Goal: Task Accomplishment & Management: Manage account settings

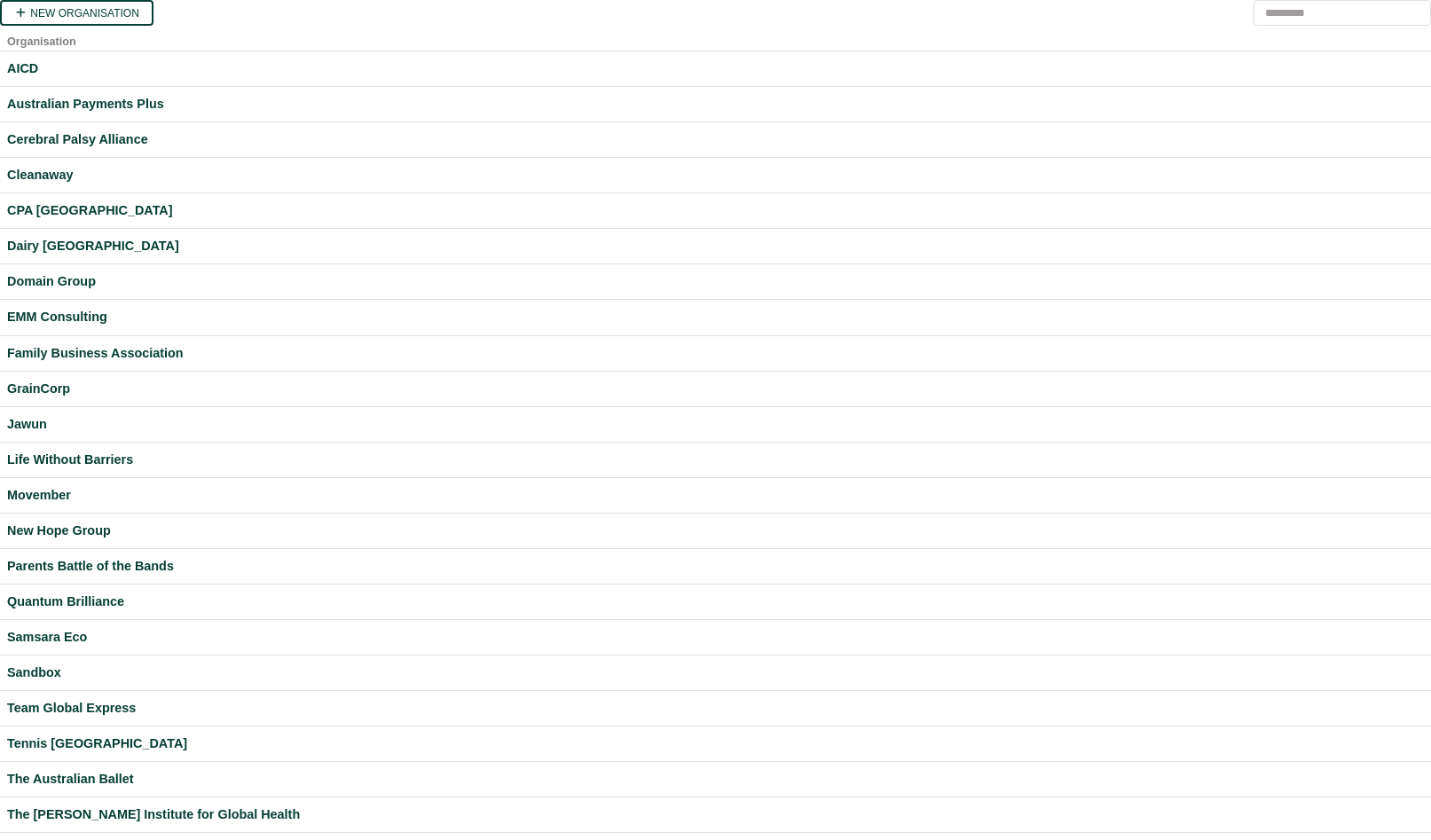
scroll to position [220, 0]
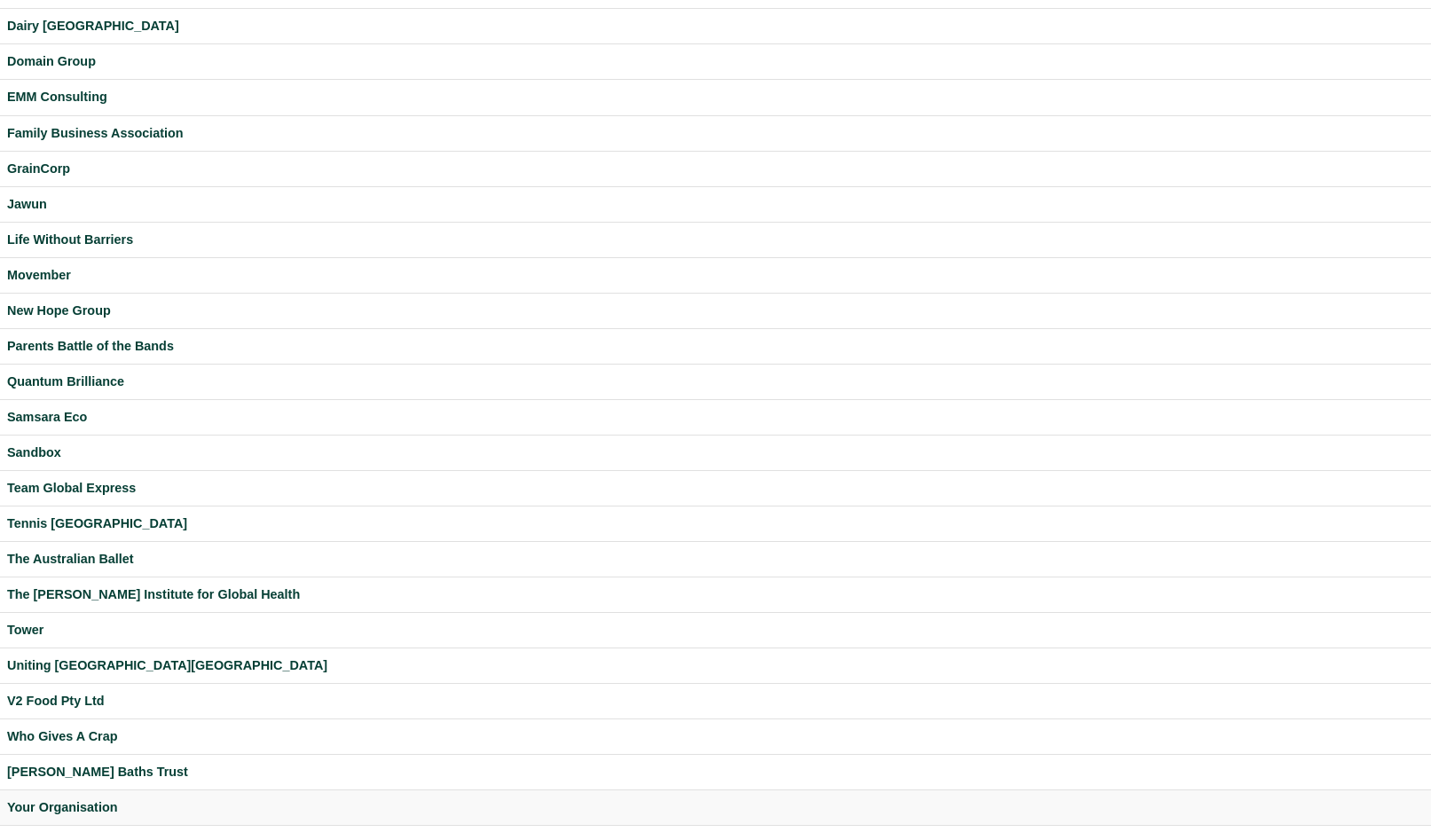
drag, startPoint x: 95, startPoint y: 812, endPoint x: 107, endPoint y: 810, distance: 12.2
click at [95, 812] on div "Your Organisation" at bounding box center [715, 807] width 1418 height 20
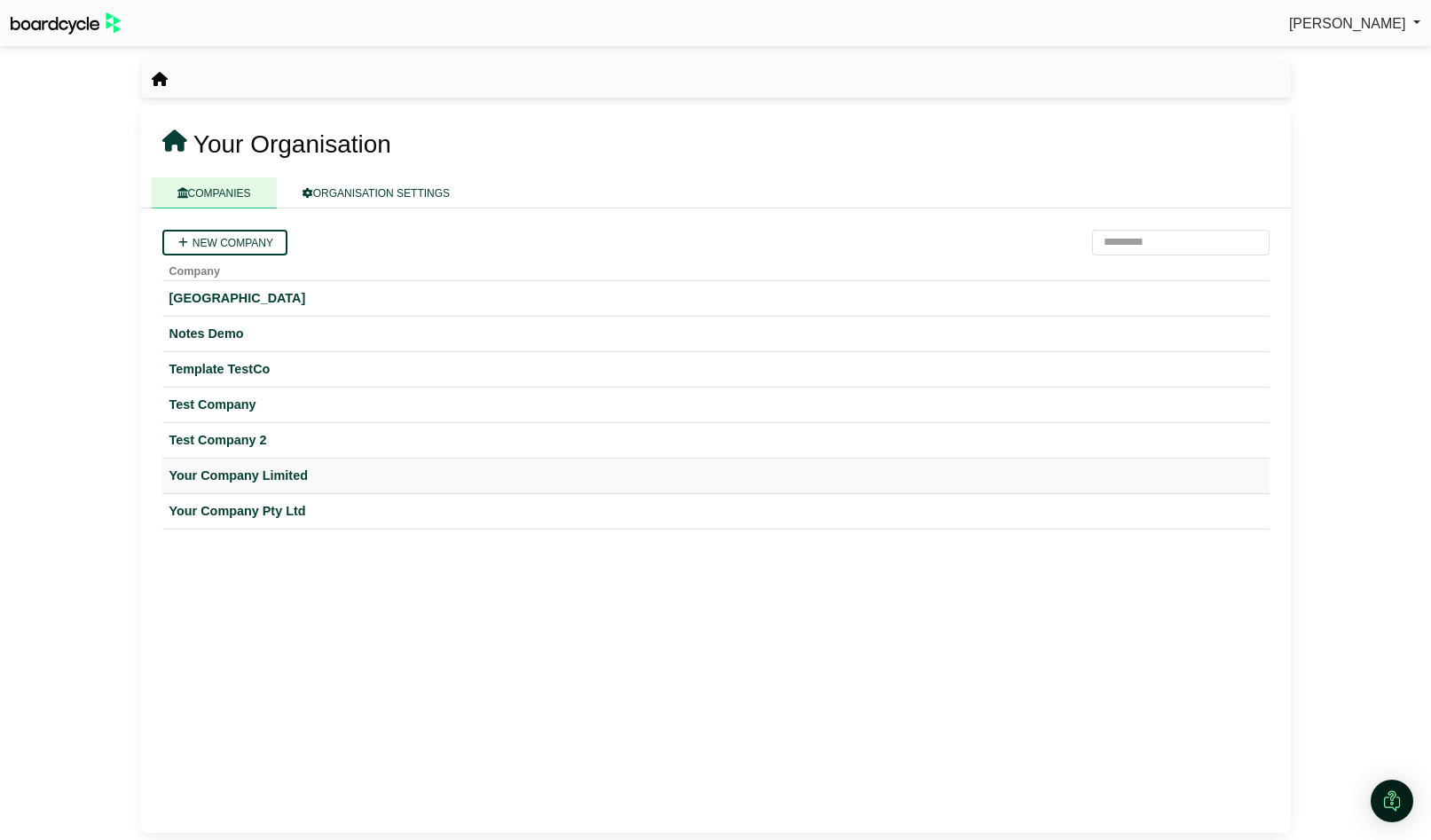
click at [289, 477] on div "Your Company Limited" at bounding box center [716, 475] width 1093 height 20
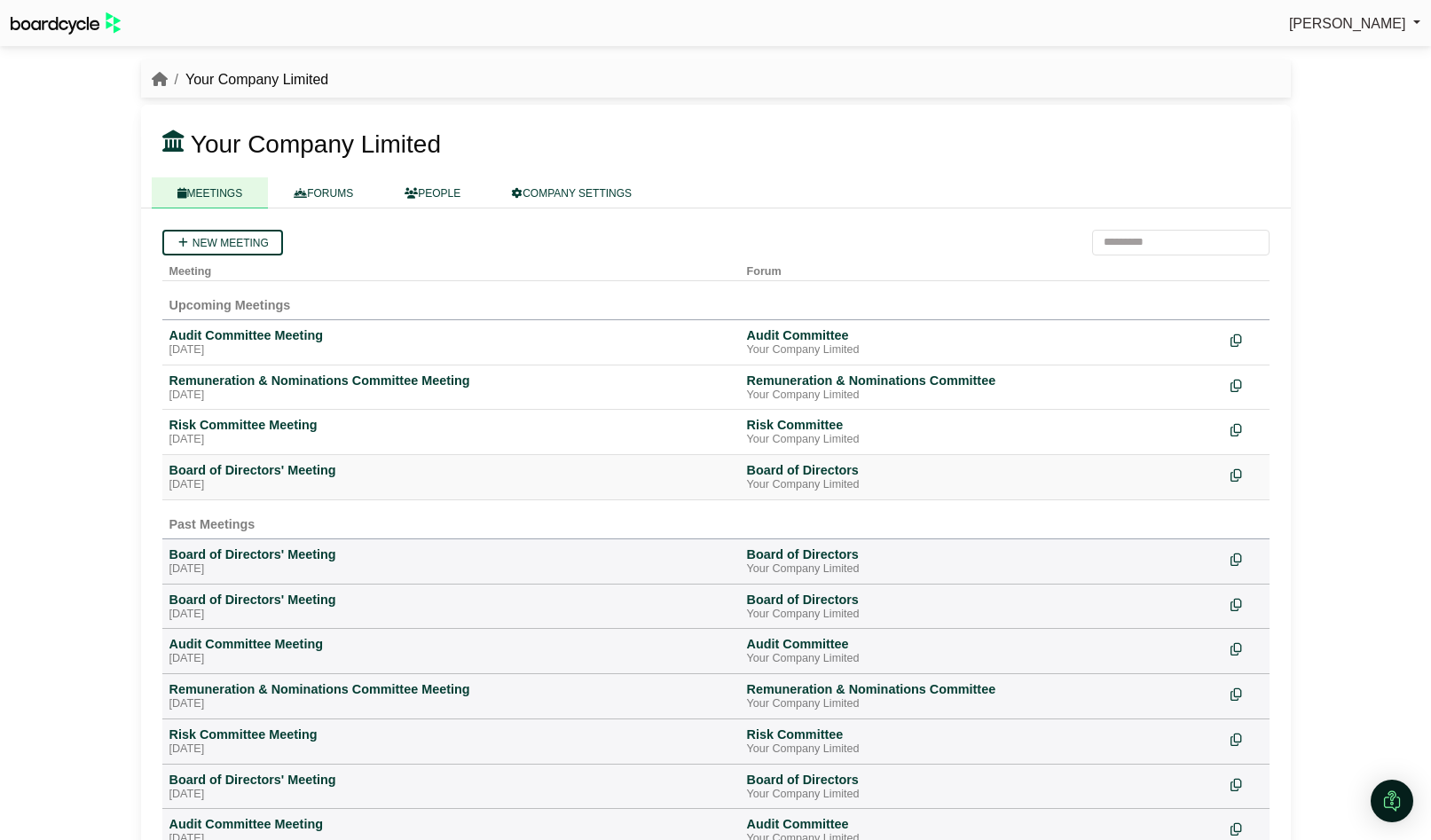
click at [279, 481] on div "Tuesday, 26 August 2025" at bounding box center [451, 485] width 564 height 14
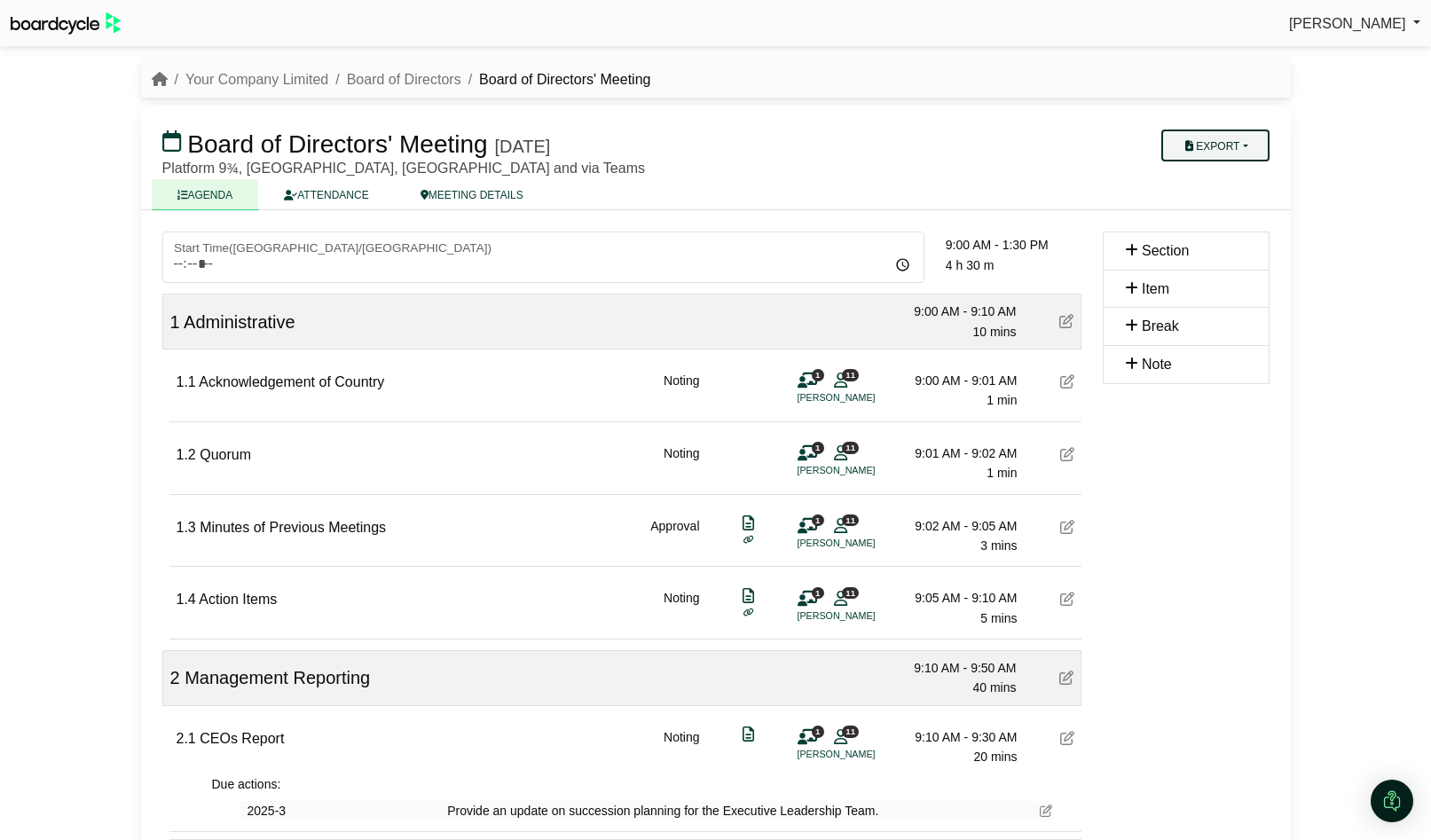
click at [1255, 144] on button "Export" at bounding box center [1214, 144] width 107 height 32
click at [1237, 171] on link "Agenda" at bounding box center [1232, 176] width 154 height 27
click at [252, 80] on link "Your Company Limited" at bounding box center [256, 80] width 143 height 15
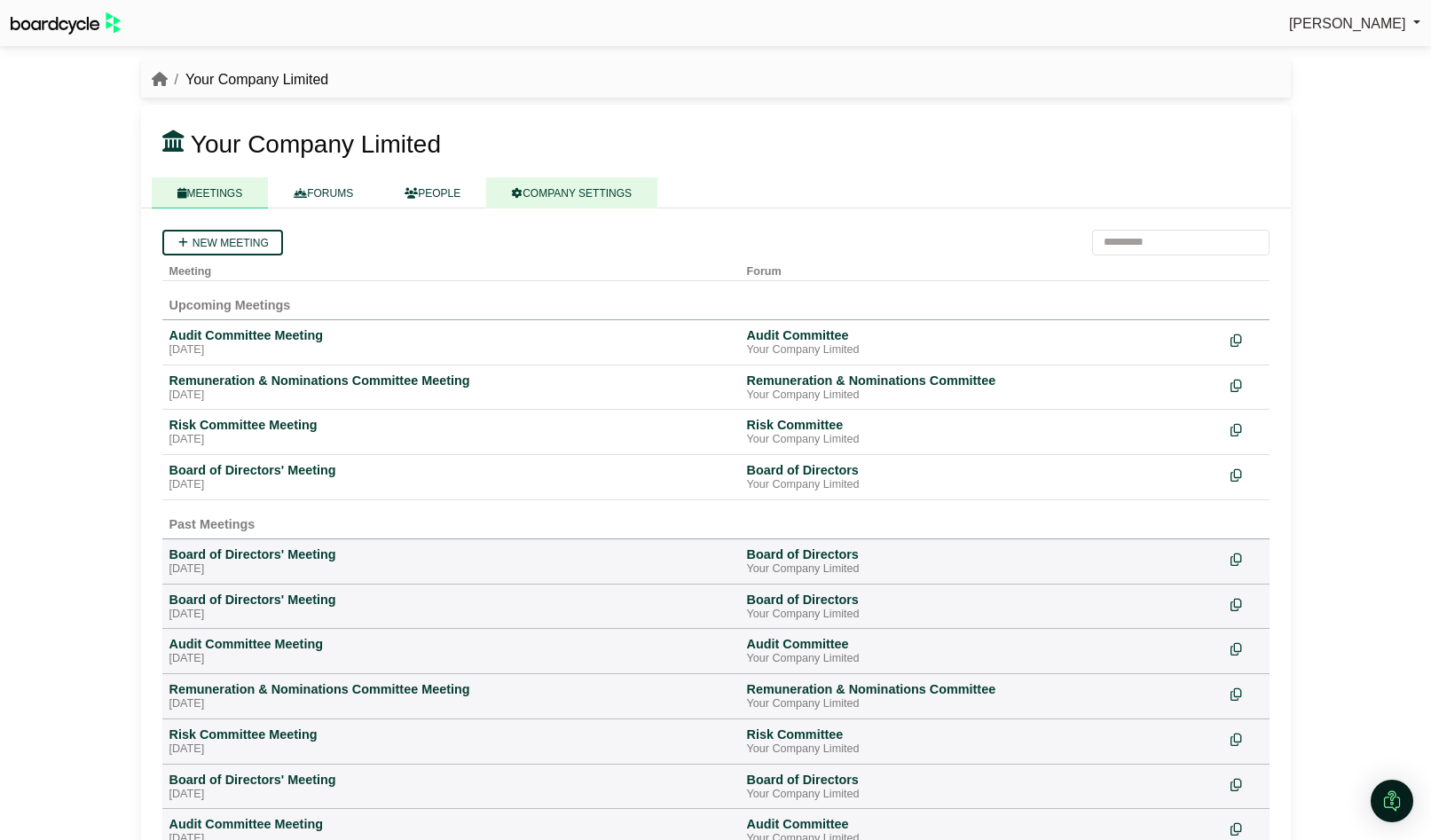
click at [563, 197] on link "COMPANY SETTINGS" at bounding box center [572, 193] width 172 height 31
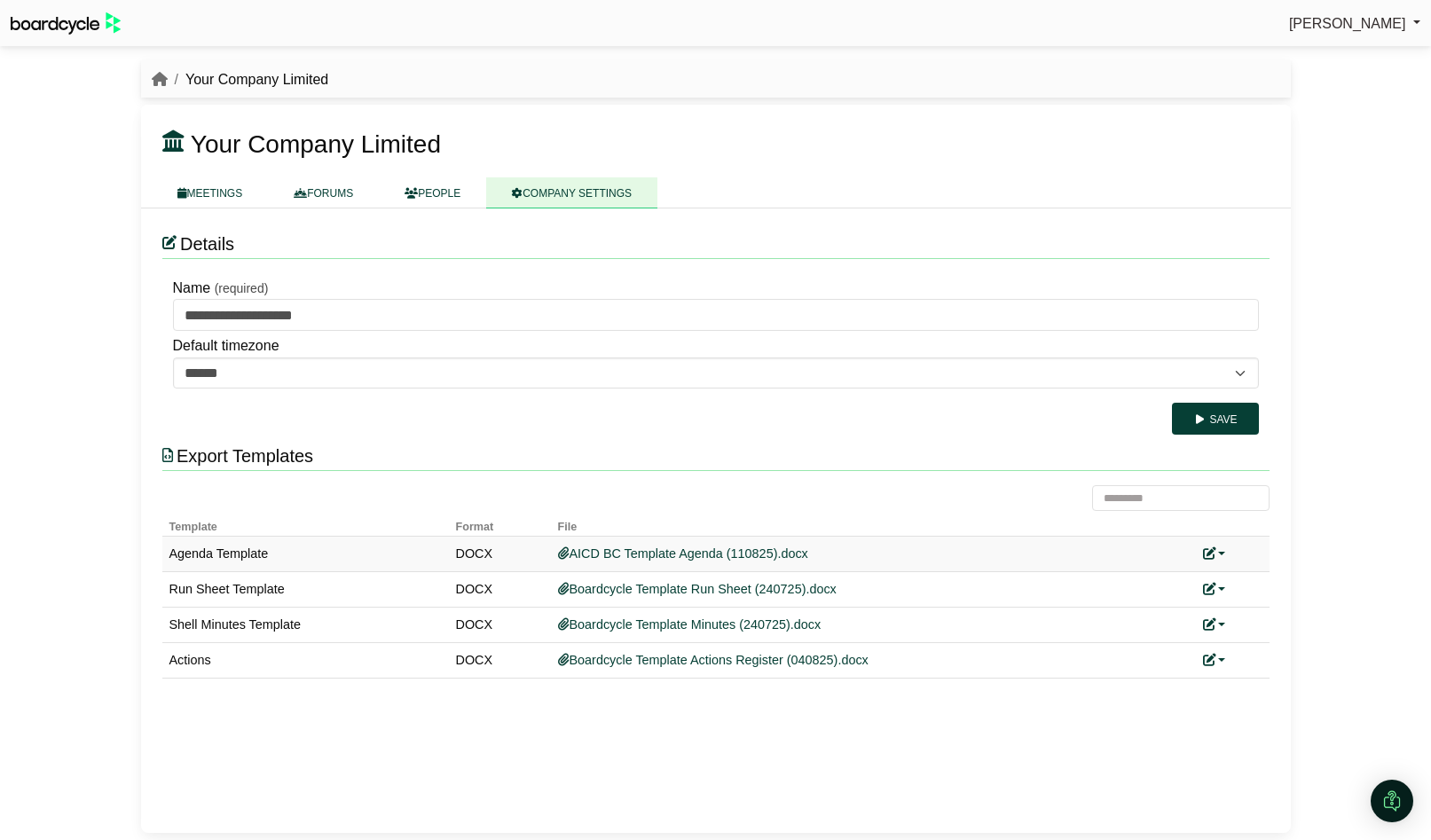
click at [1226, 549] on link at bounding box center [1215, 553] width 23 height 14
click at [1237, 575] on link "Replace custom template" at bounding box center [1294, 580] width 181 height 34
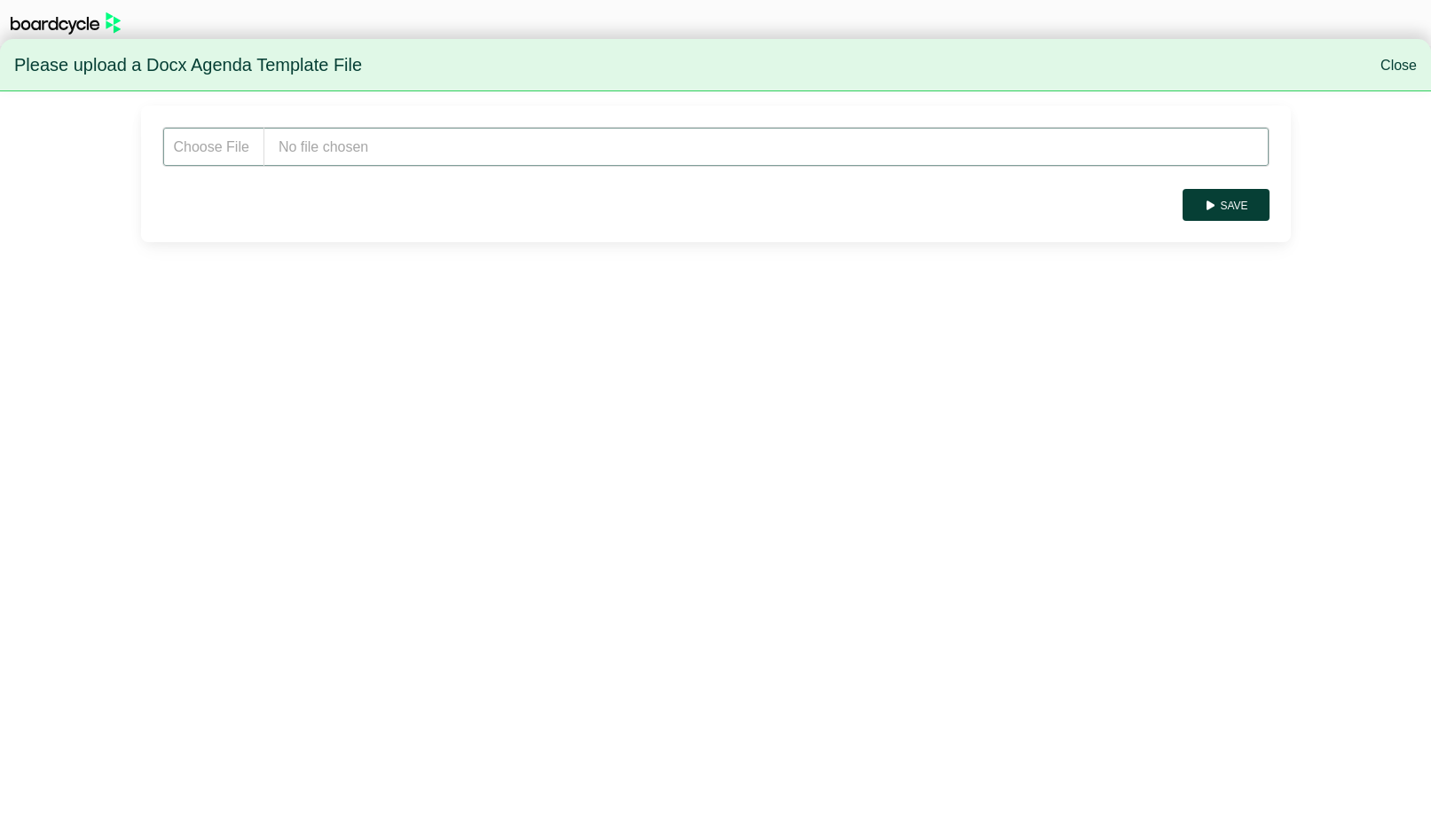
click at [355, 162] on input "file" at bounding box center [716, 146] width 1107 height 39
type input "**********"
click at [1246, 205] on button "Save" at bounding box center [1225, 204] width 86 height 32
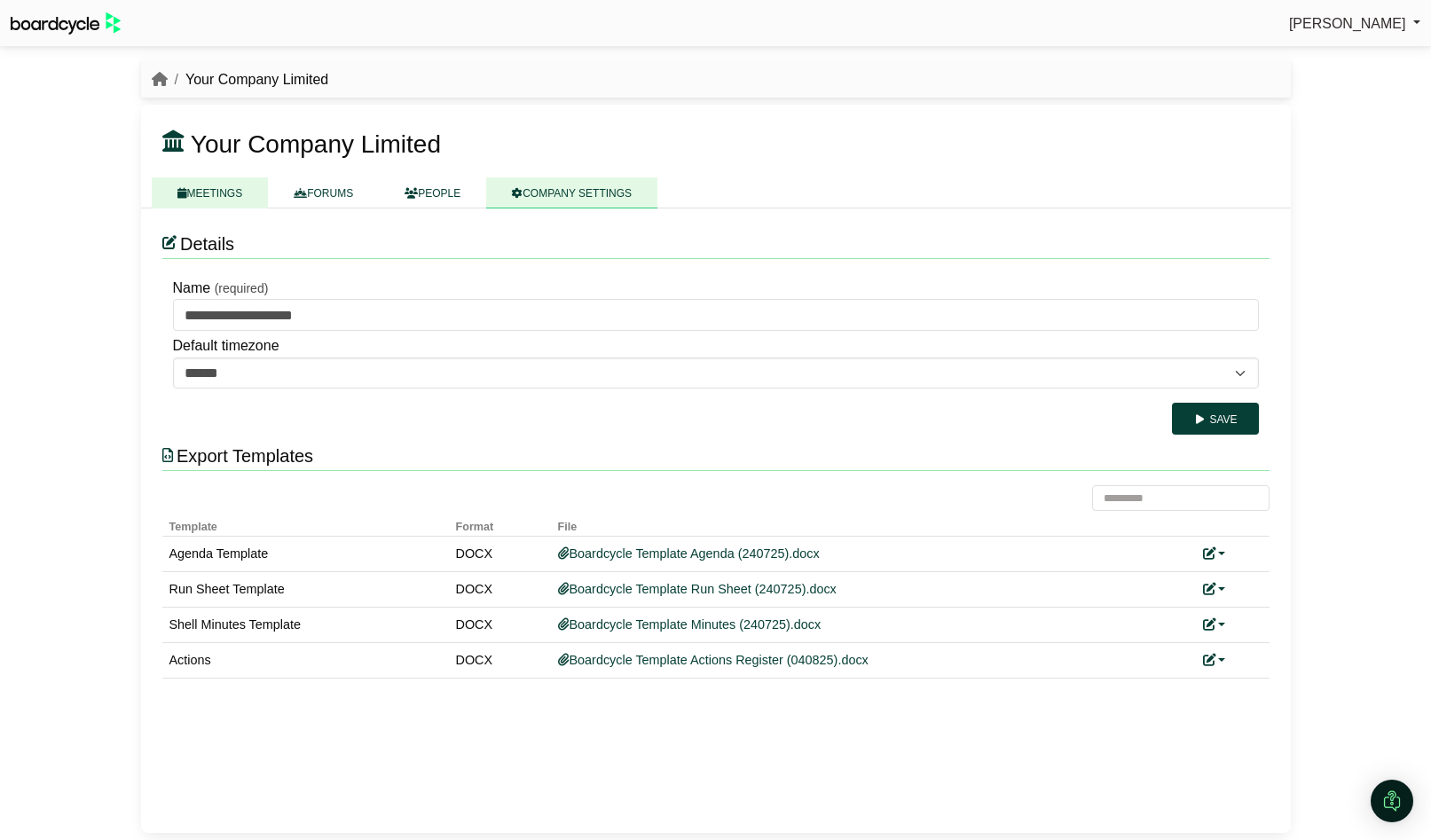
click at [215, 197] on link "MEETINGS" at bounding box center [210, 193] width 118 height 31
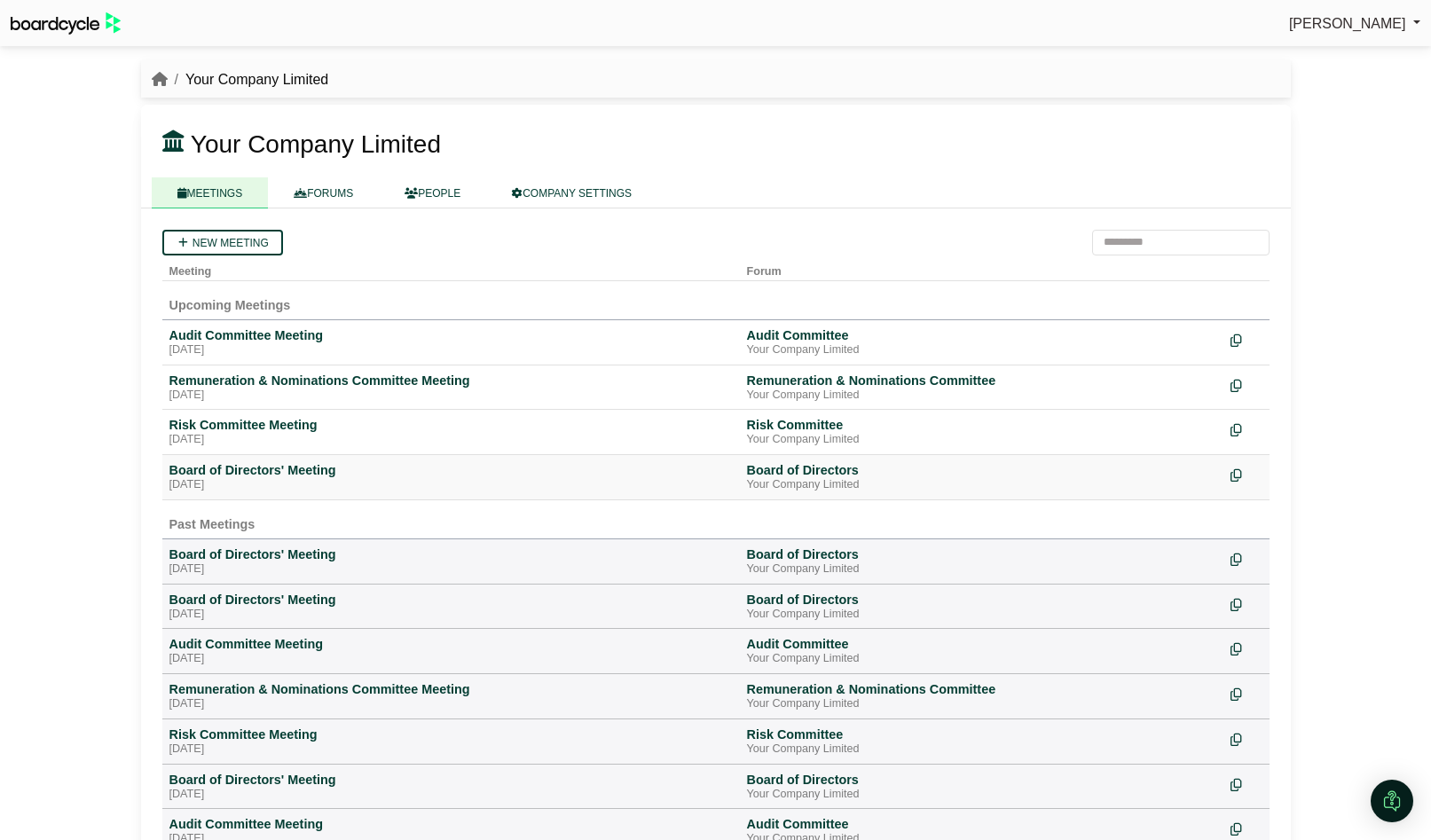
scroll to position [5, 0]
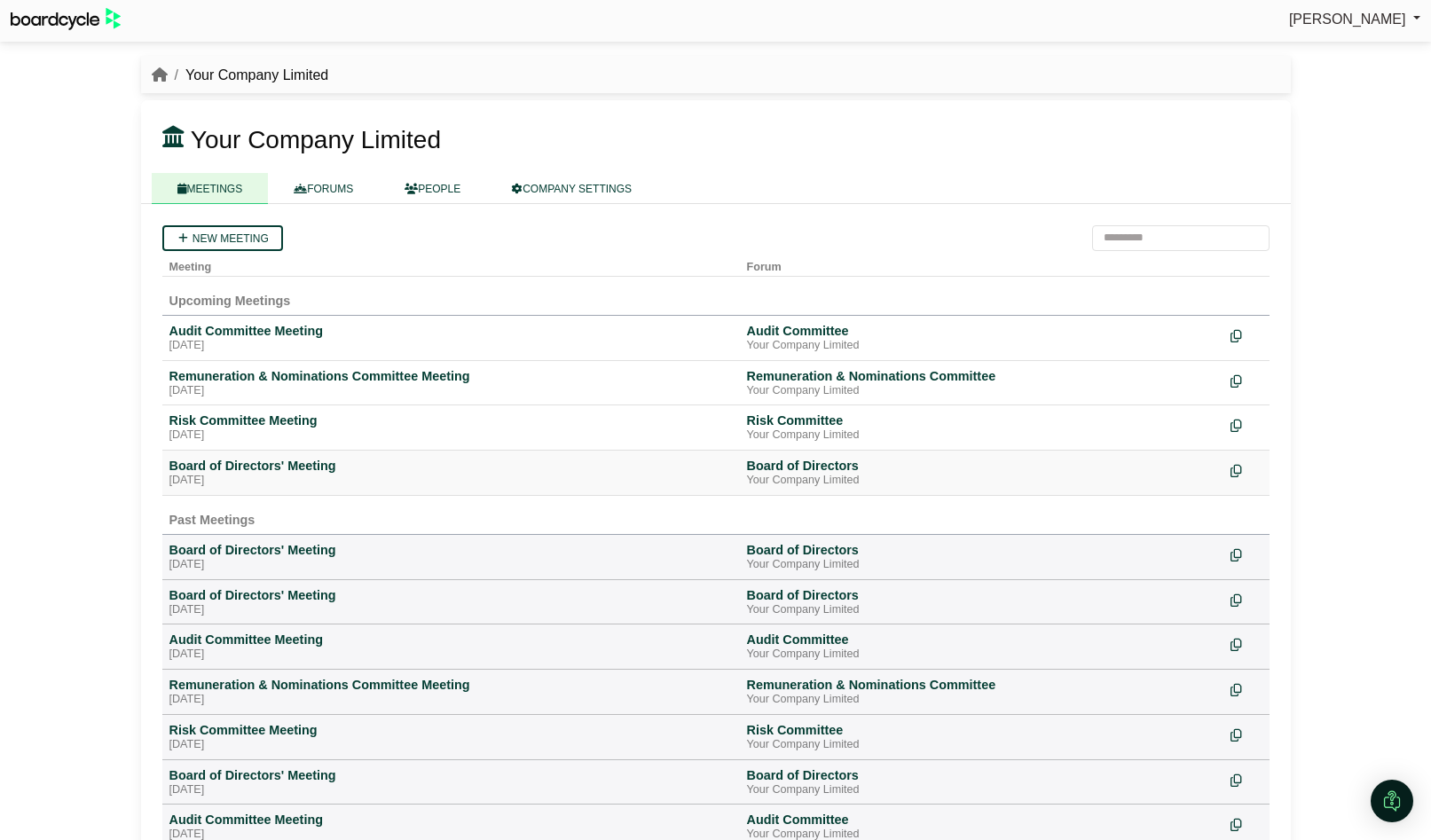
click at [258, 472] on div "Board of Directors' Meeting" at bounding box center [451, 465] width 564 height 16
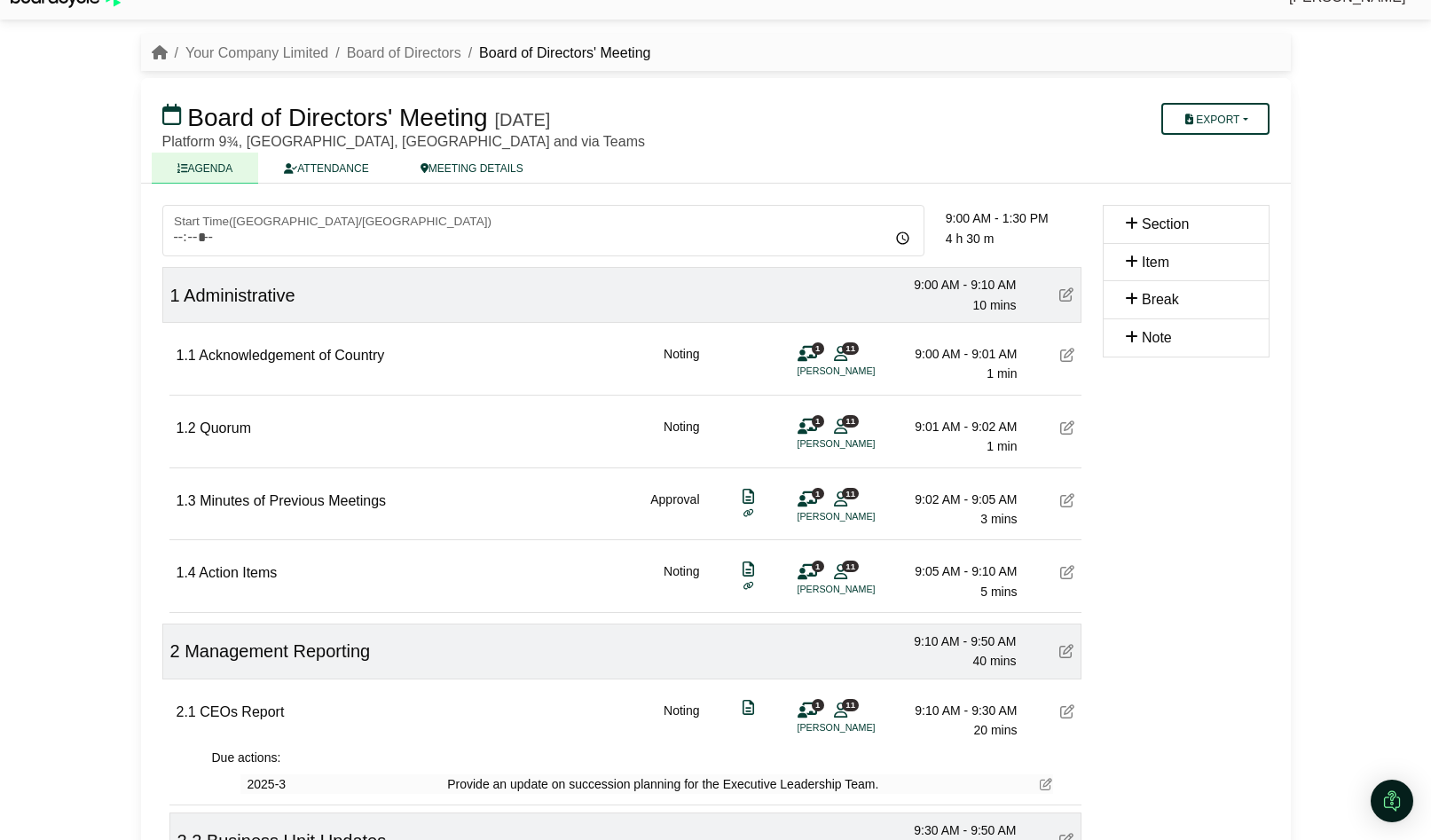
scroll to position [32, 0]
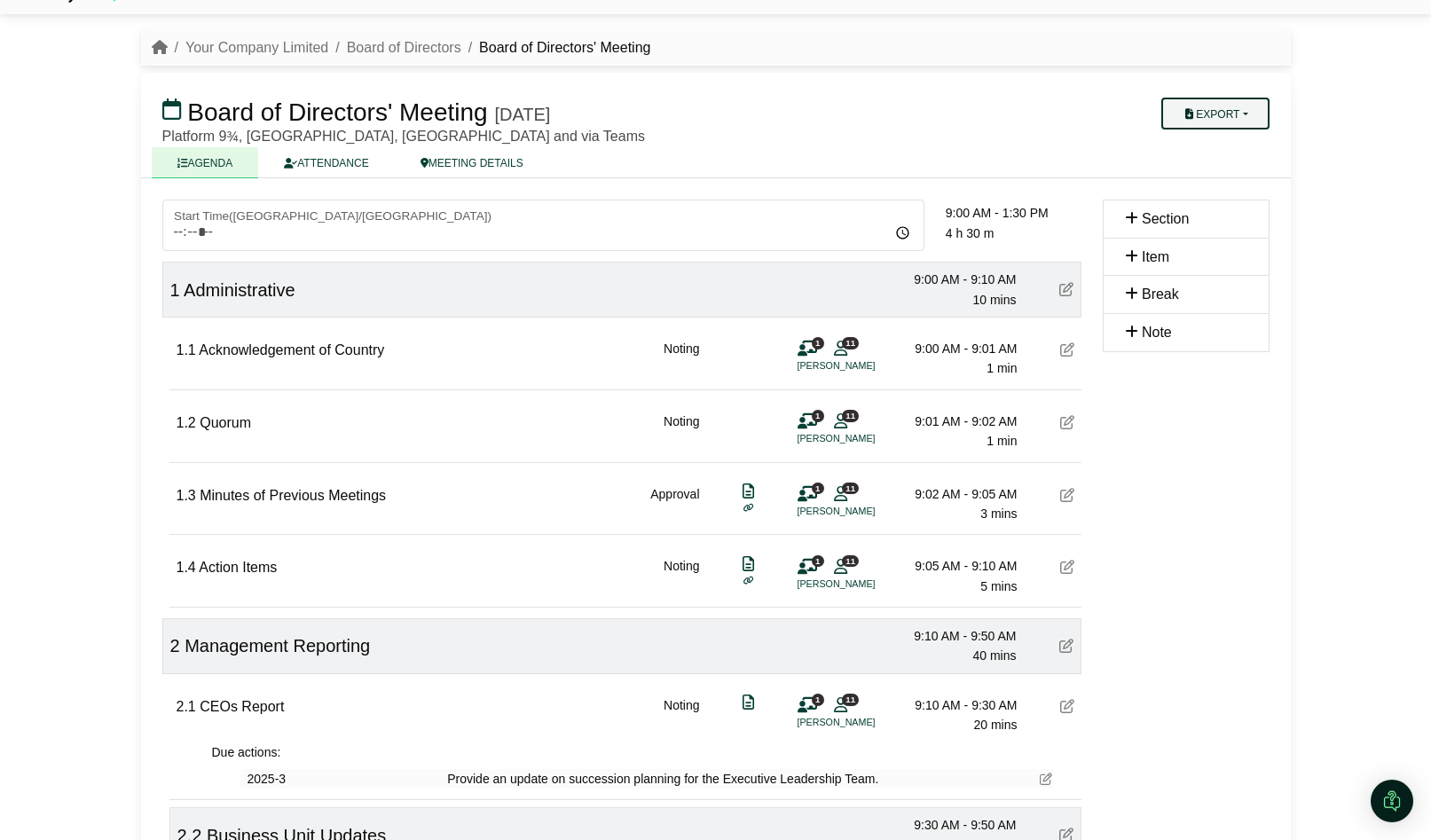
click at [1238, 121] on button "Export" at bounding box center [1214, 113] width 107 height 32
click at [1232, 143] on link "Agenda" at bounding box center [1232, 144] width 154 height 27
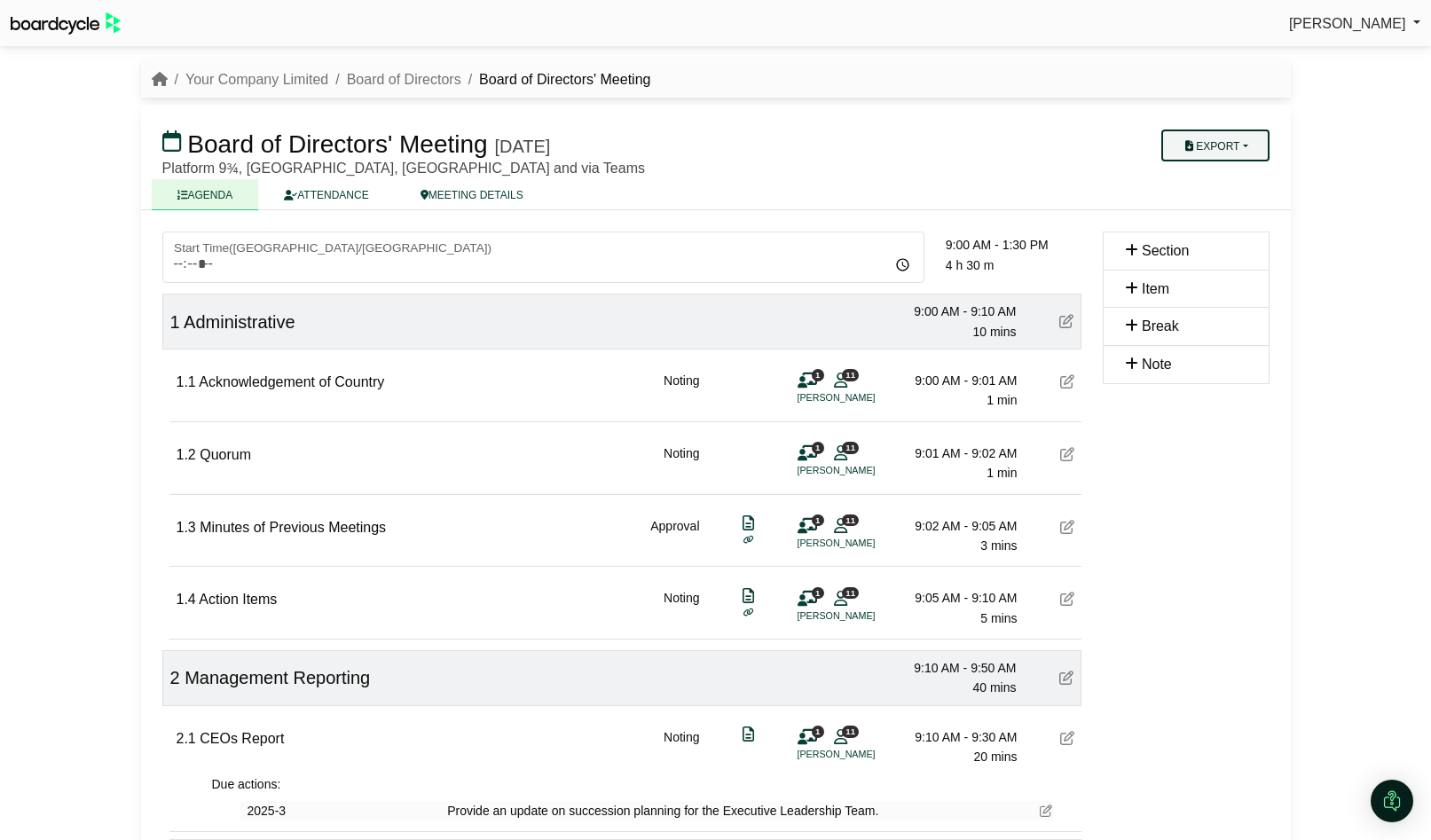
click at [1246, 144] on button "Export" at bounding box center [1214, 144] width 107 height 32
click at [1233, 201] on link "Run Sheet" at bounding box center [1232, 203] width 154 height 27
click at [241, 88] on li "Your Company Limited" at bounding box center [249, 80] width 162 height 23
click at [251, 76] on link "Your Company Limited" at bounding box center [256, 80] width 143 height 15
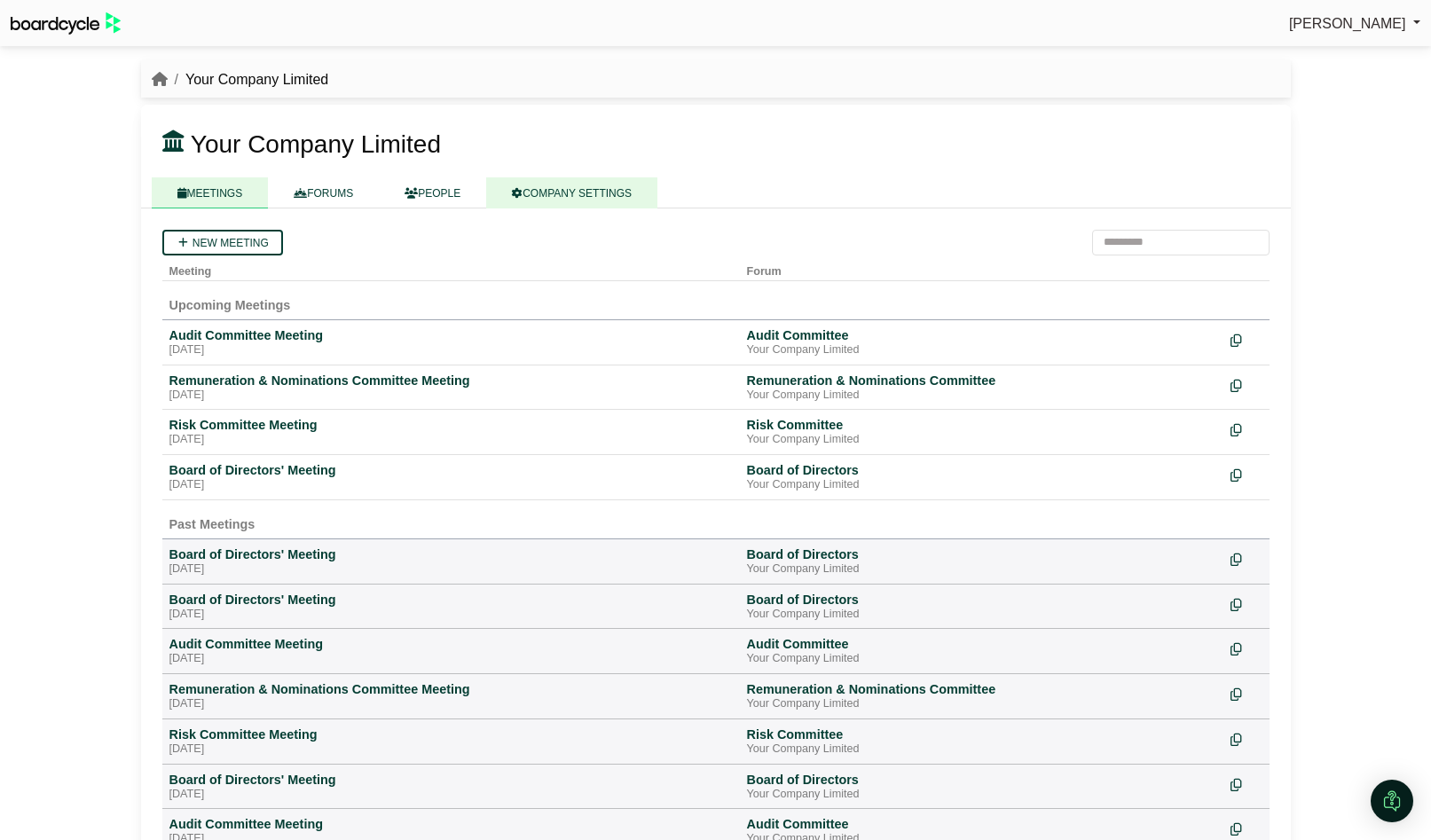
click at [588, 185] on link "COMPANY SETTINGS" at bounding box center [572, 193] width 172 height 31
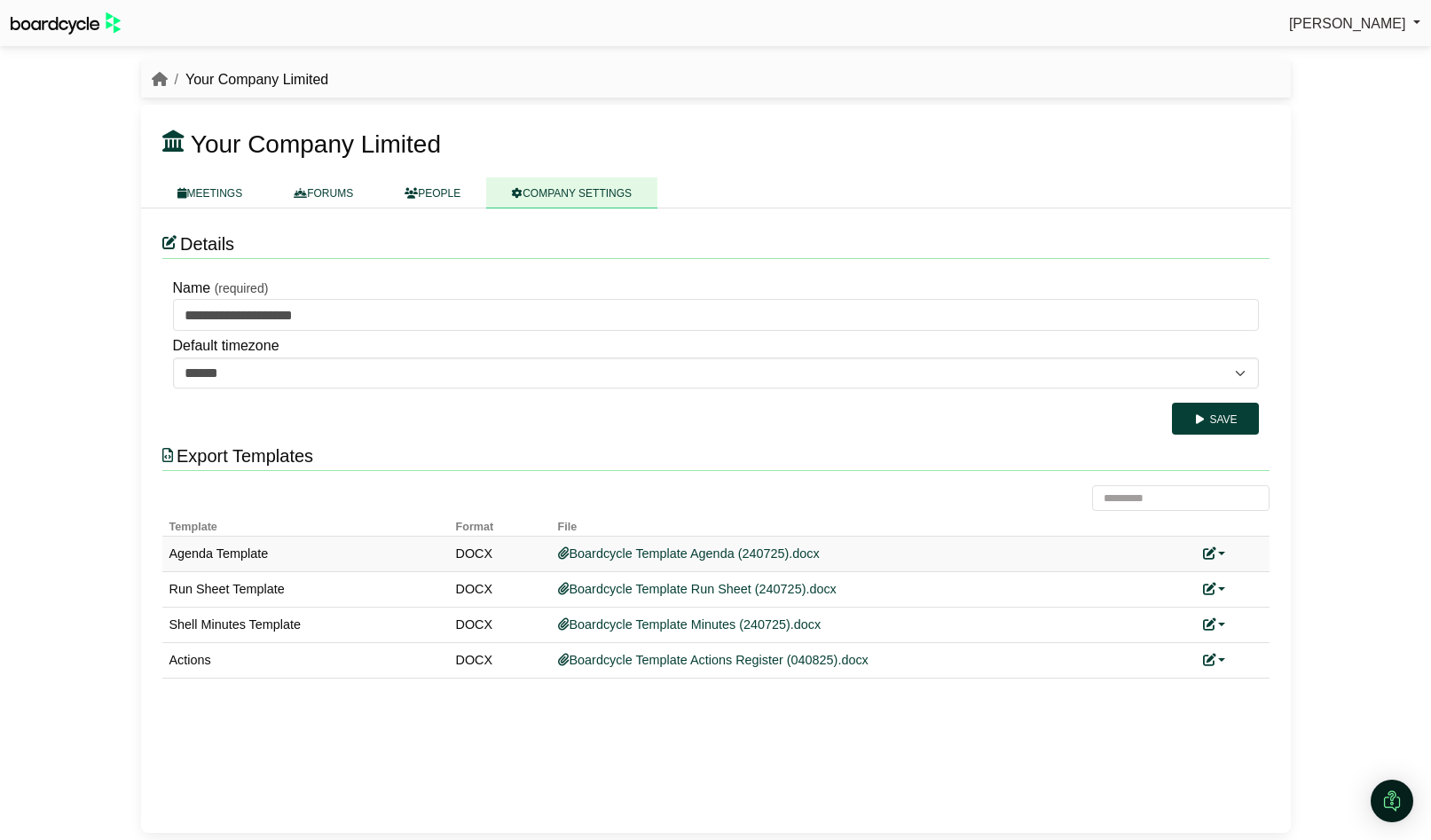
click at [1222, 553] on link at bounding box center [1215, 553] width 23 height 14
click at [1256, 572] on link "Replace custom template" at bounding box center [1294, 580] width 181 height 34
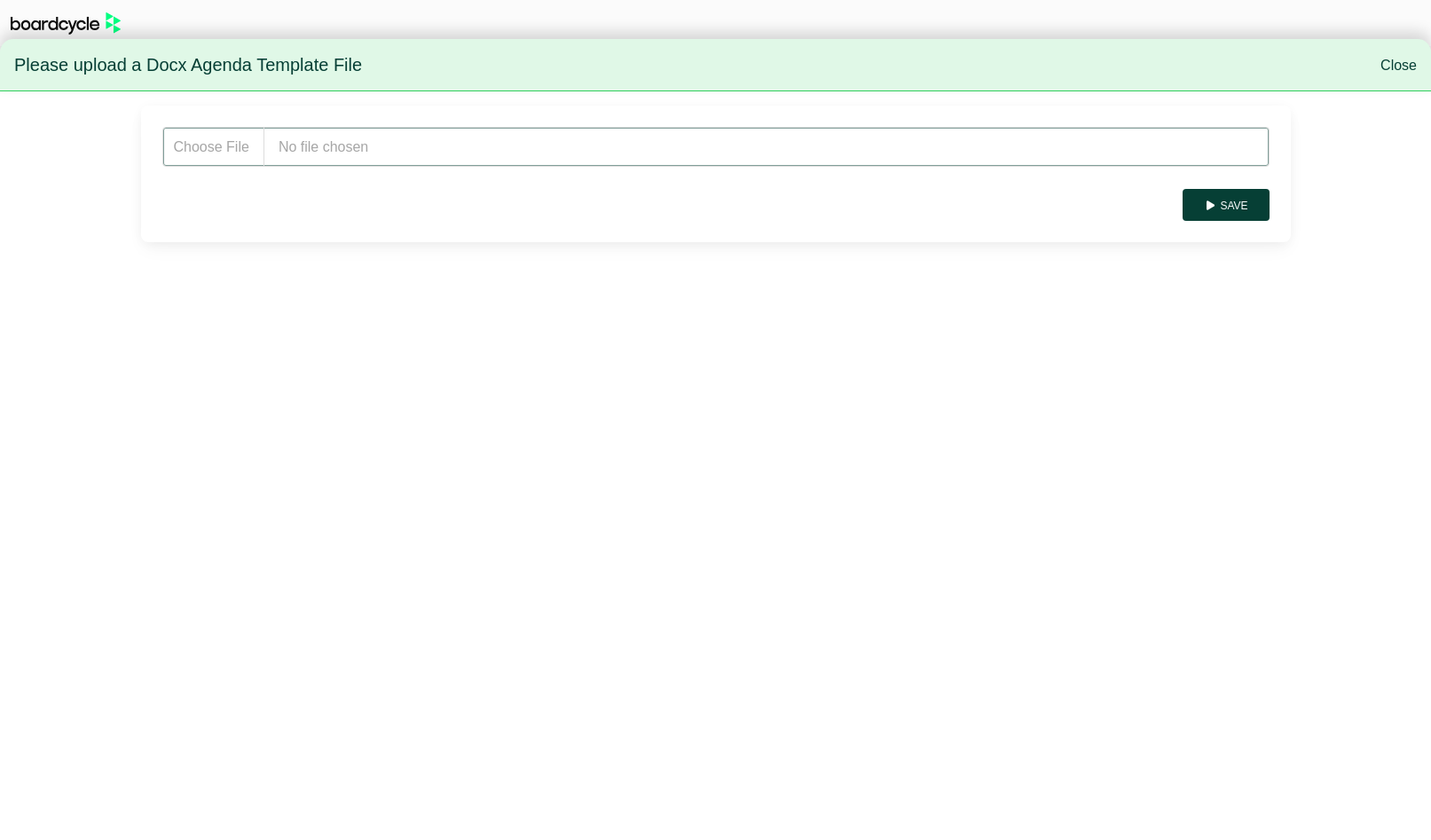
click at [512, 135] on input "file" at bounding box center [716, 146] width 1107 height 39
type input "**********"
click at [1228, 210] on button "Save" at bounding box center [1225, 204] width 86 height 32
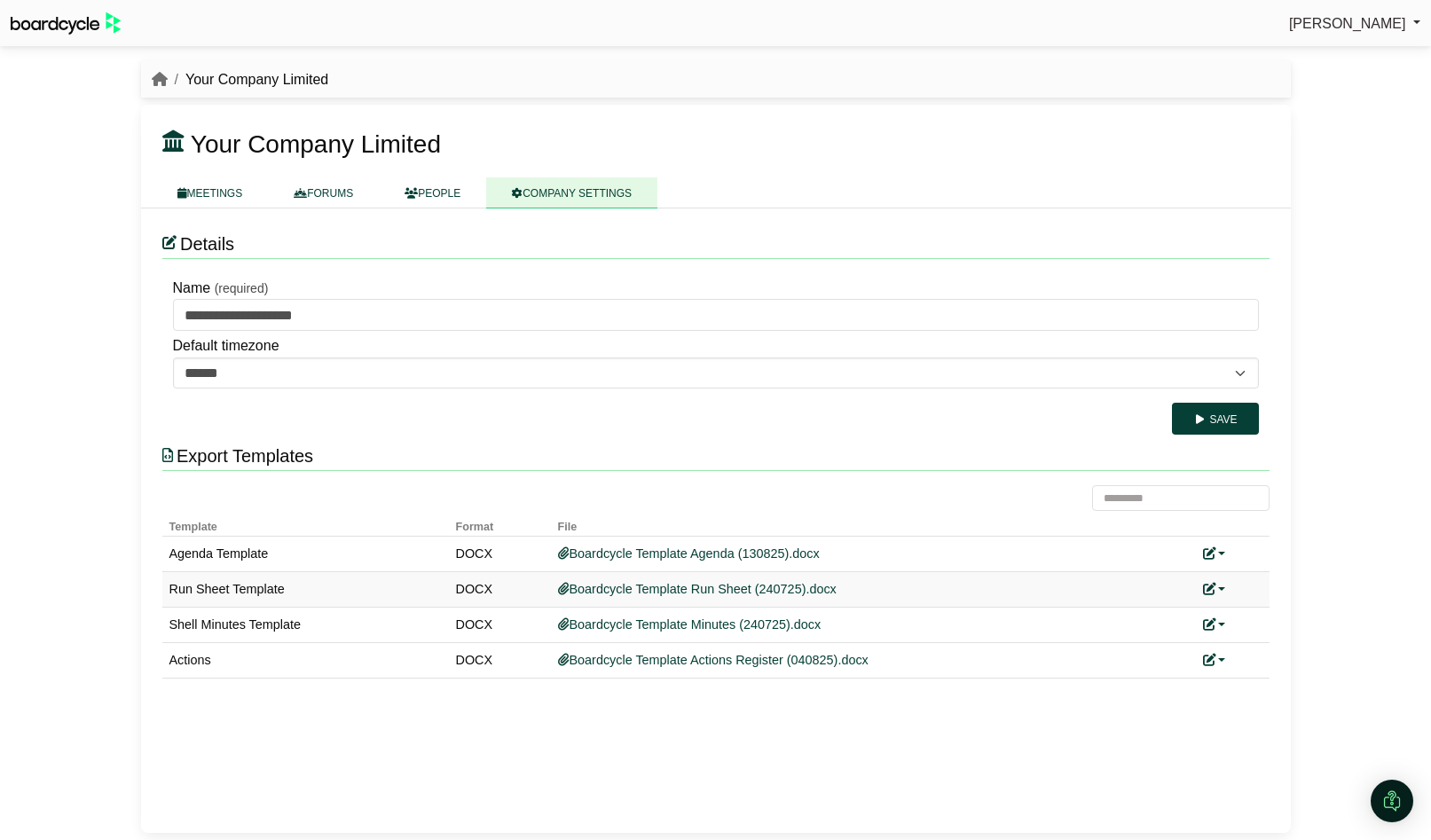
click at [1218, 585] on link at bounding box center [1215, 589] width 23 height 14
click at [1248, 606] on link "Replace custom template" at bounding box center [1294, 616] width 181 height 34
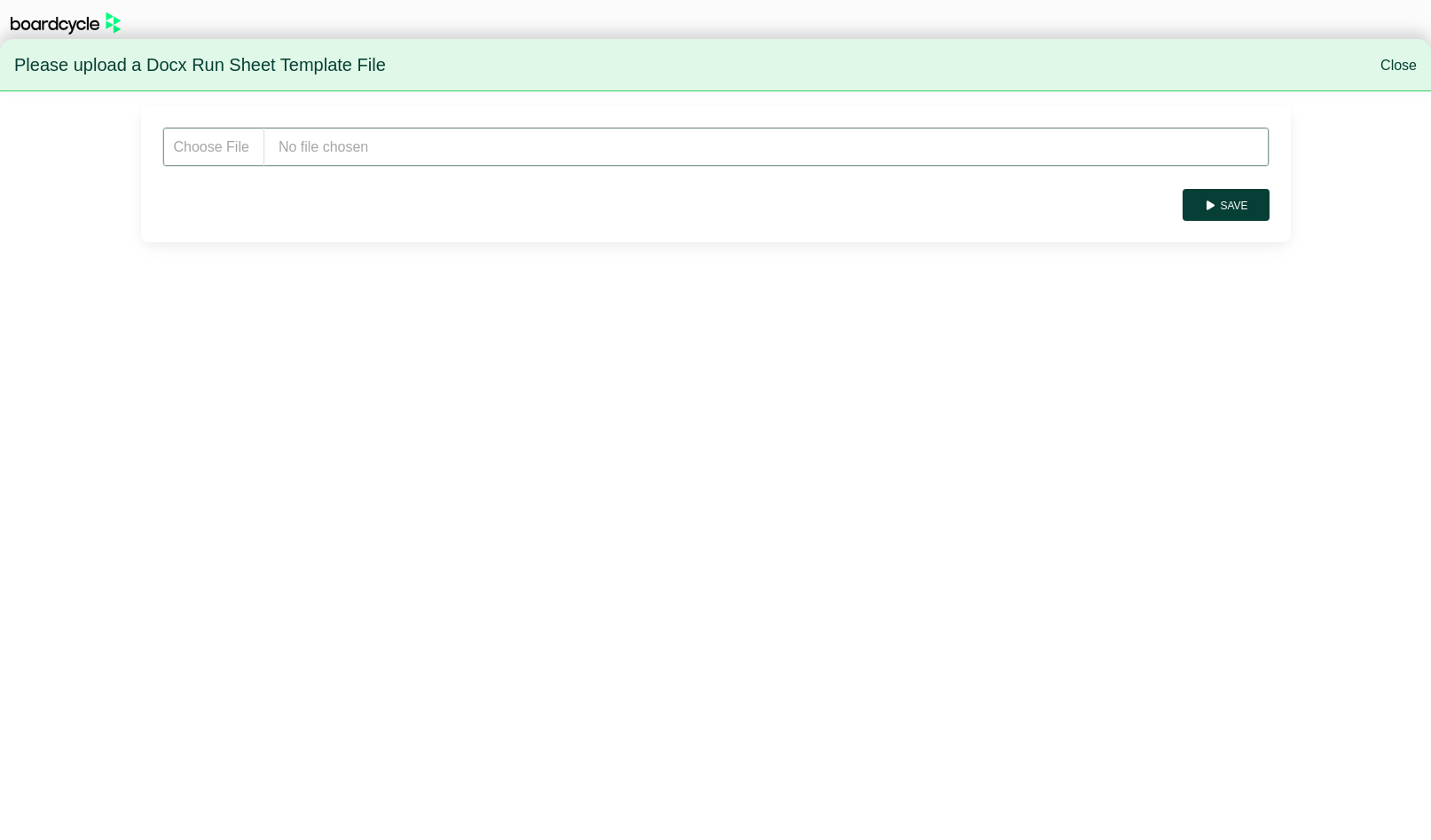
click at [448, 145] on input "file" at bounding box center [716, 146] width 1107 height 39
type input "**********"
click at [1234, 207] on button "Save" at bounding box center [1225, 204] width 86 height 32
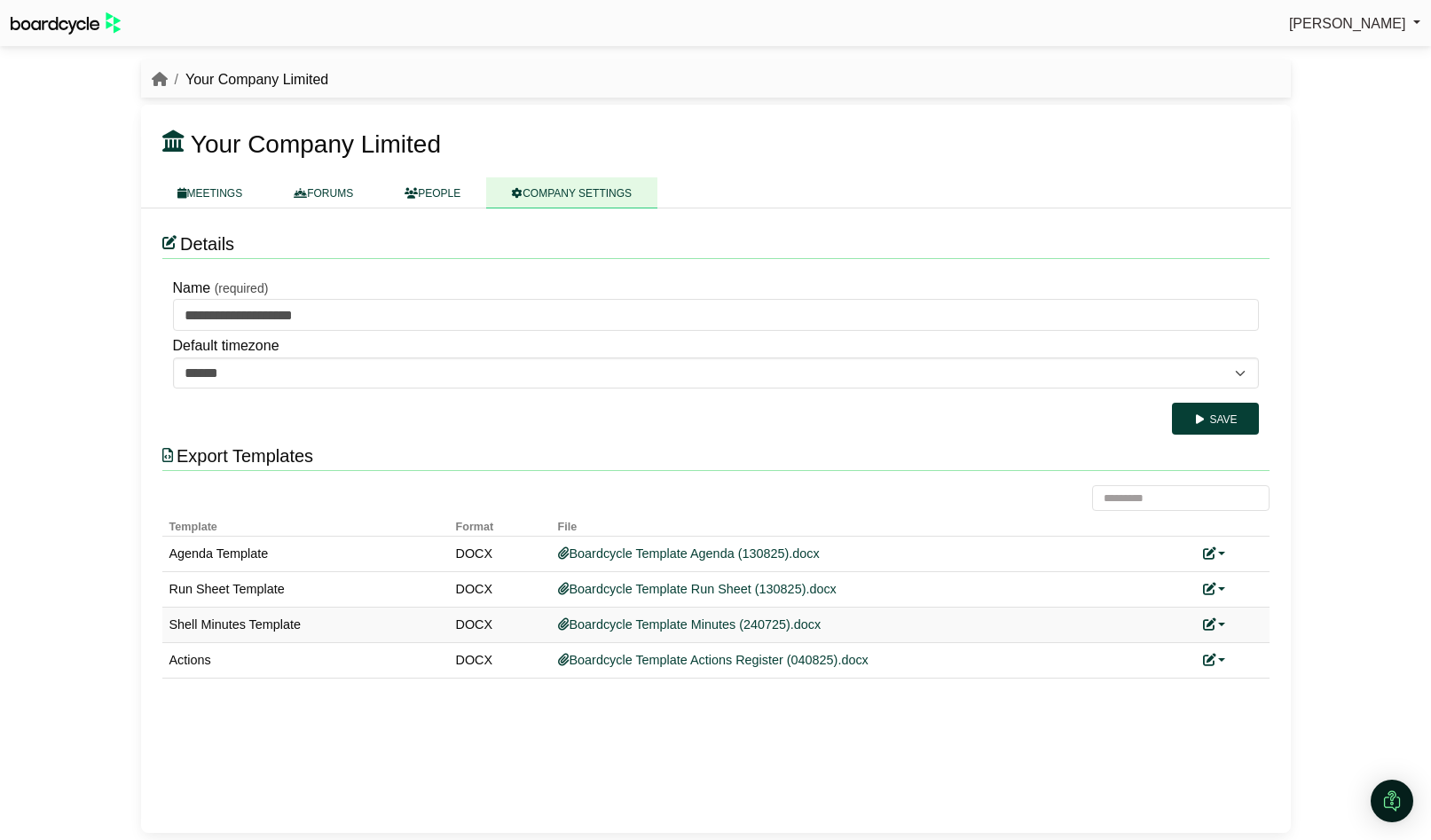
click at [1218, 624] on link at bounding box center [1215, 624] width 23 height 14
click at [1246, 649] on link "Replace custom template" at bounding box center [1294, 650] width 181 height 34
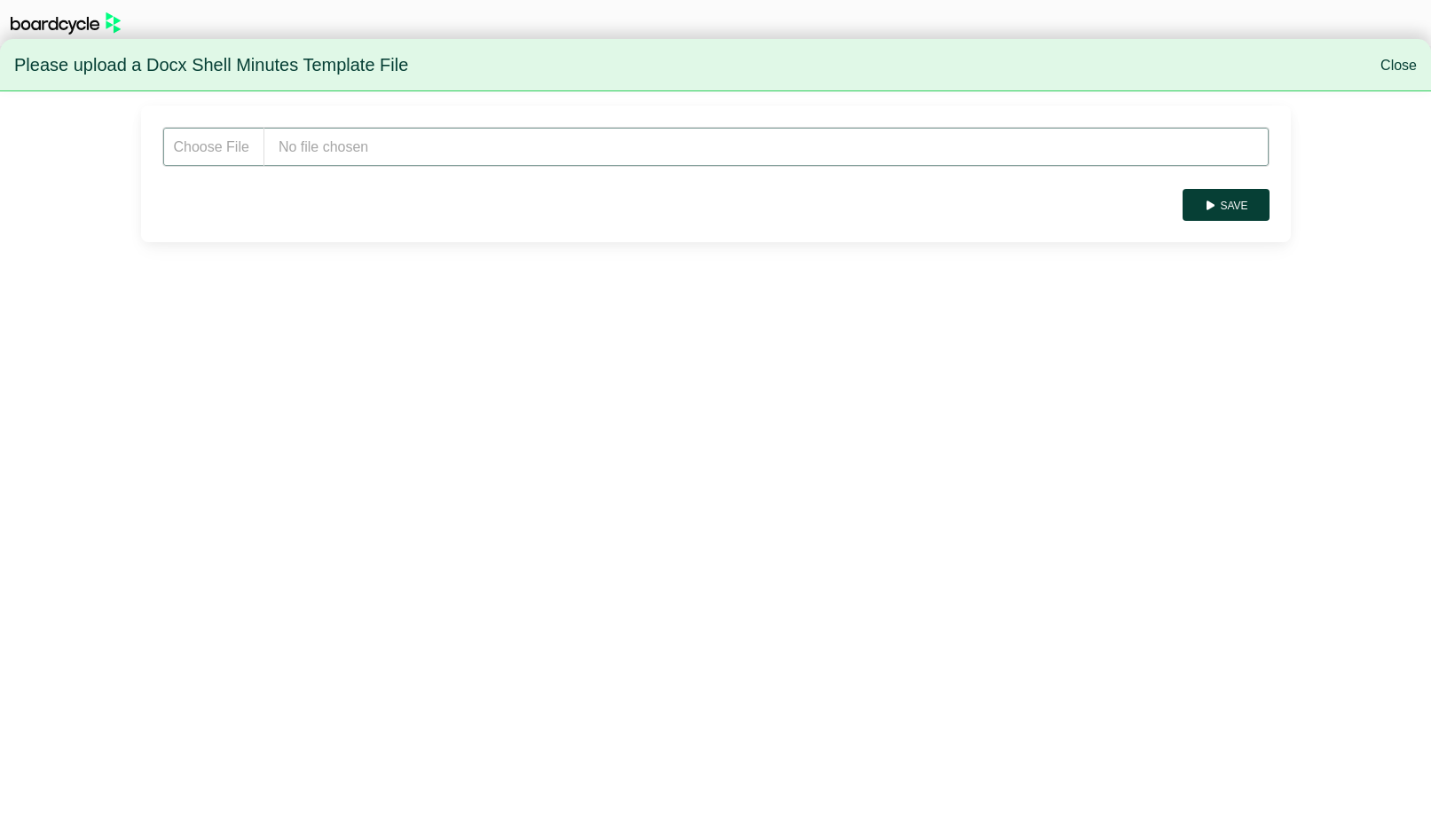
click at [485, 146] on input "file" at bounding box center [716, 146] width 1107 height 39
type input "**********"
click at [1230, 211] on button "Save" at bounding box center [1225, 204] width 86 height 32
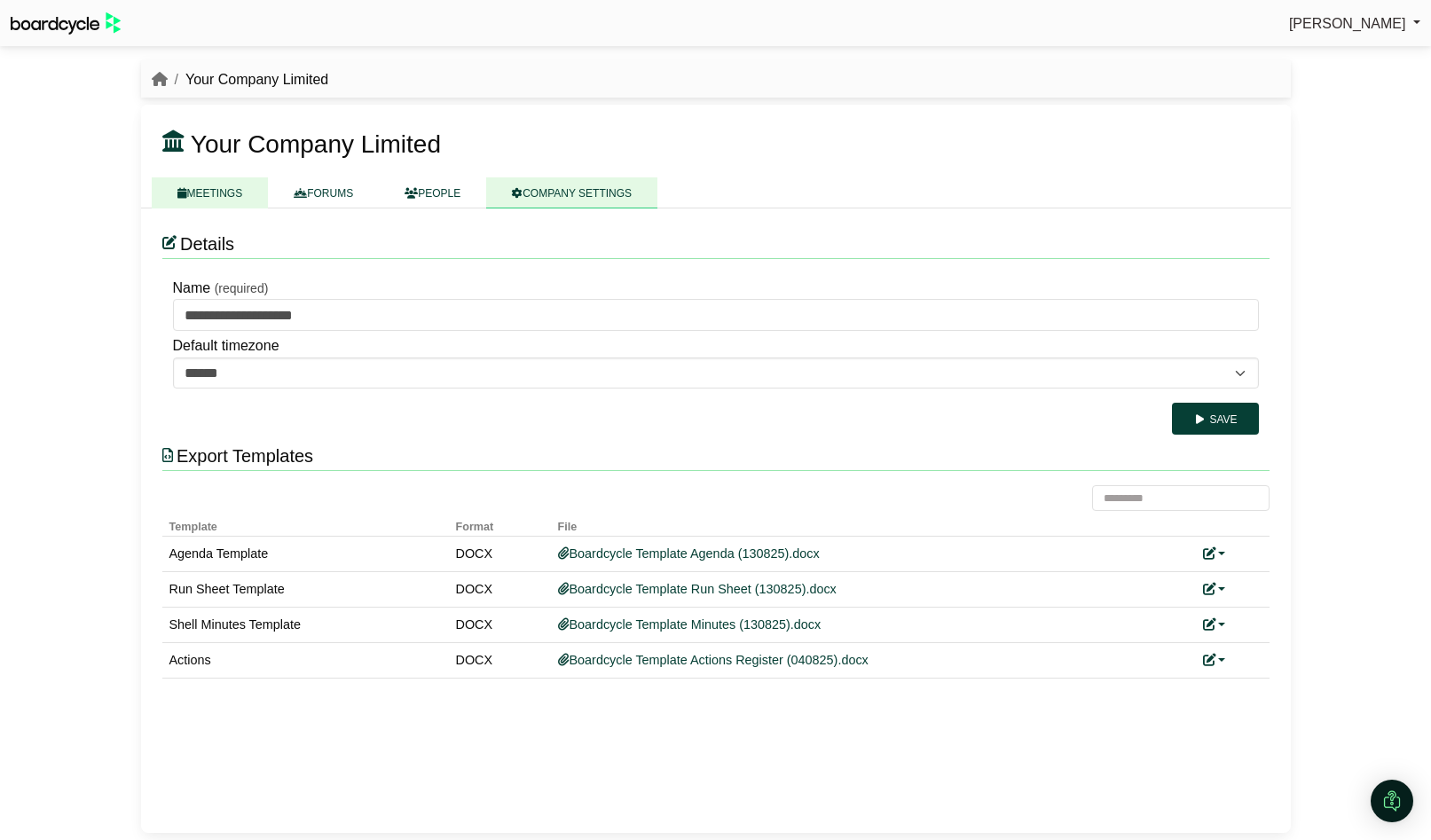
click at [219, 197] on link "MEETINGS" at bounding box center [210, 193] width 118 height 31
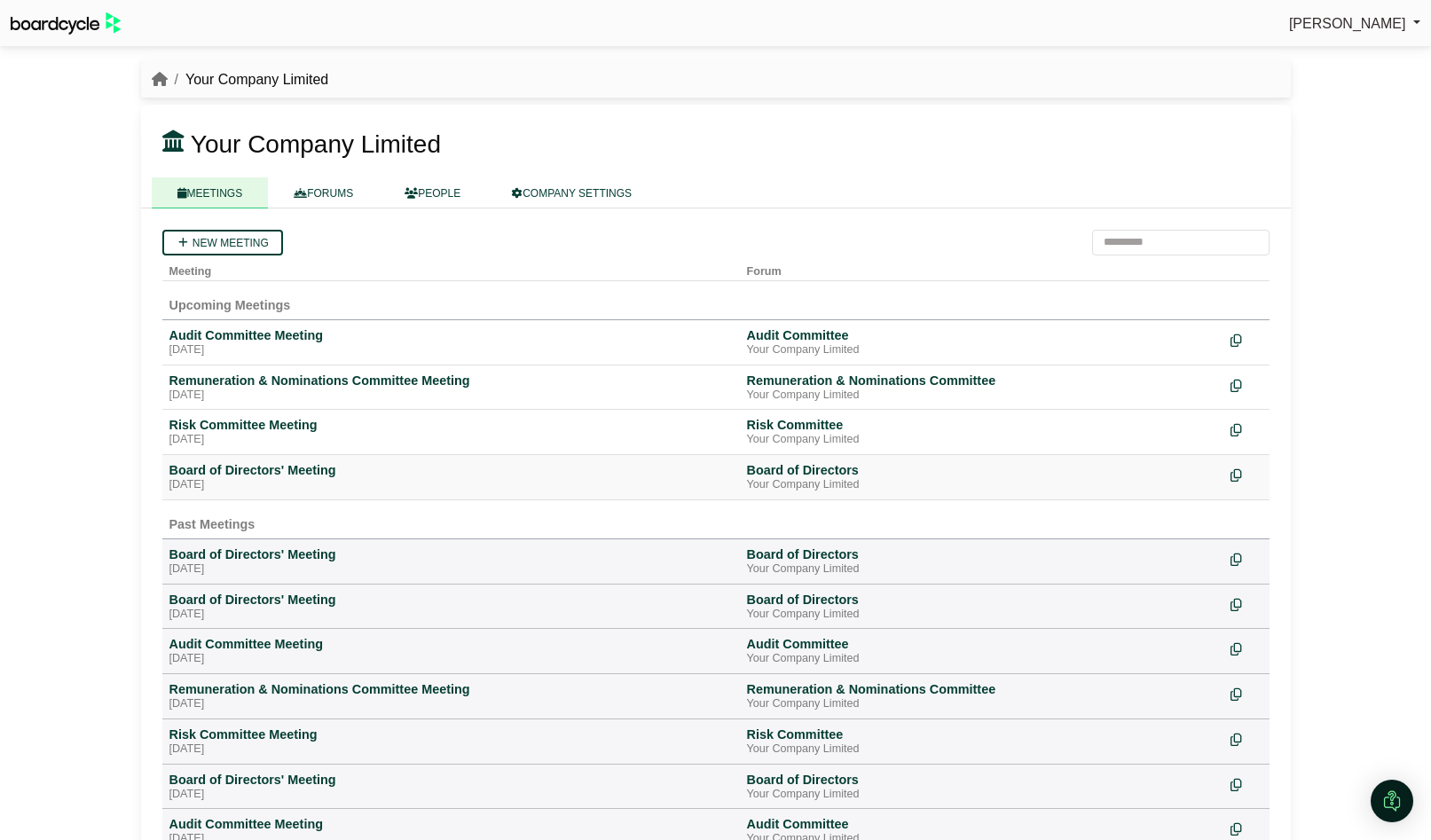
click at [273, 471] on div "Board of Directors' Meeting" at bounding box center [451, 470] width 564 height 16
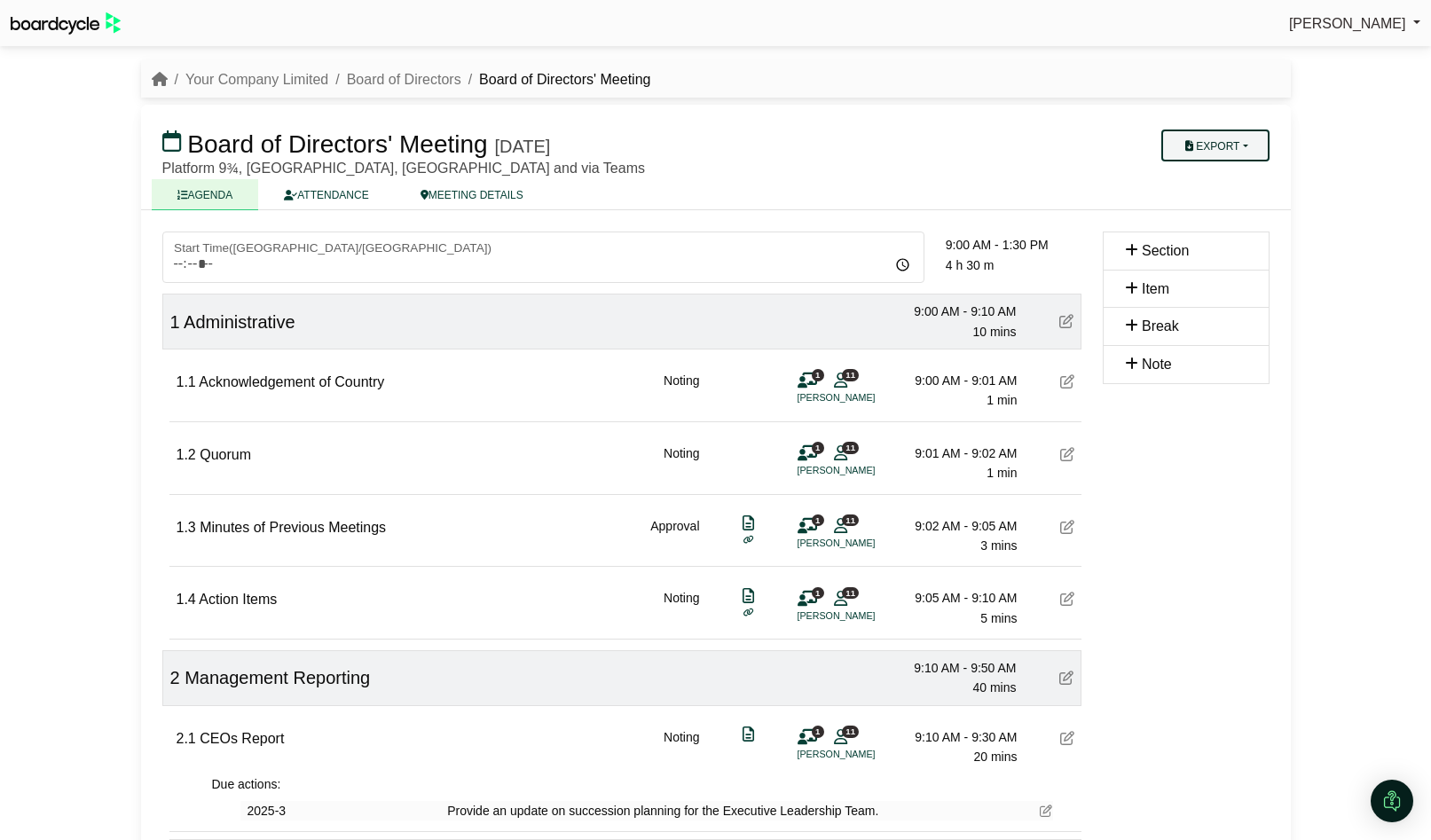
click at [1235, 139] on button "Export" at bounding box center [1214, 144] width 107 height 32
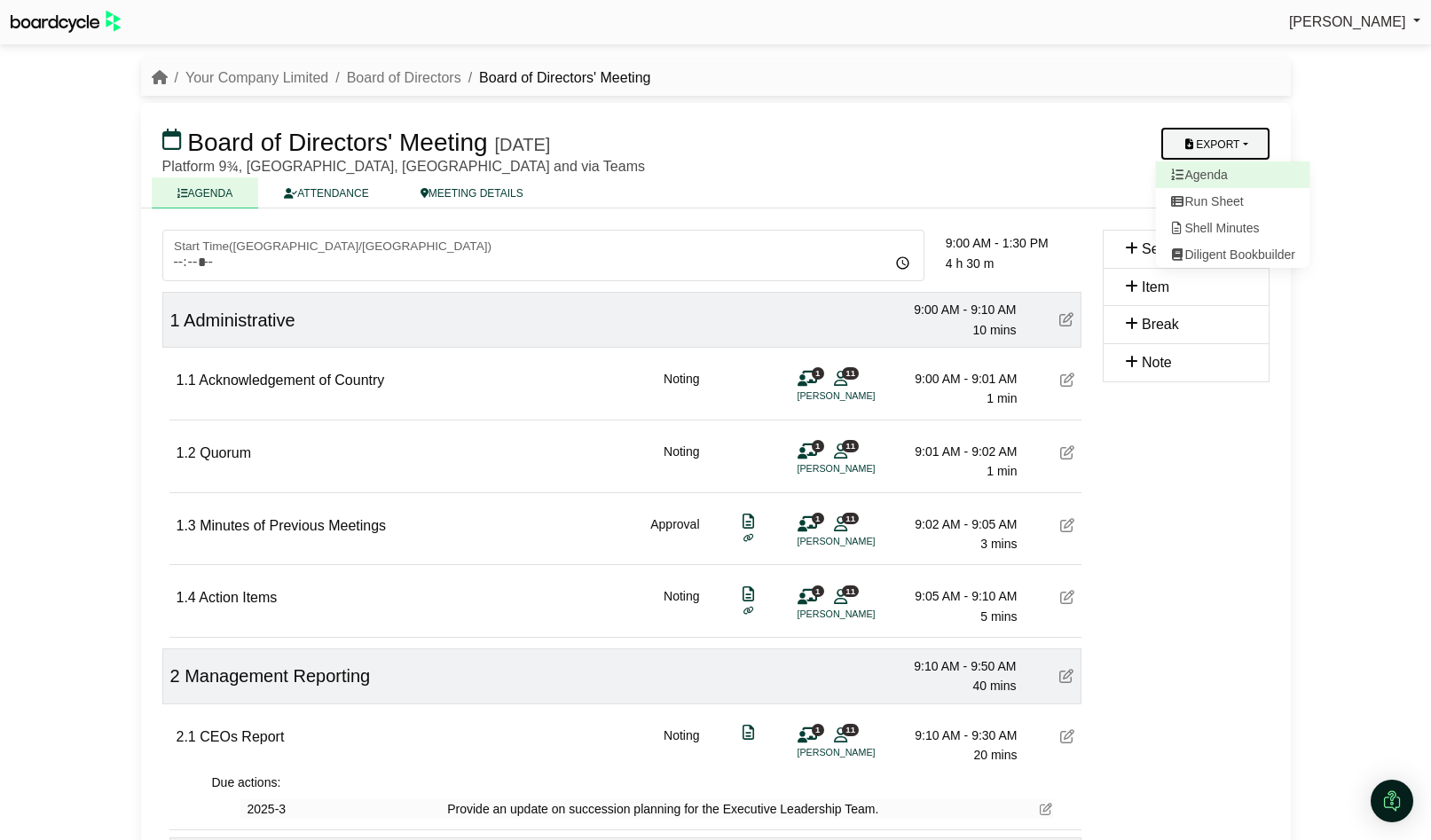
click at [1233, 171] on link "Agenda" at bounding box center [1232, 175] width 154 height 27
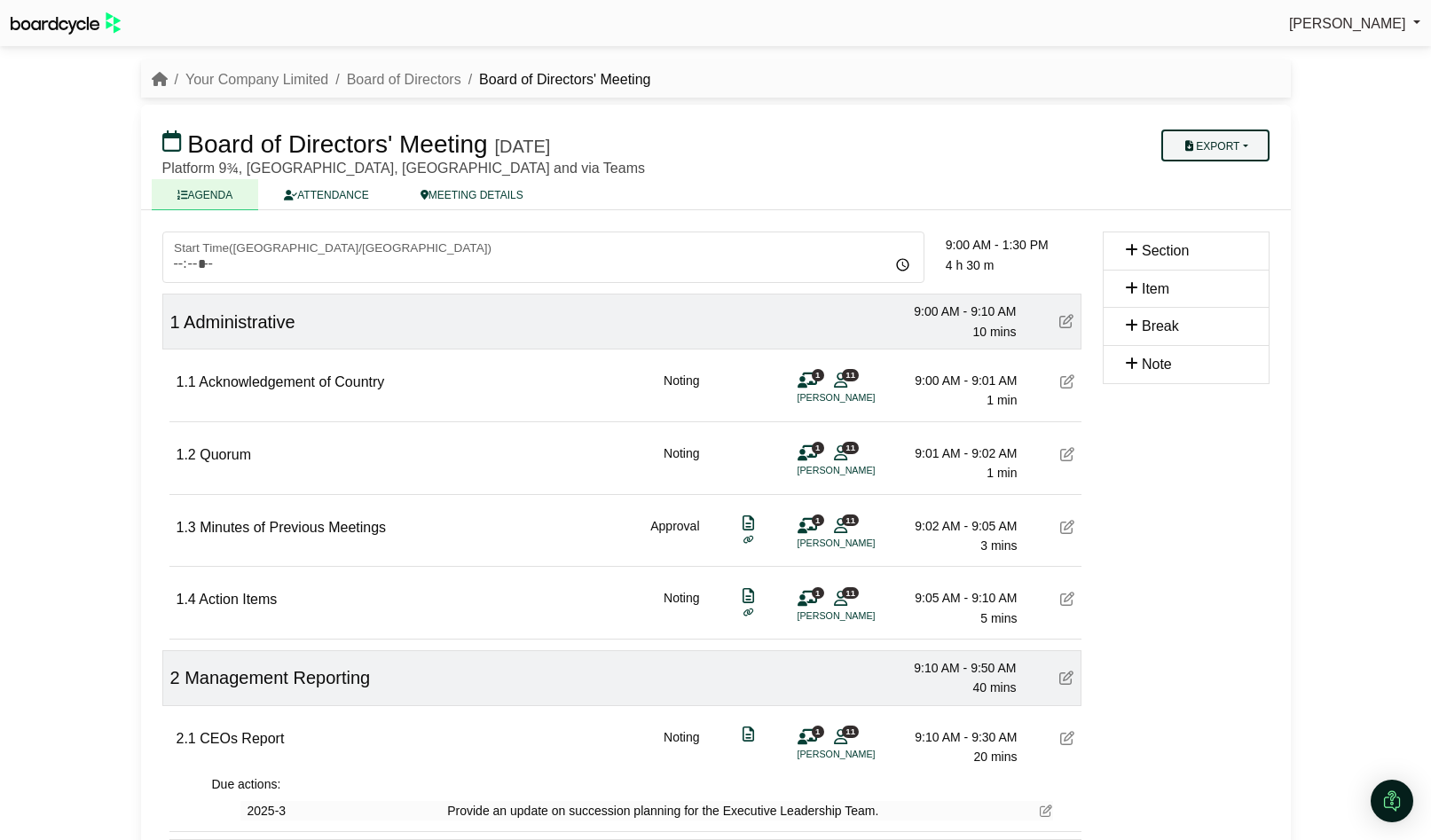
click at [1240, 142] on button "Export" at bounding box center [1214, 144] width 107 height 32
click at [1228, 197] on link "Run Sheet" at bounding box center [1232, 203] width 154 height 27
click at [261, 83] on link "Your Company Limited" at bounding box center [256, 80] width 143 height 15
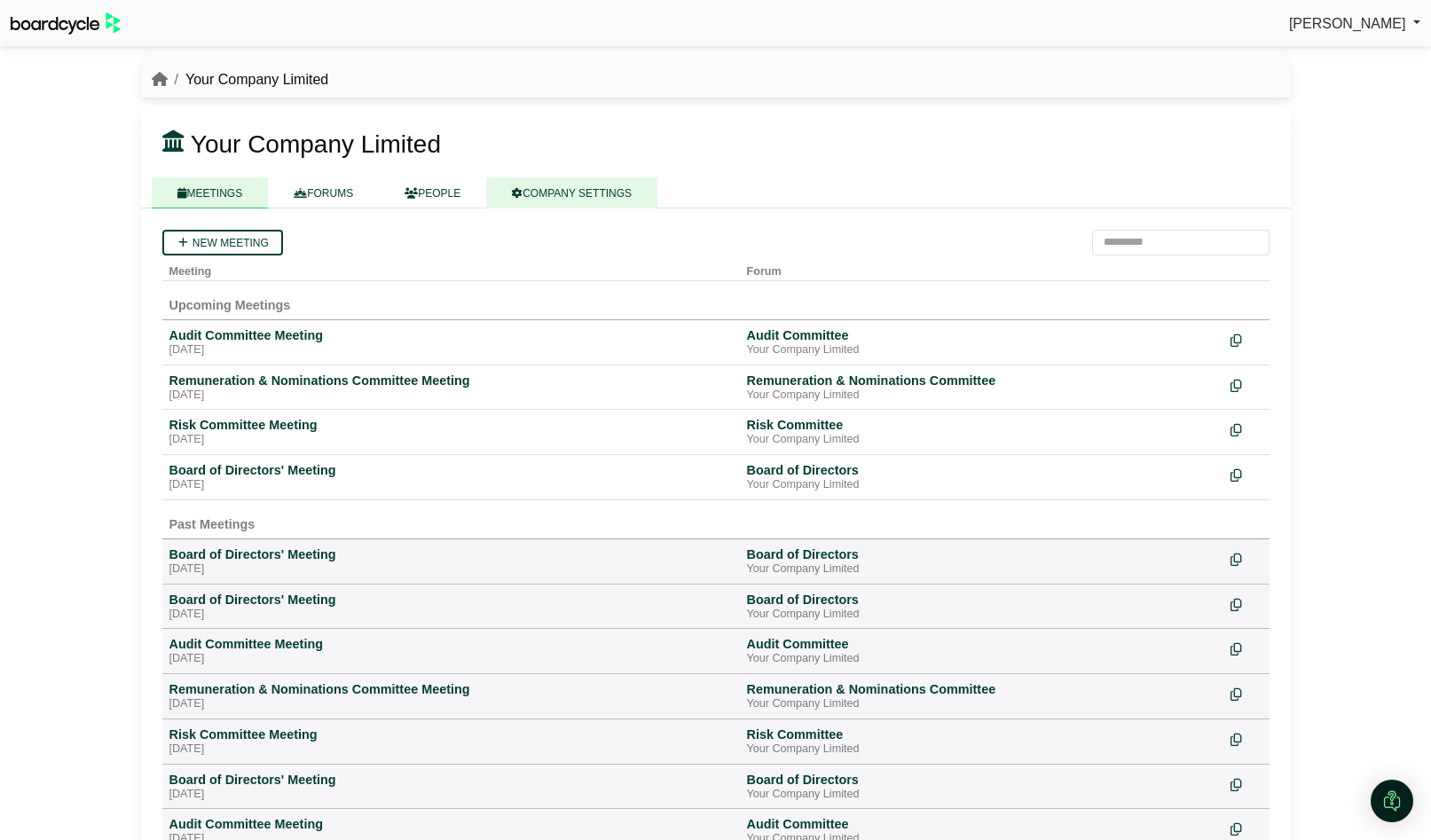
click at [567, 188] on link "COMPANY SETTINGS" at bounding box center [572, 193] width 172 height 31
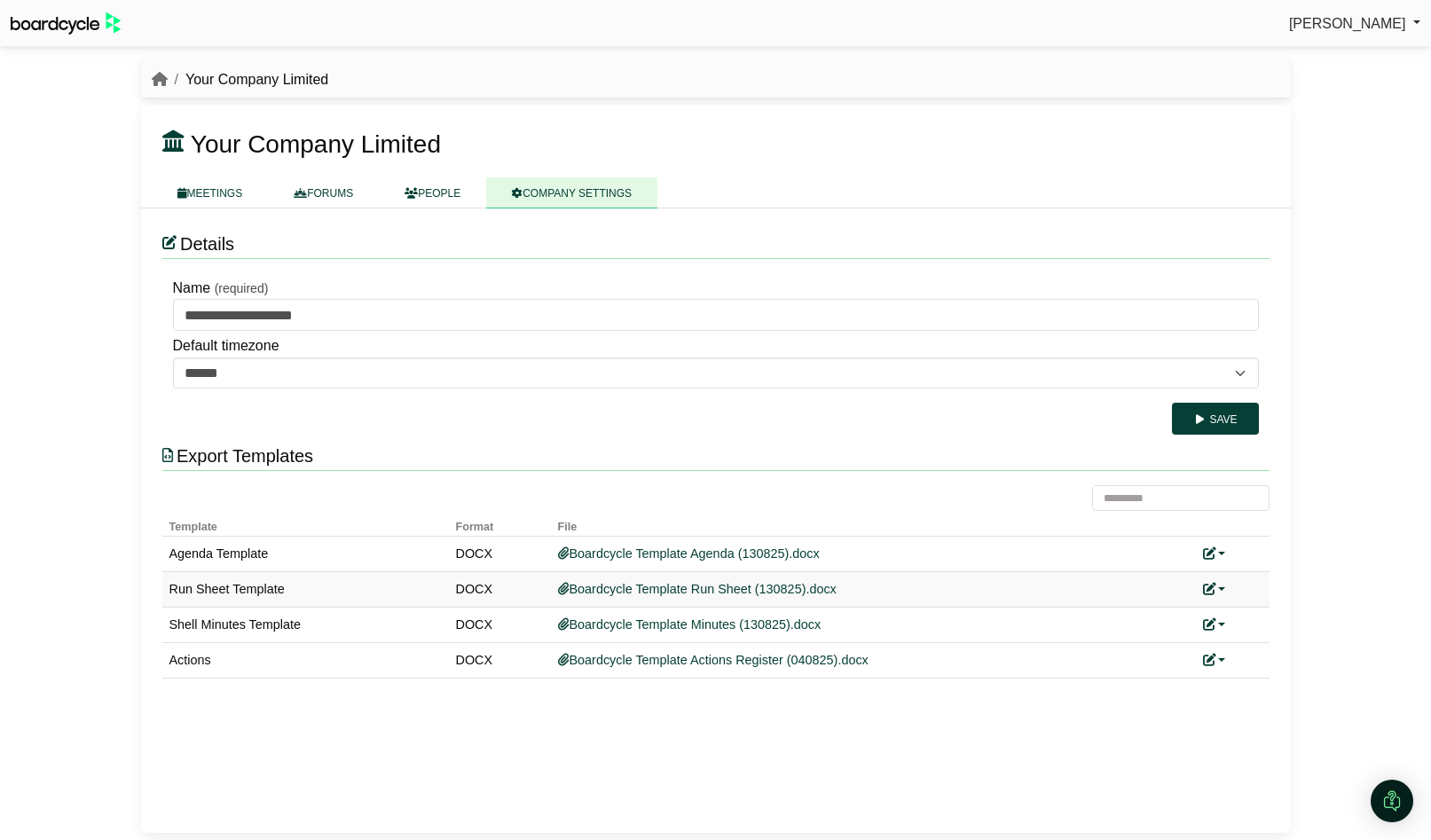
click at [1219, 589] on link at bounding box center [1215, 589] width 23 height 14
click at [1244, 622] on link "Replace custom template" at bounding box center [1294, 616] width 181 height 34
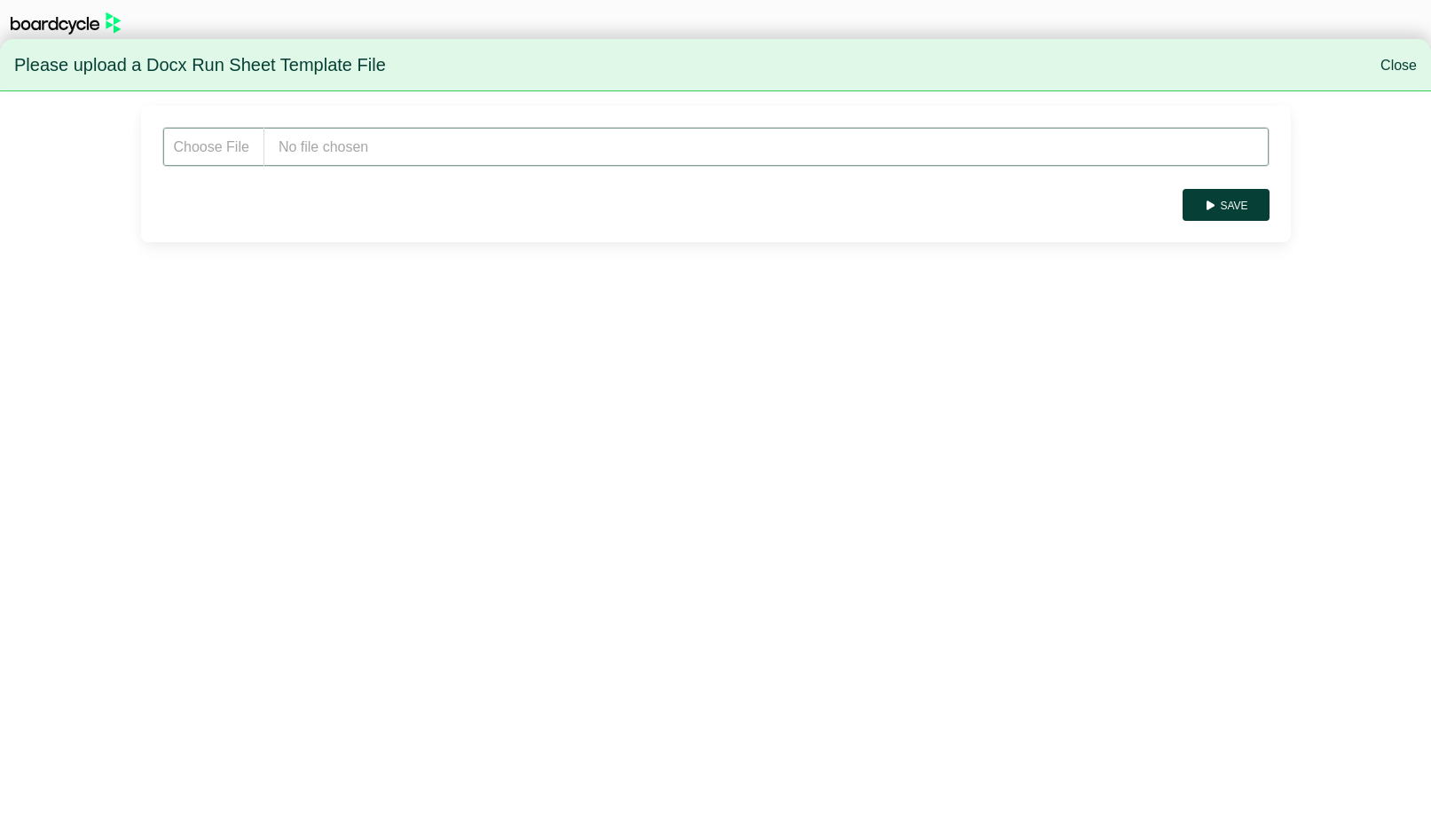
click at [446, 149] on input "file" at bounding box center [716, 146] width 1107 height 39
click at [406, 151] on input "file" at bounding box center [716, 146] width 1107 height 39
type input "**********"
click at [1224, 205] on button "Save" at bounding box center [1225, 204] width 86 height 32
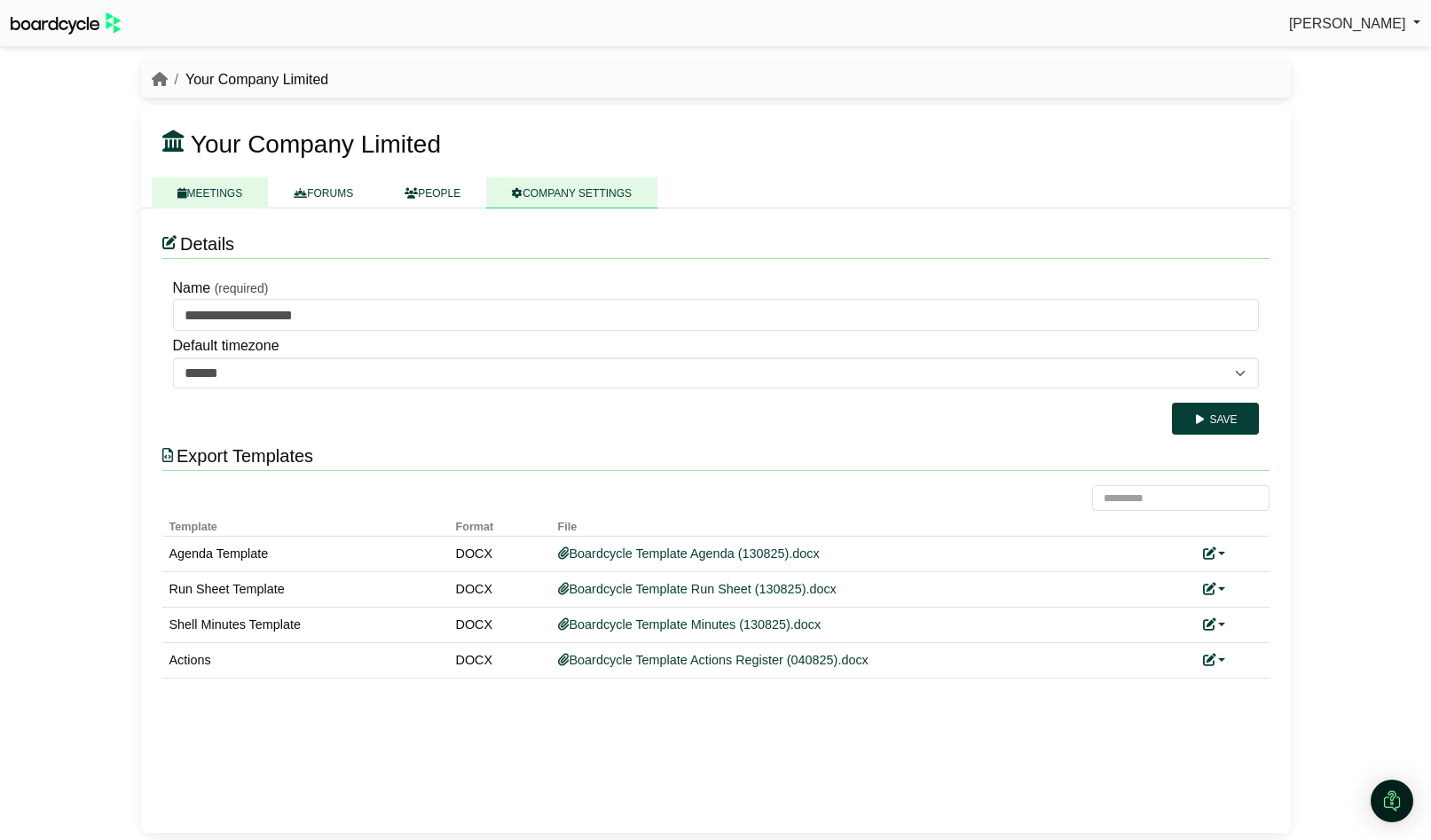
click at [221, 181] on link "MEETINGS" at bounding box center [210, 193] width 118 height 31
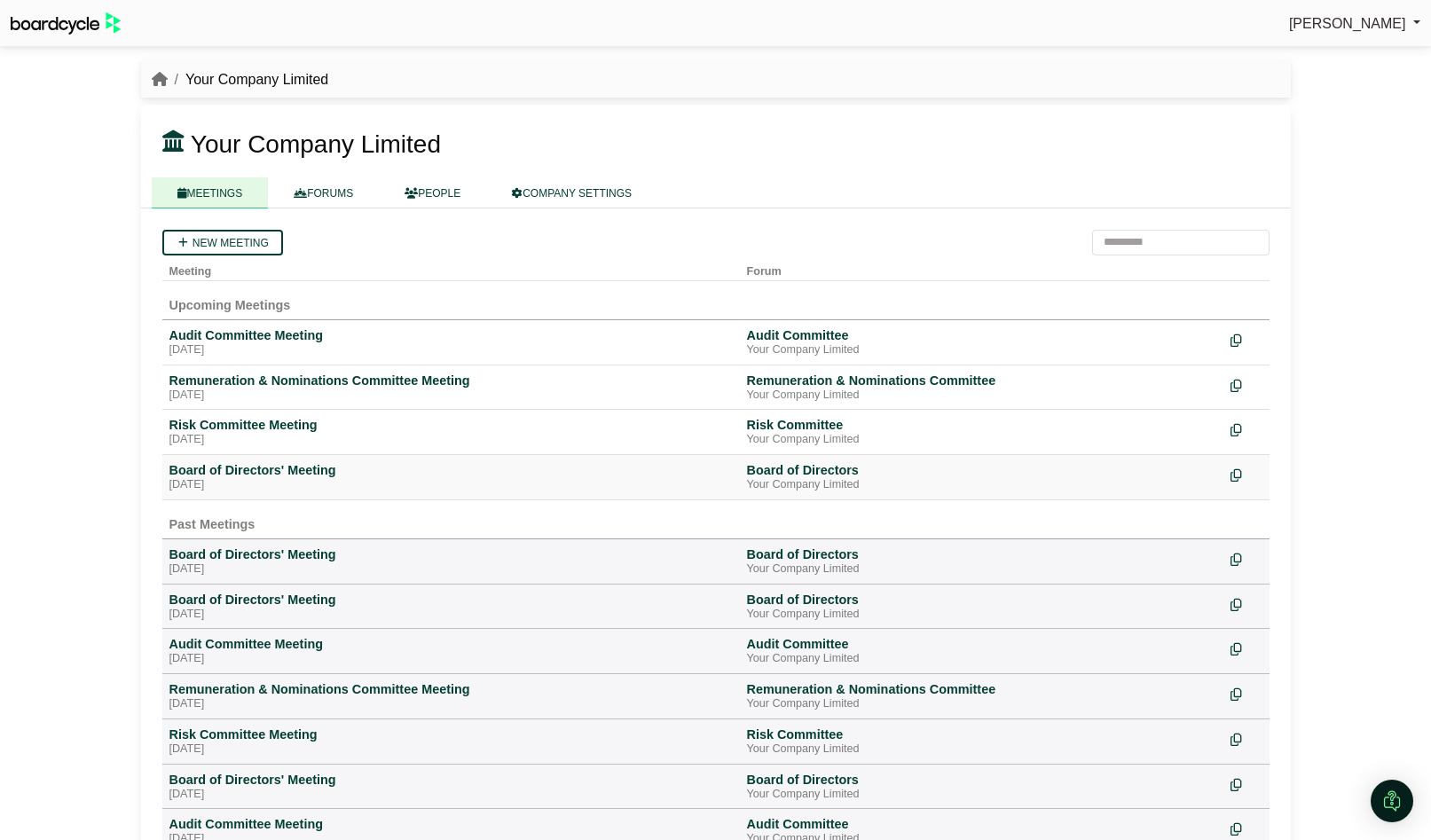
click at [251, 470] on div "Board of Directors' Meeting" at bounding box center [451, 470] width 564 height 16
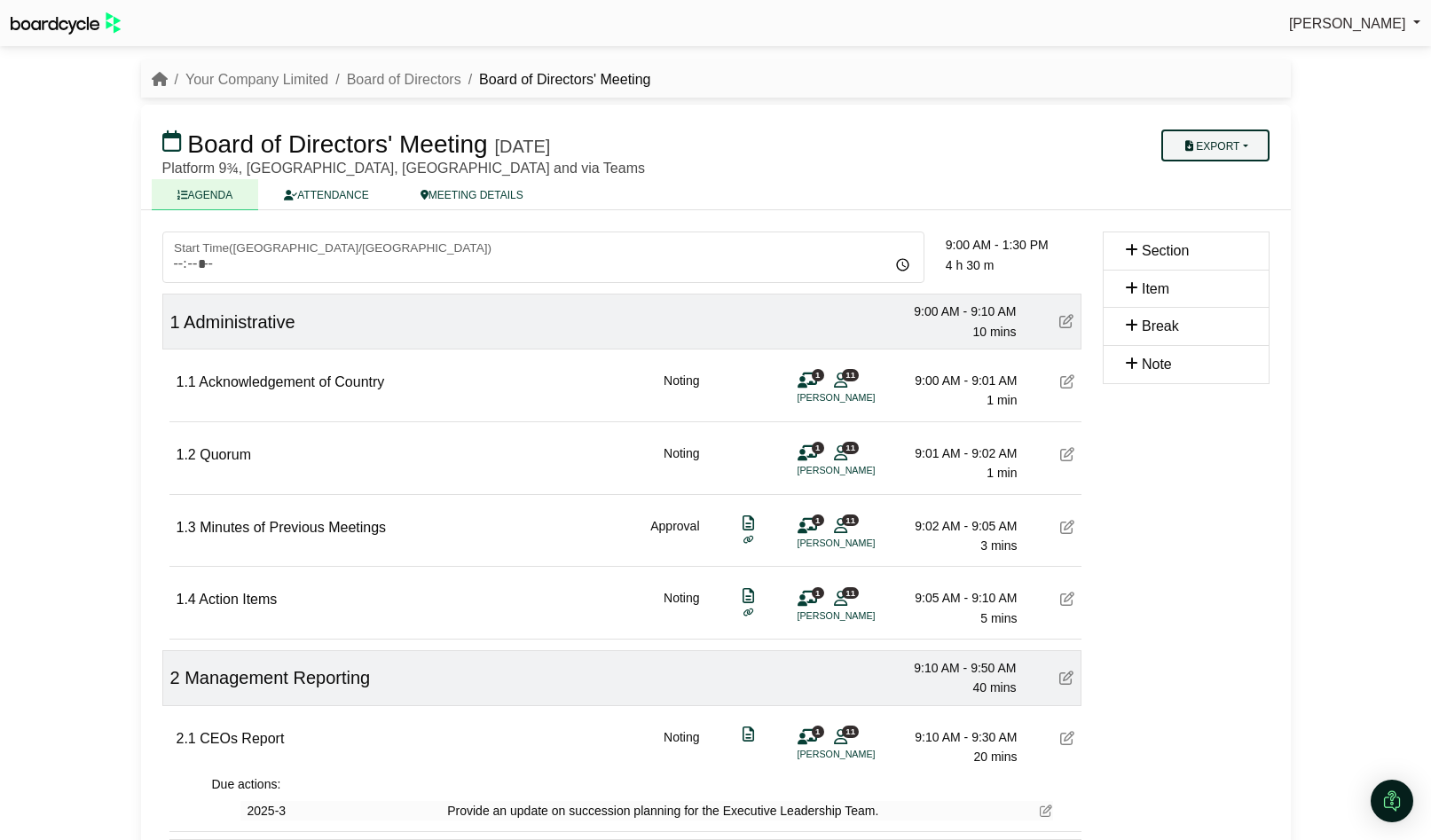
click at [1244, 148] on button "Export" at bounding box center [1214, 144] width 107 height 32
click at [1238, 208] on link "Run Sheet" at bounding box center [1232, 203] width 154 height 27
click at [1245, 143] on button "Export" at bounding box center [1214, 144] width 107 height 32
click at [1241, 222] on link "Shell Minutes" at bounding box center [1232, 230] width 154 height 27
click at [269, 76] on link "Your Company Limited" at bounding box center [256, 80] width 143 height 15
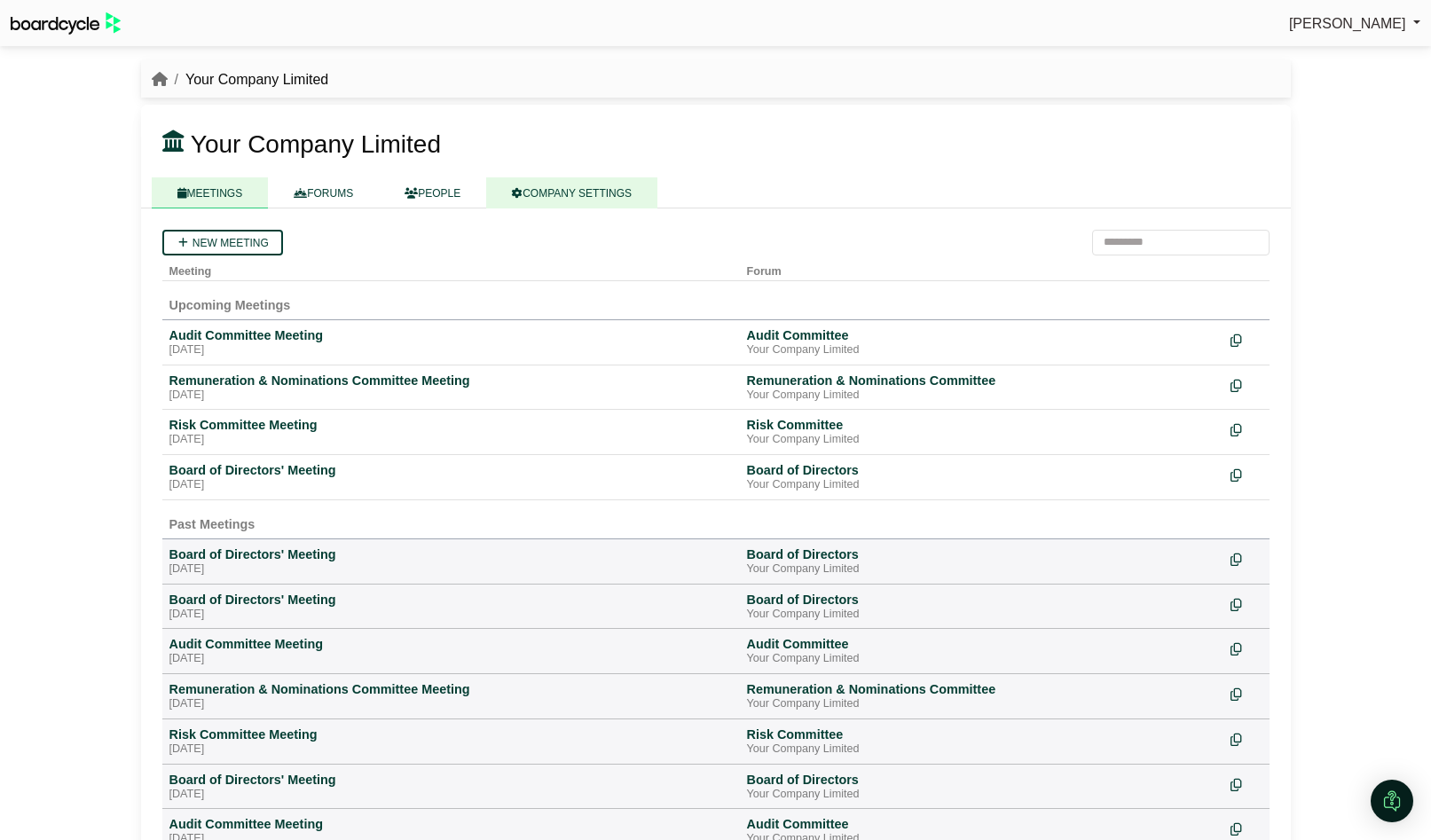
click at [594, 197] on link "COMPANY SETTINGS" at bounding box center [572, 193] width 172 height 31
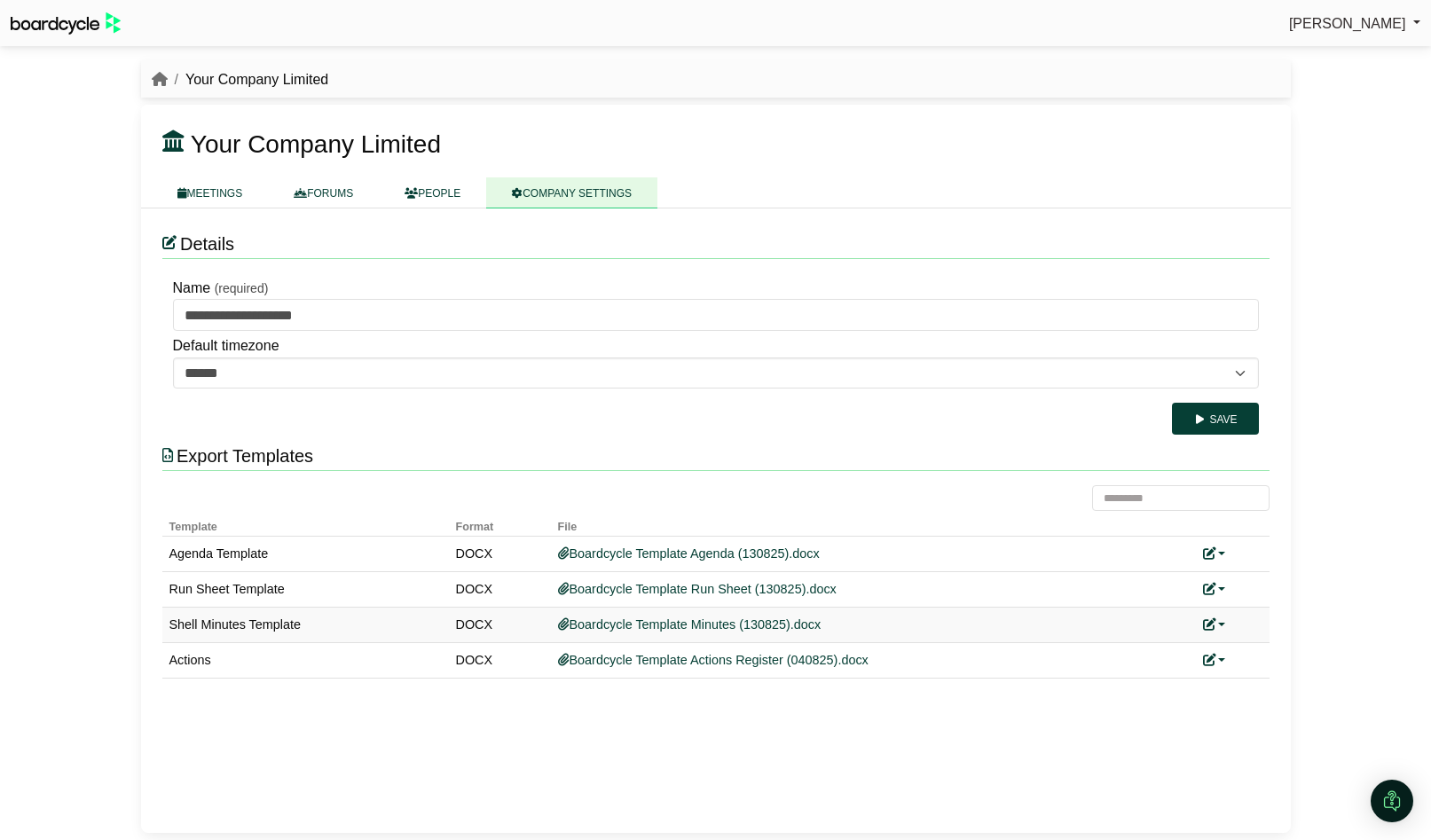
click at [1221, 622] on link at bounding box center [1215, 624] width 23 height 14
click at [1248, 656] on link "Replace custom template" at bounding box center [1294, 650] width 181 height 34
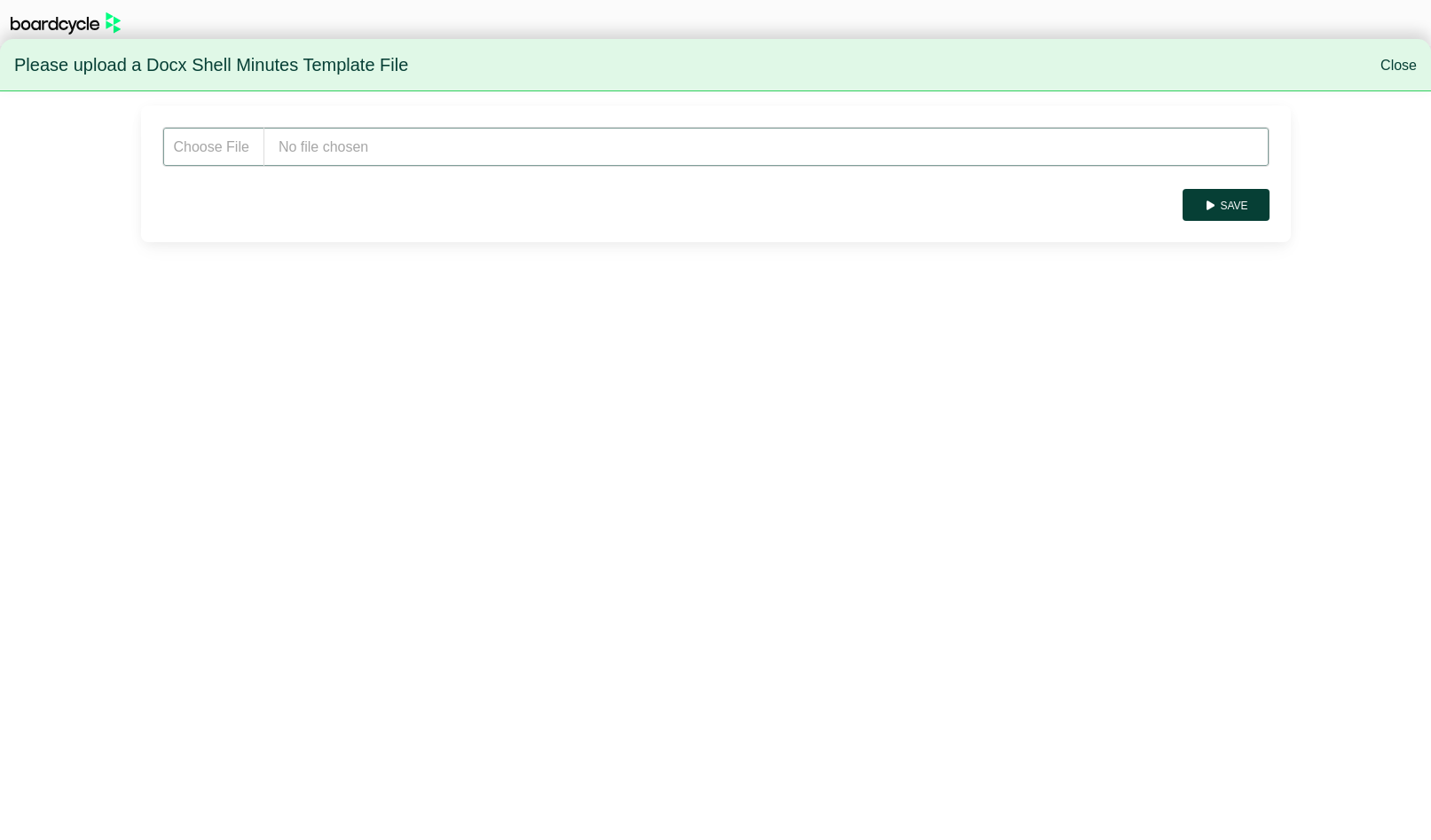
click at [459, 151] on input "file" at bounding box center [716, 146] width 1107 height 39
click at [351, 142] on input "file" at bounding box center [716, 146] width 1107 height 39
type input "**********"
click at [1240, 209] on button "Save" at bounding box center [1225, 204] width 86 height 32
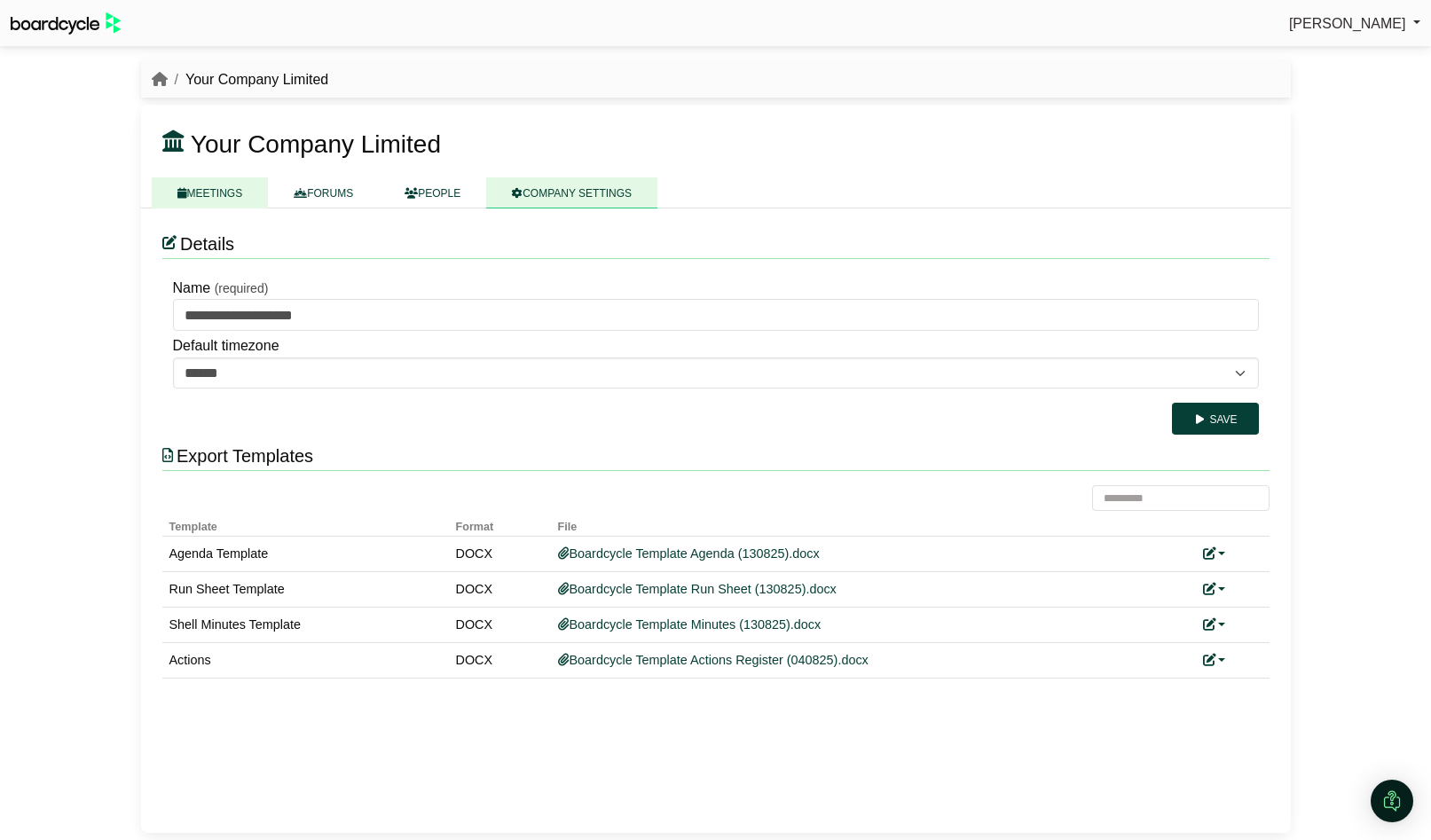
click at [210, 199] on link "MEETINGS" at bounding box center [210, 193] width 118 height 31
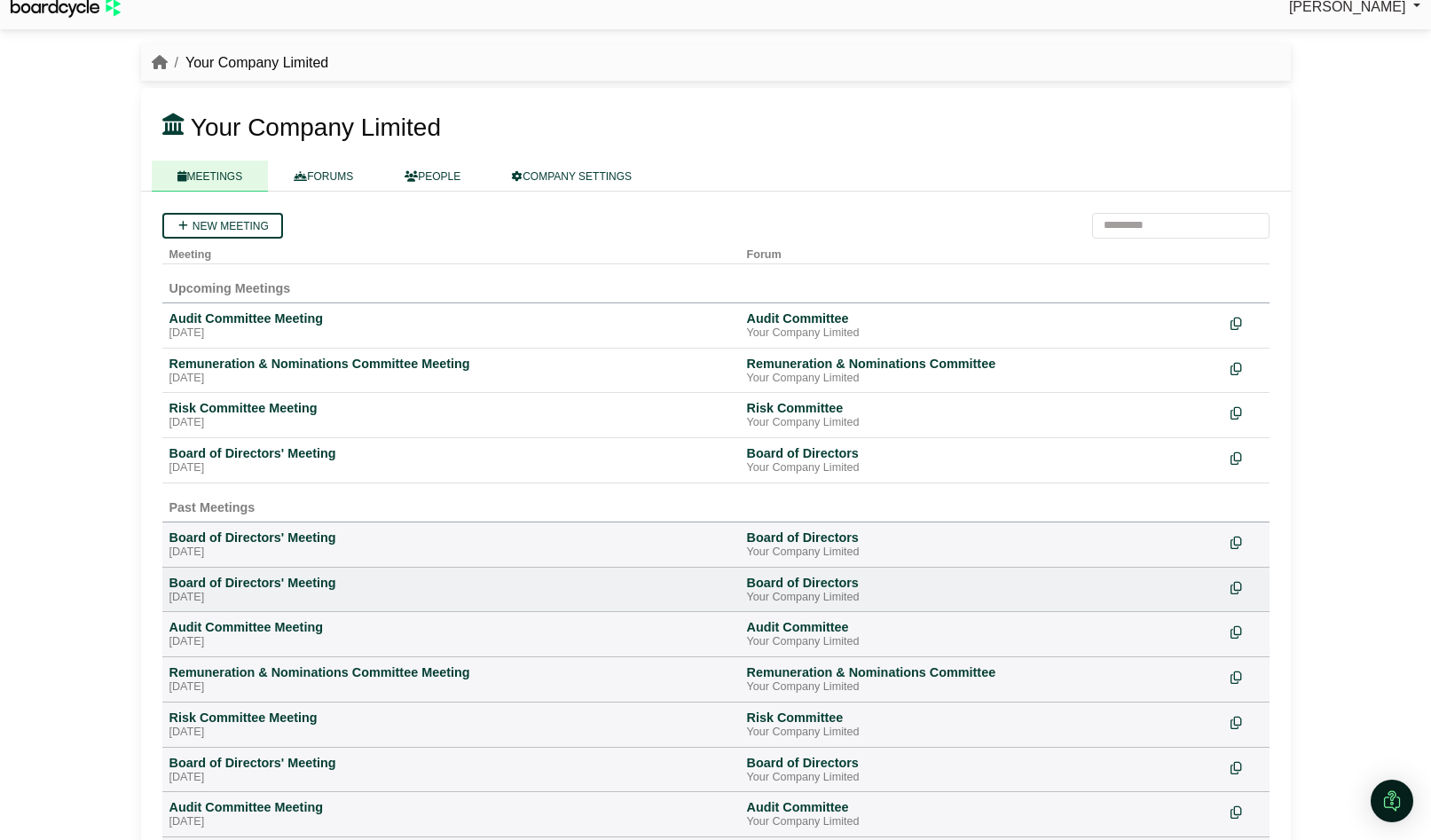
scroll to position [17, 0]
click at [270, 464] on div "[DATE]" at bounding box center [451, 467] width 564 height 14
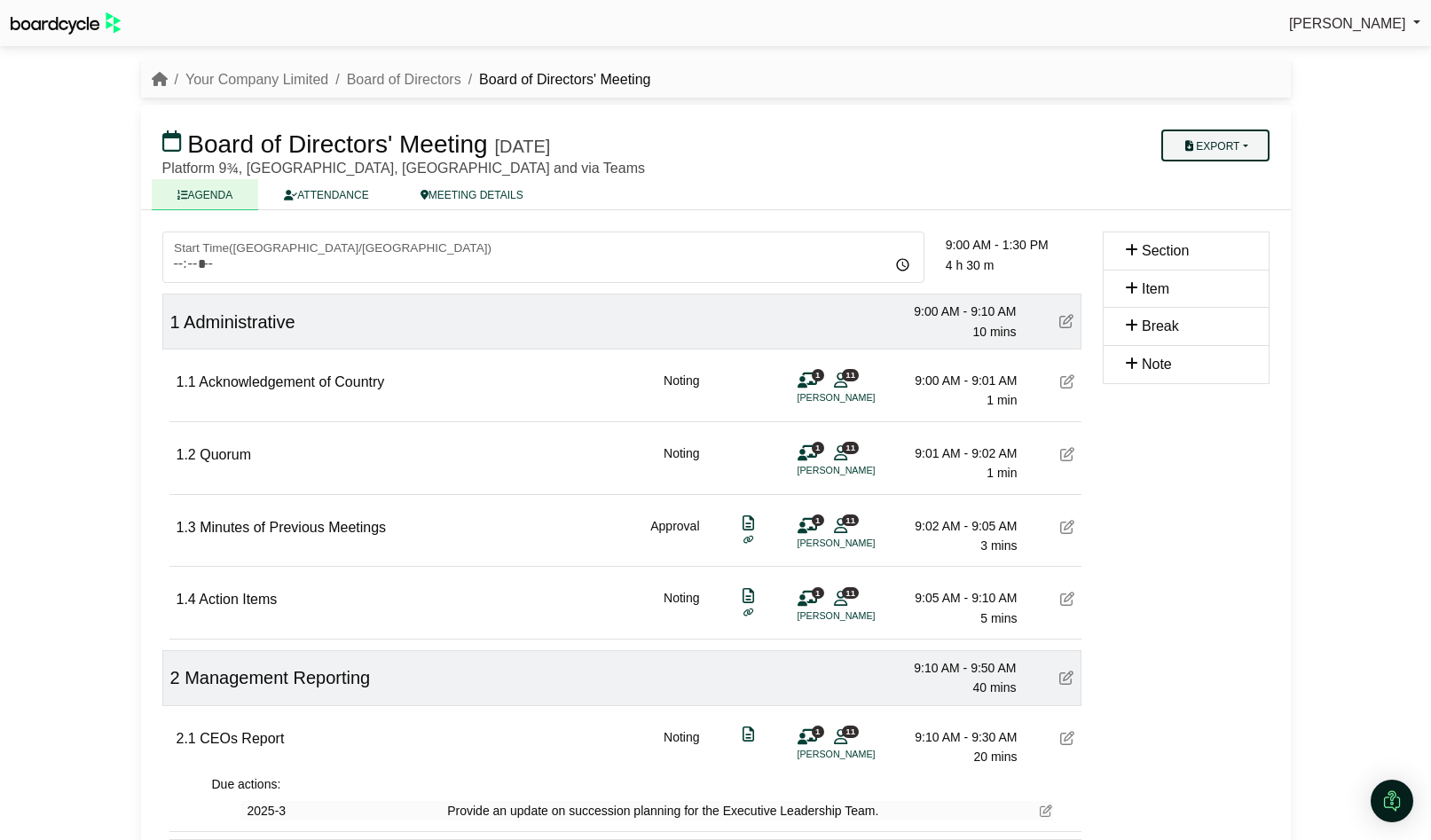
click at [1225, 151] on button "Export" at bounding box center [1214, 144] width 107 height 32
click at [1240, 226] on link "Shell Minutes" at bounding box center [1232, 230] width 154 height 27
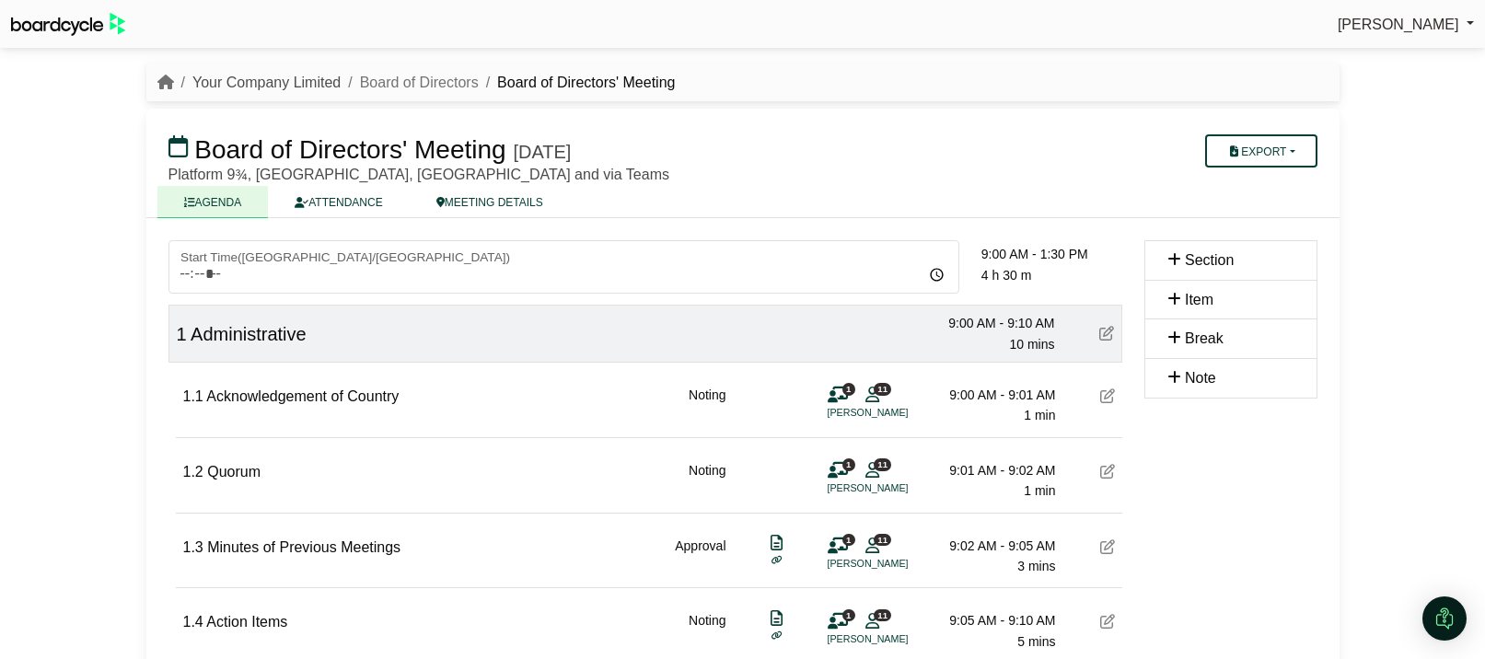
click at [280, 86] on link "Your Company Limited" at bounding box center [266, 83] width 148 height 16
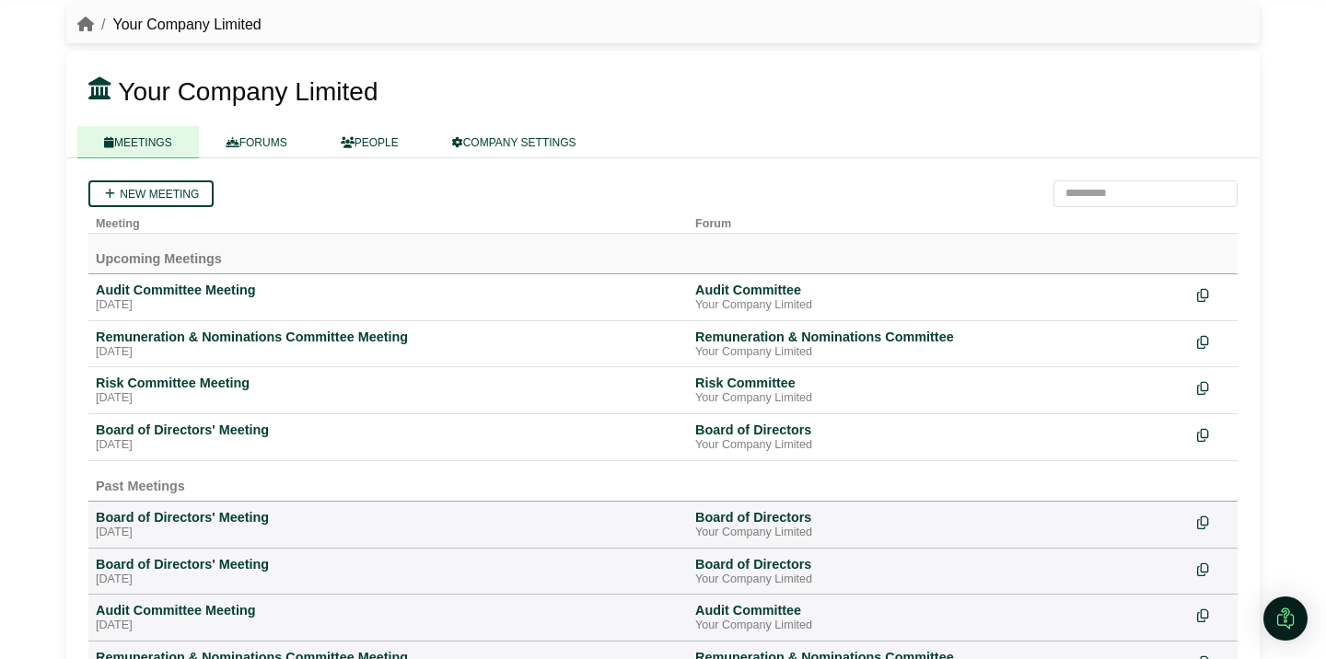
scroll to position [57, 0]
click at [184, 436] on div "Board of Directors' Meeting" at bounding box center [388, 431] width 585 height 17
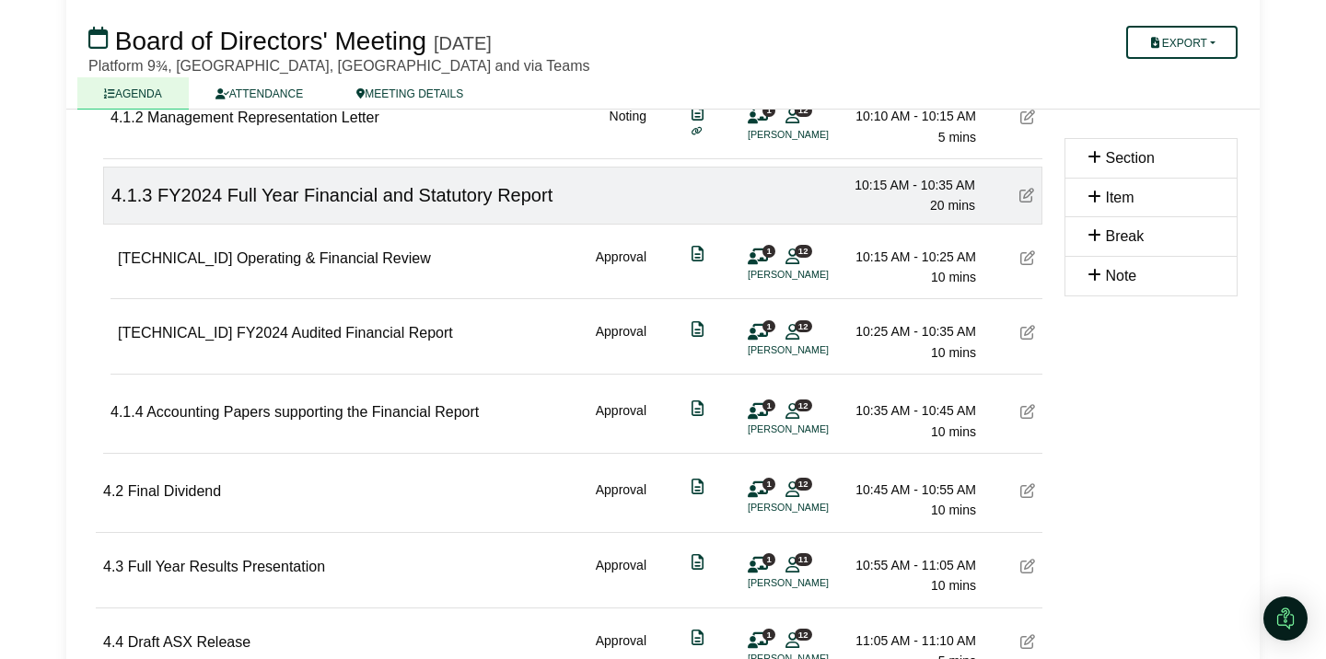
scroll to position [1538, 0]
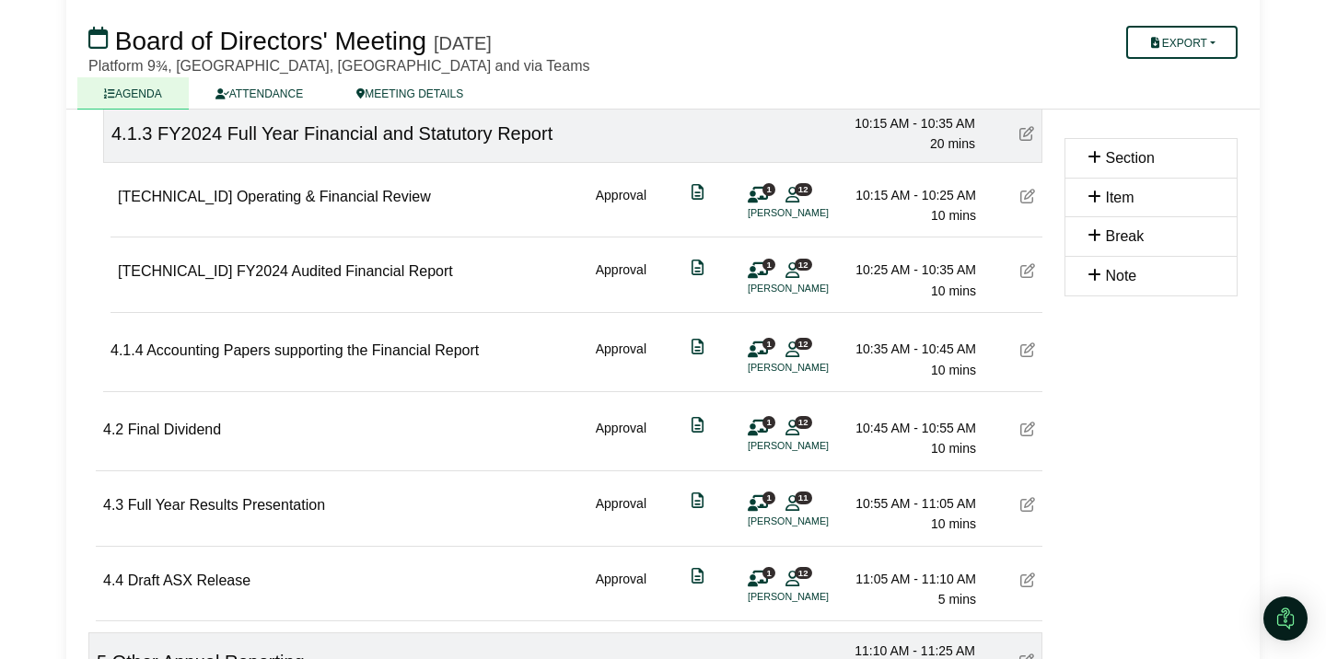
click at [1025, 272] on icon at bounding box center [1027, 270] width 15 height 15
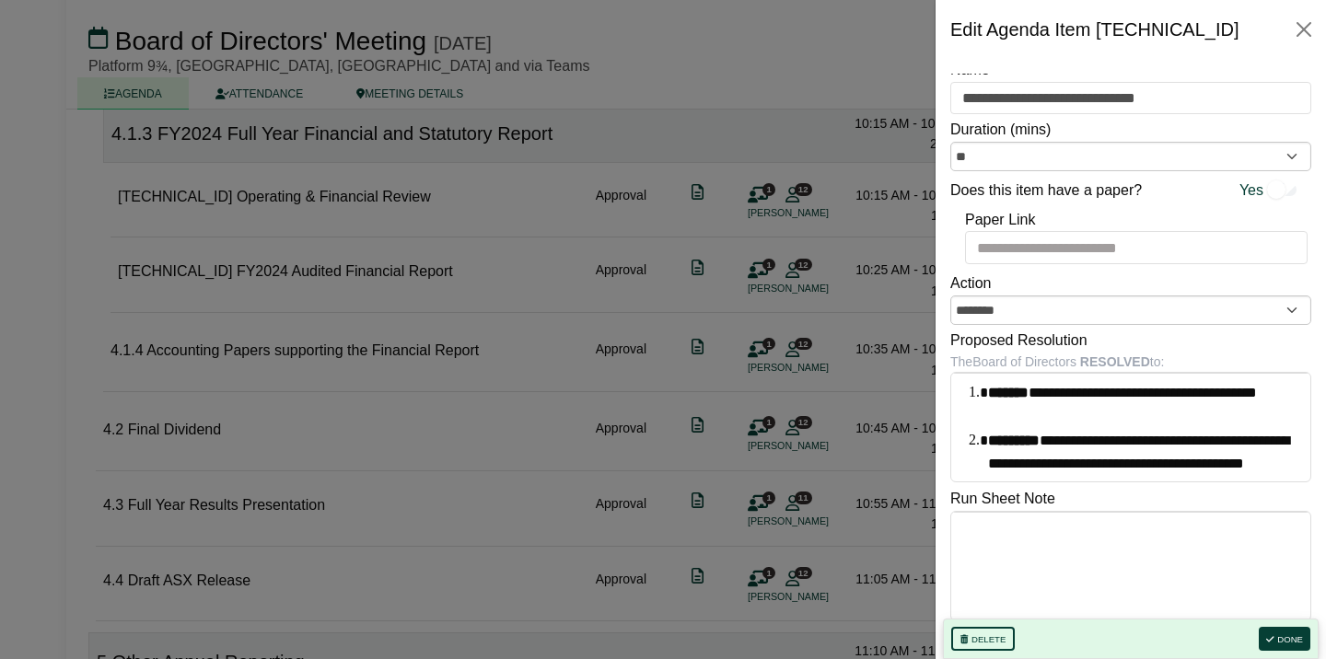
scroll to position [26, 0]
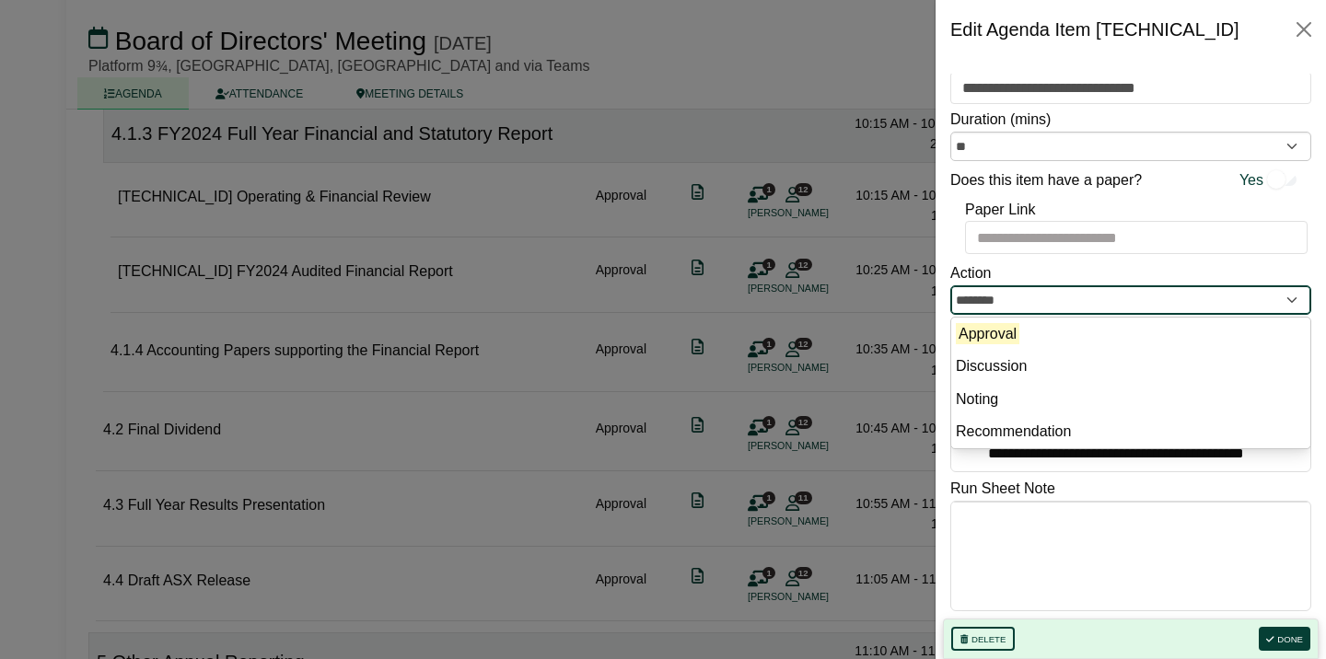
click at [1107, 306] on input "********" at bounding box center [1130, 299] width 361 height 29
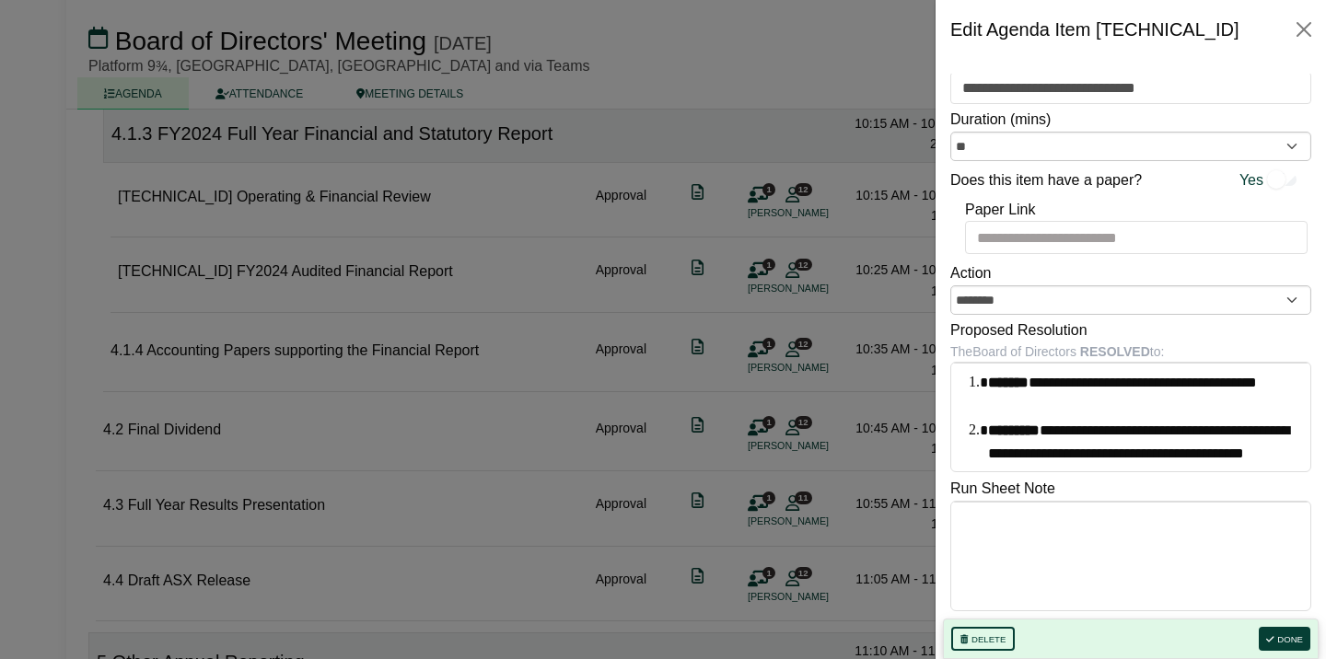
click at [1109, 272] on div "Action ********" at bounding box center [1130, 288] width 361 height 53
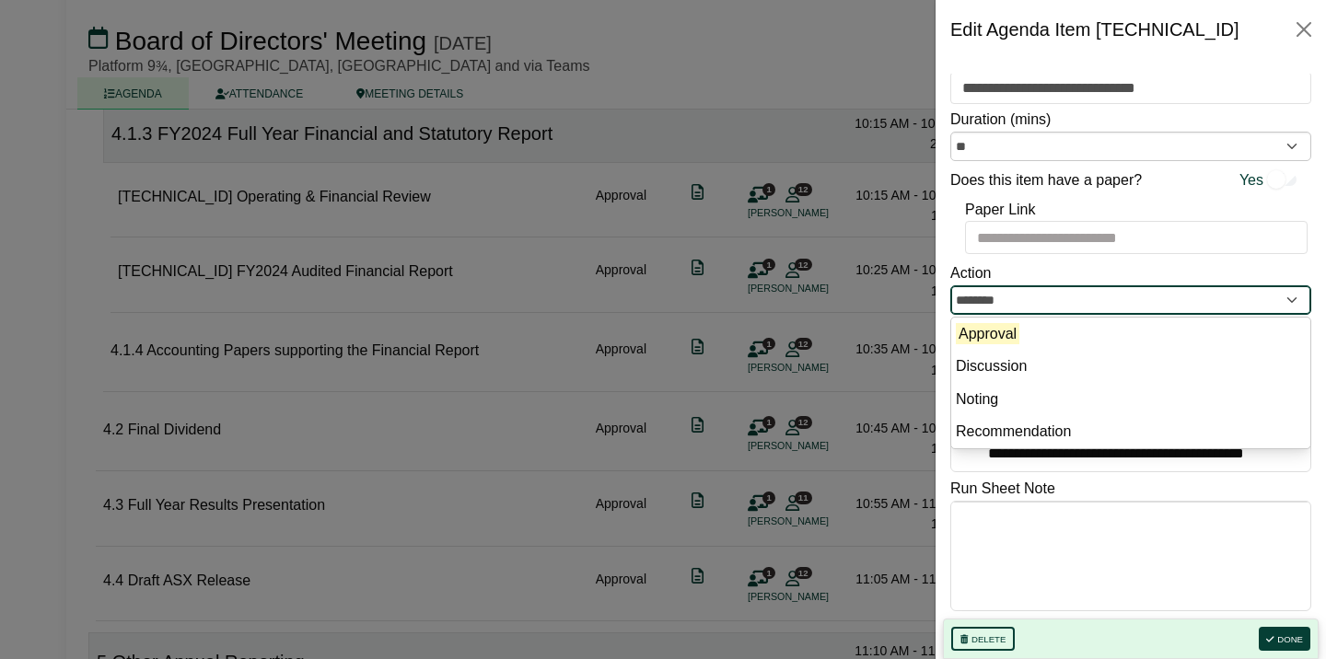
click at [1137, 297] on input "********" at bounding box center [1130, 299] width 361 height 29
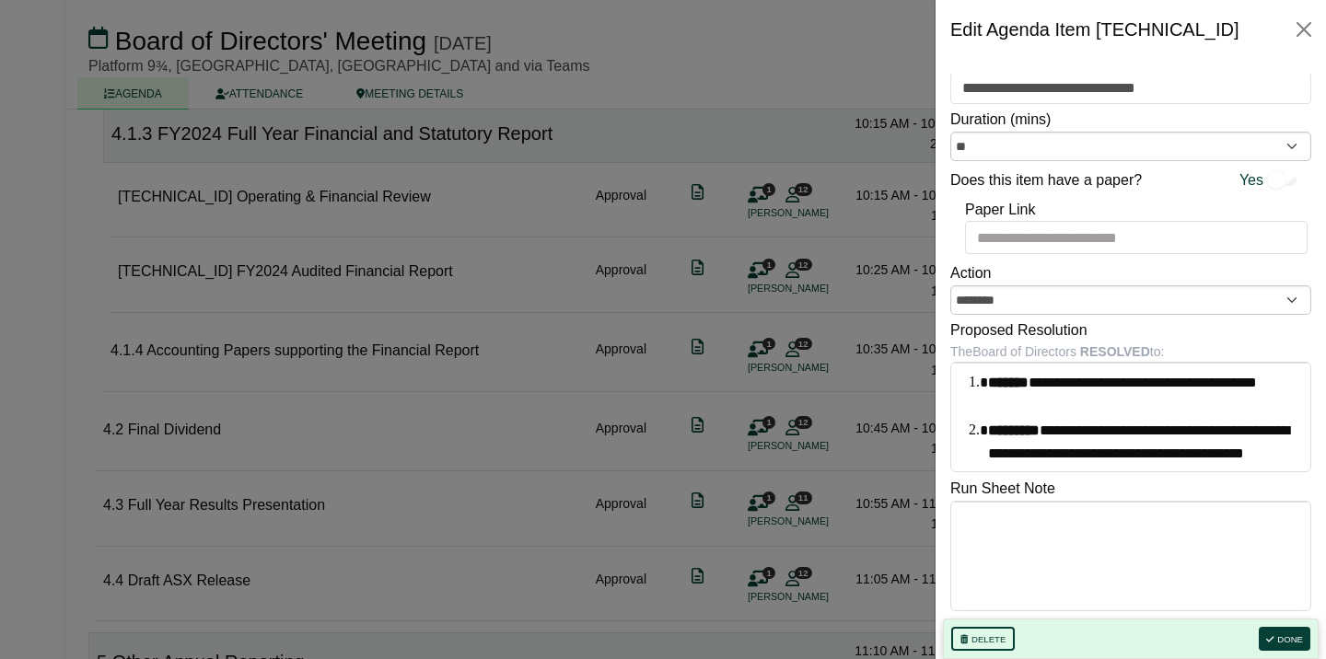
click at [1053, 266] on div "Action ********" at bounding box center [1130, 288] width 361 height 53
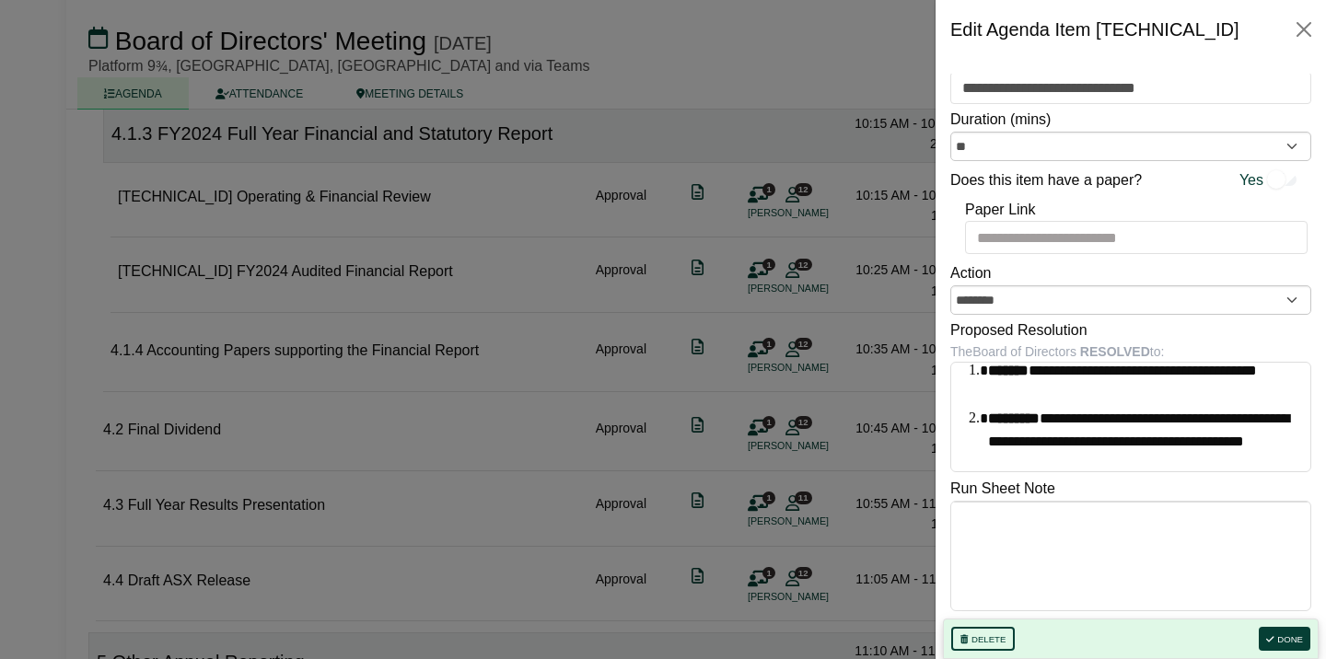
scroll to position [0, 0]
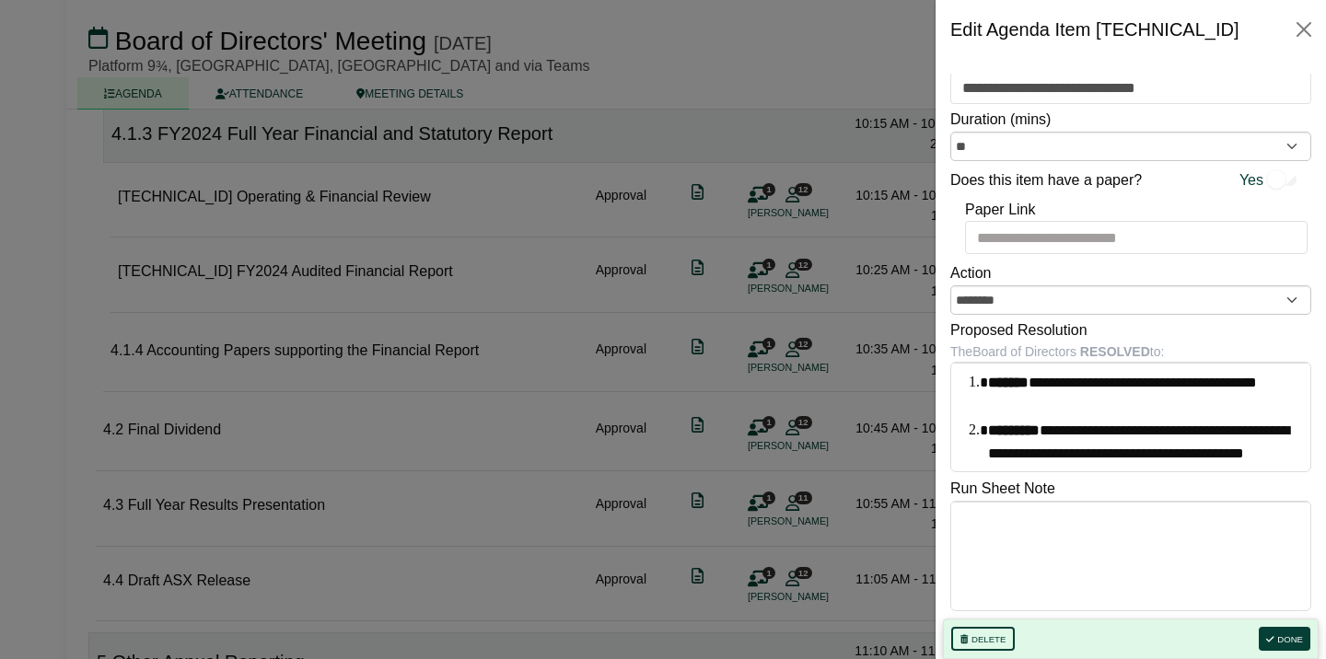
click at [831, 467] on div at bounding box center [663, 329] width 1326 height 659
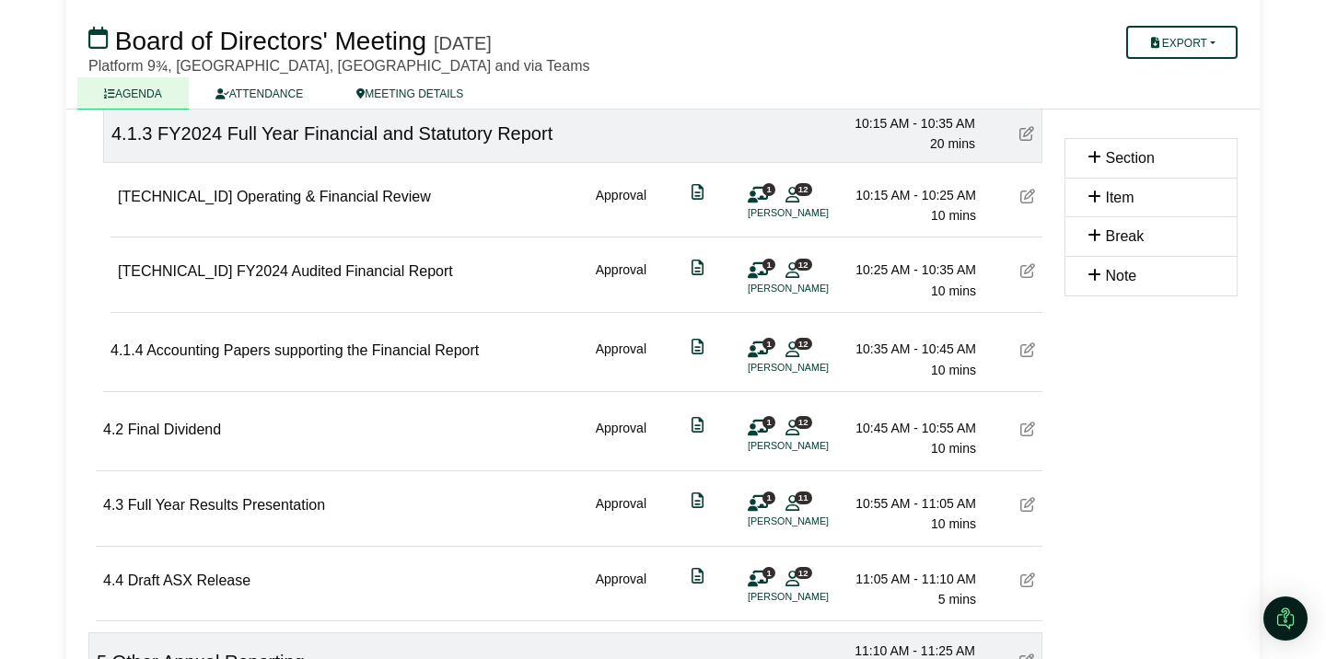
click at [772, 273] on div "1 12 Katie Bell" at bounding box center [775, 278] width 55 height 37
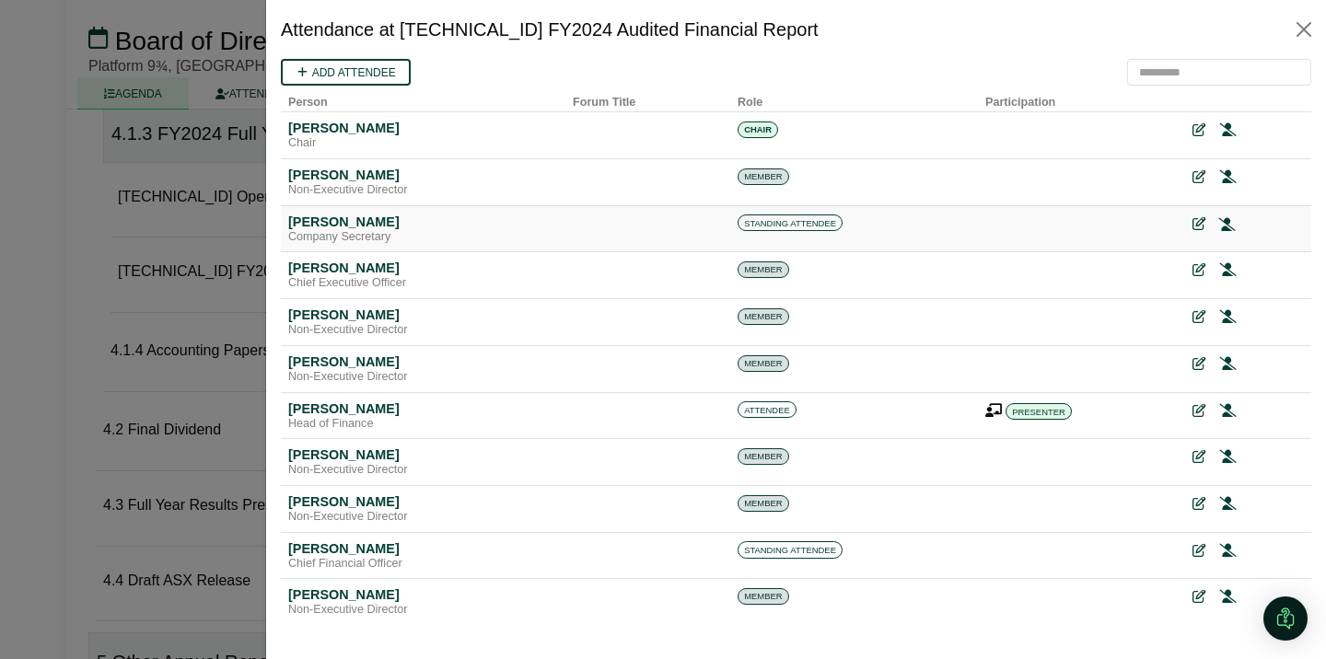
click at [1230, 226] on icon at bounding box center [1227, 223] width 17 height 13
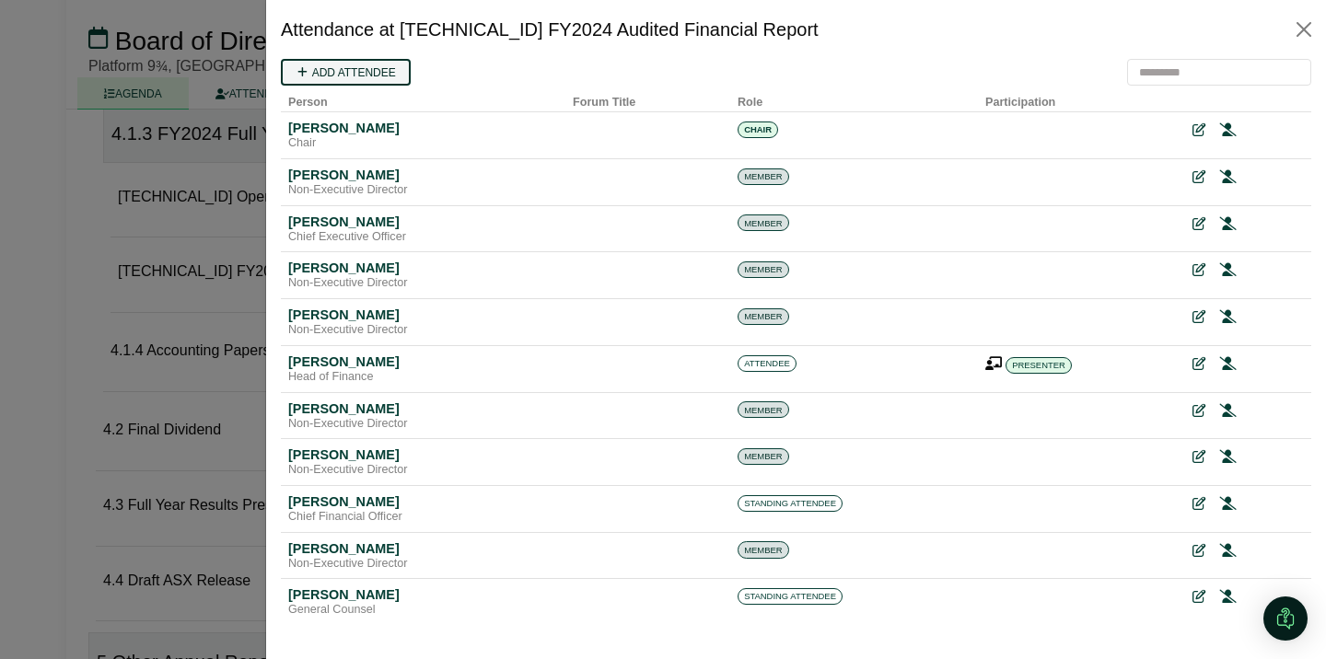
click at [377, 77] on link "Add attendee" at bounding box center [346, 72] width 130 height 27
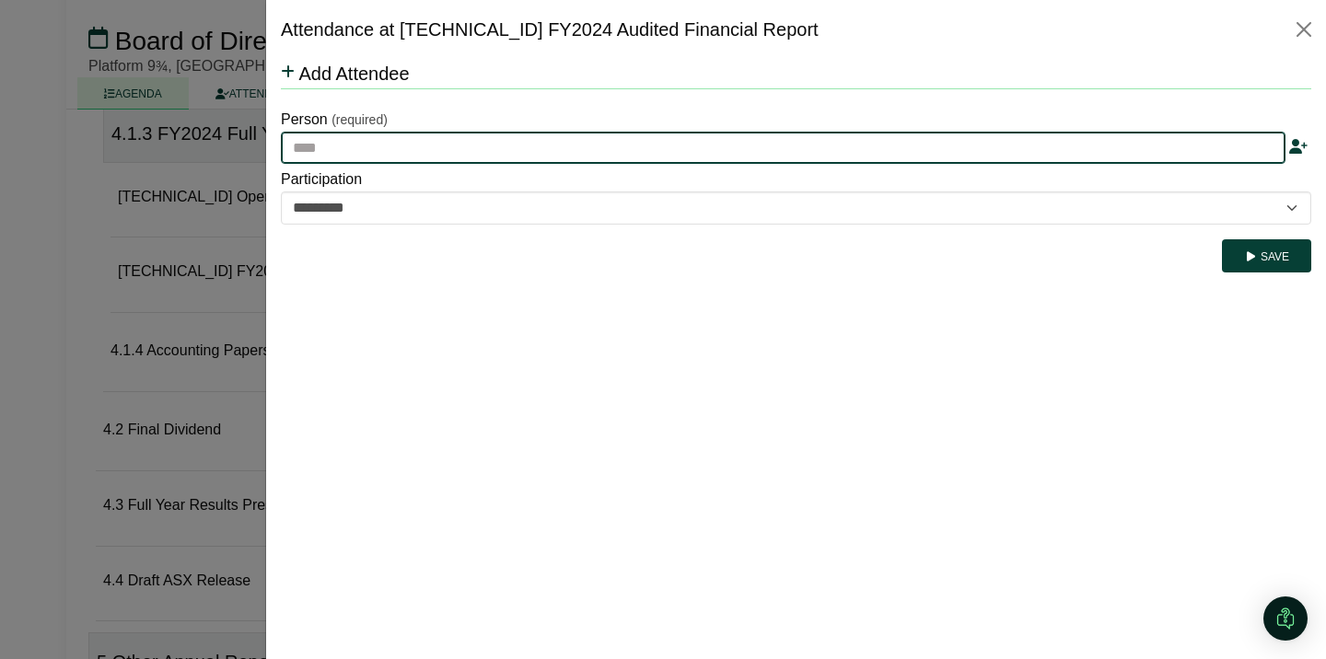
click at [354, 146] on input "text" at bounding box center [783, 148] width 1005 height 33
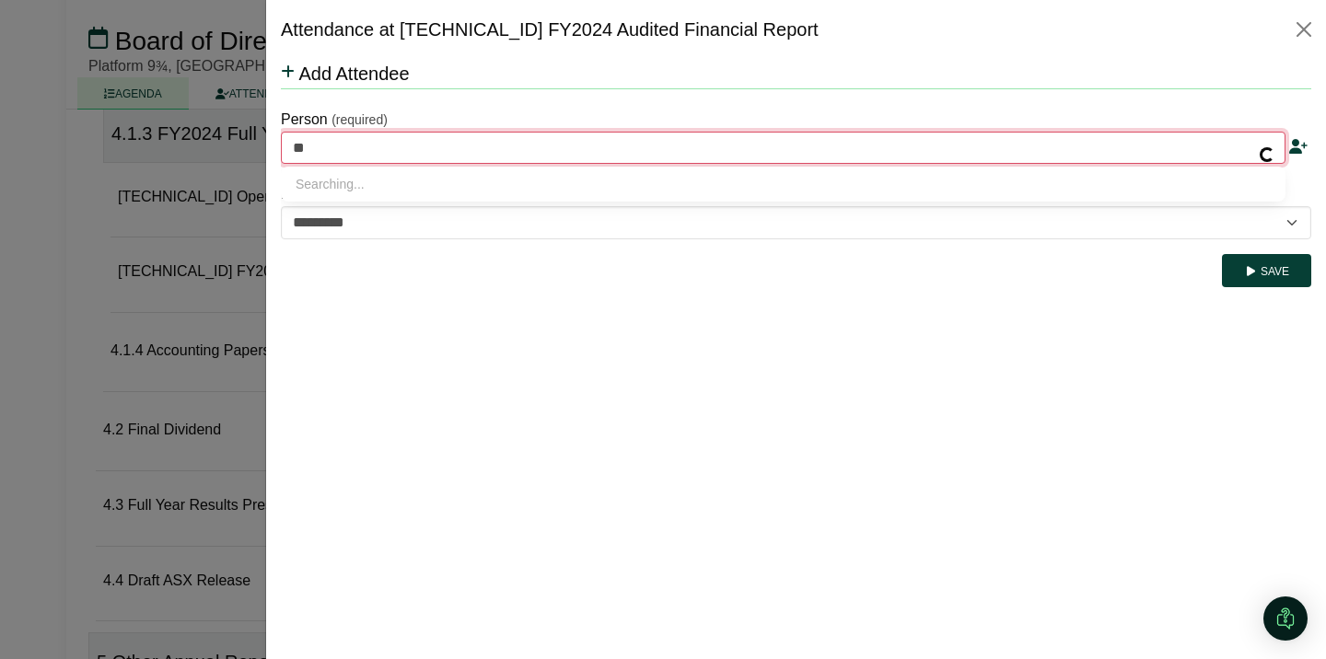
type input "***"
type input "**********"
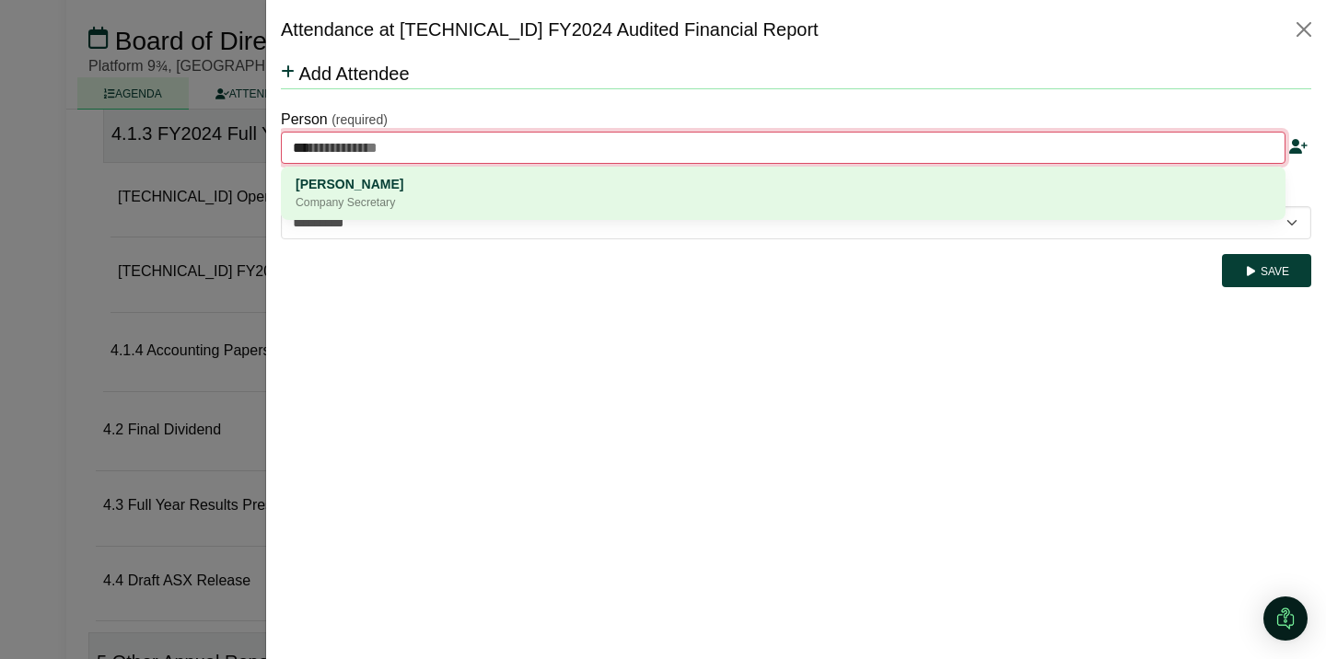
click at [417, 184] on div "[PERSON_NAME]" at bounding box center [783, 184] width 975 height 20
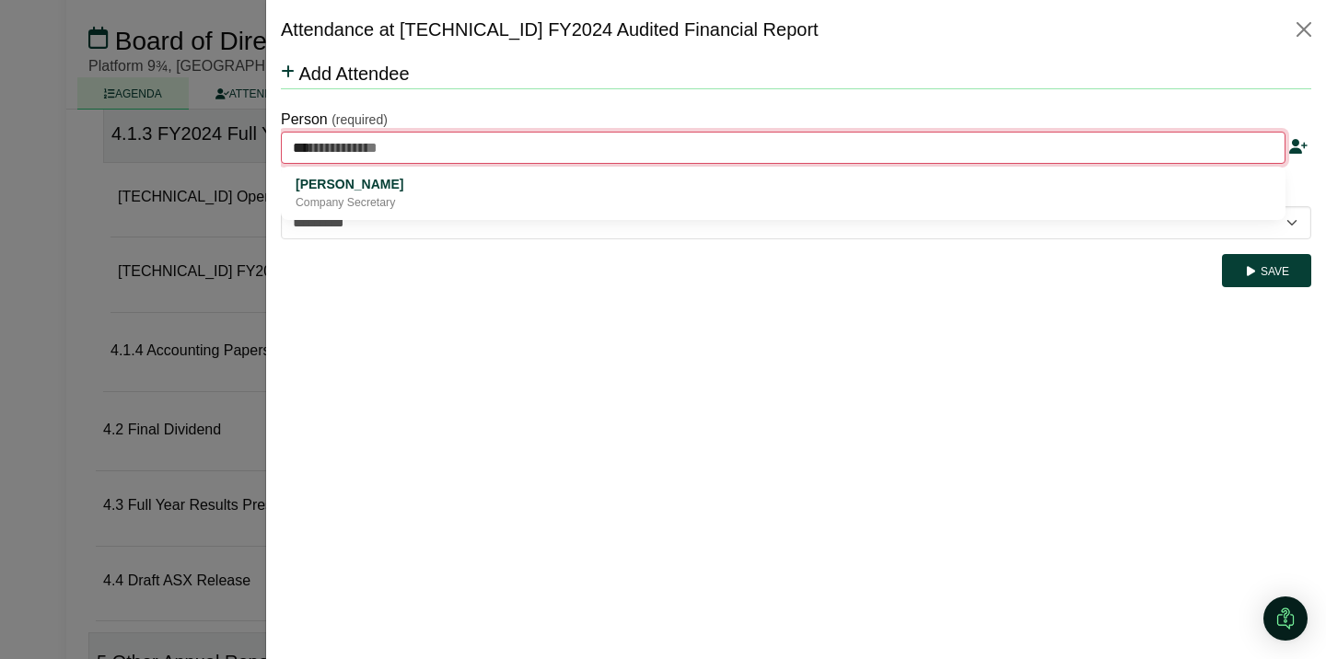
type input "**********"
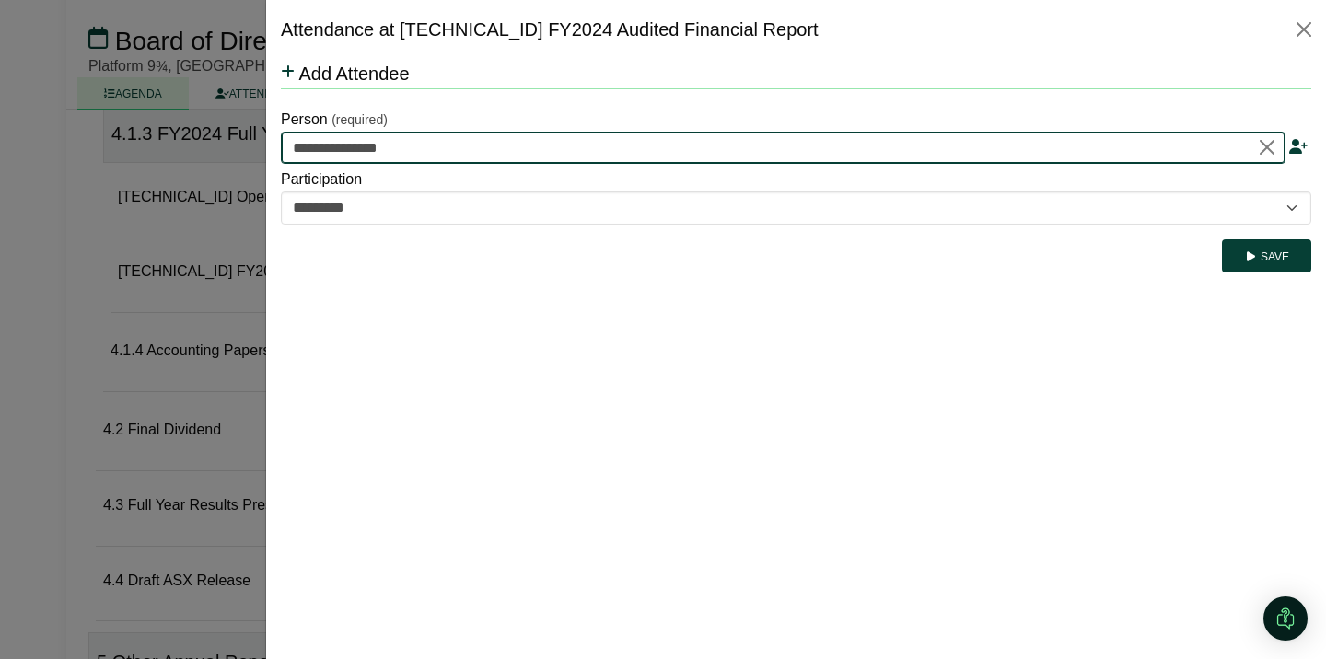
type input "**********"
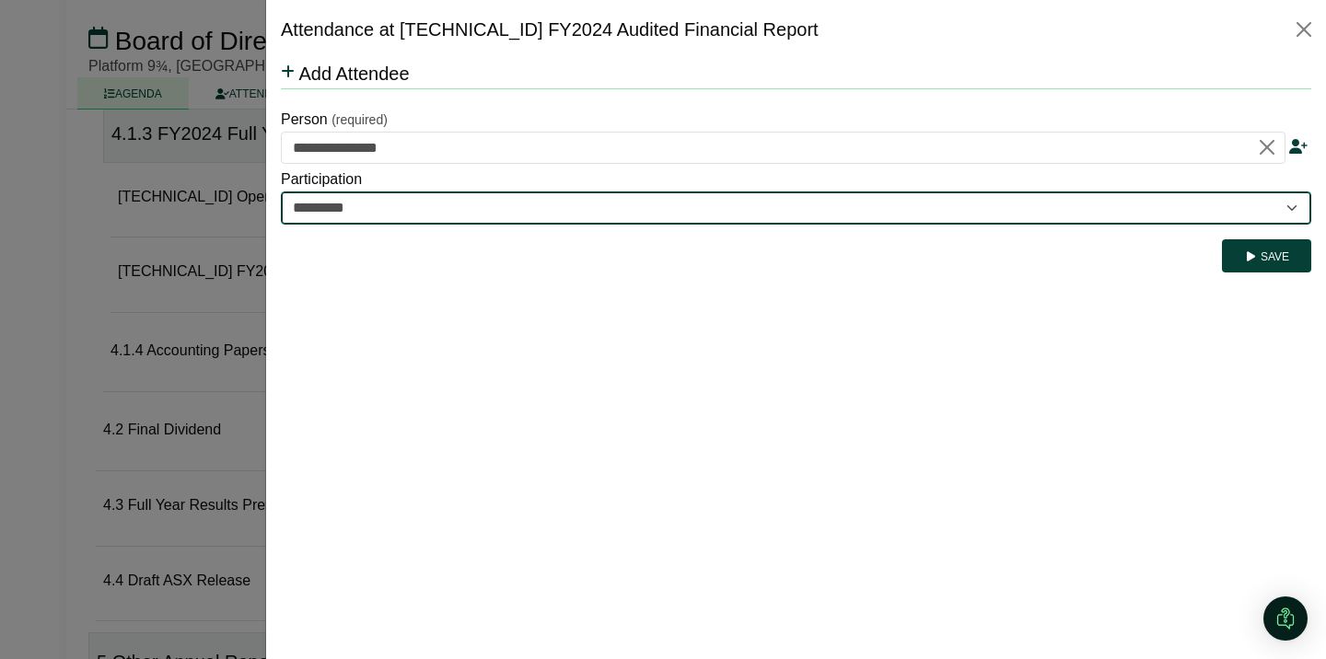
click at [459, 212] on select "********* ********" at bounding box center [796, 208] width 1030 height 33
select select "********"
click at [281, 192] on select "********* ********" at bounding box center [796, 208] width 1030 height 33
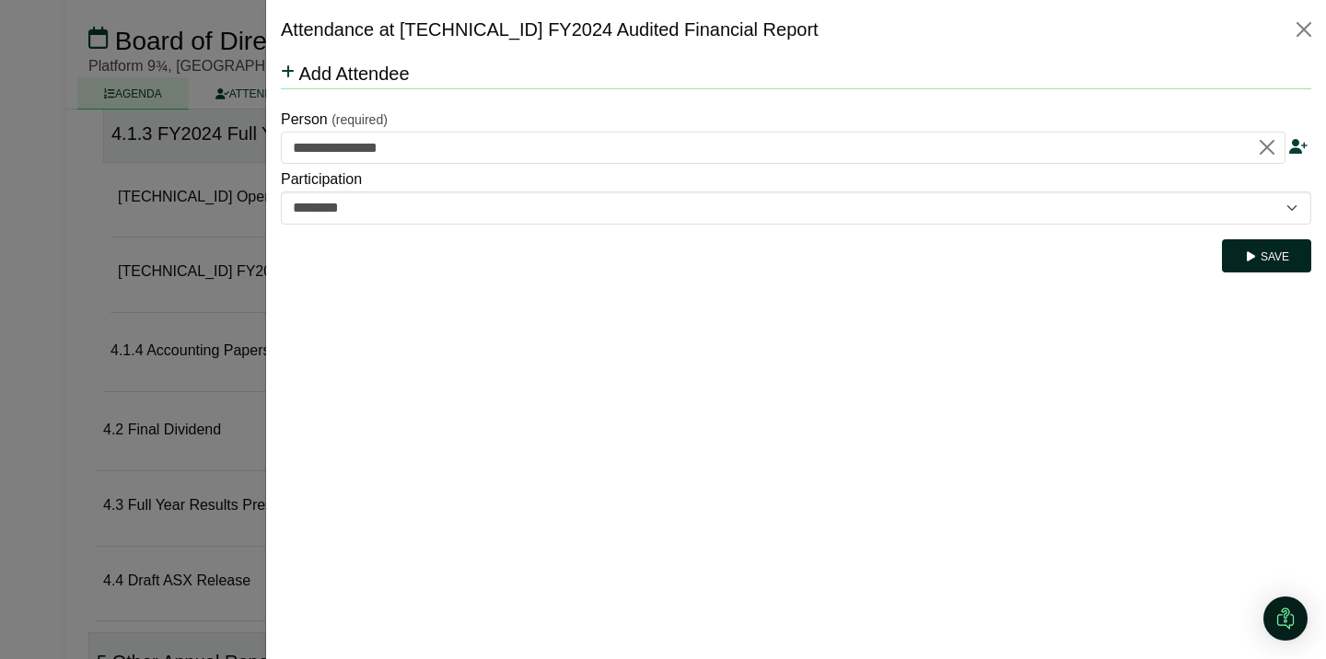
click at [1266, 259] on button "Save" at bounding box center [1266, 255] width 89 height 33
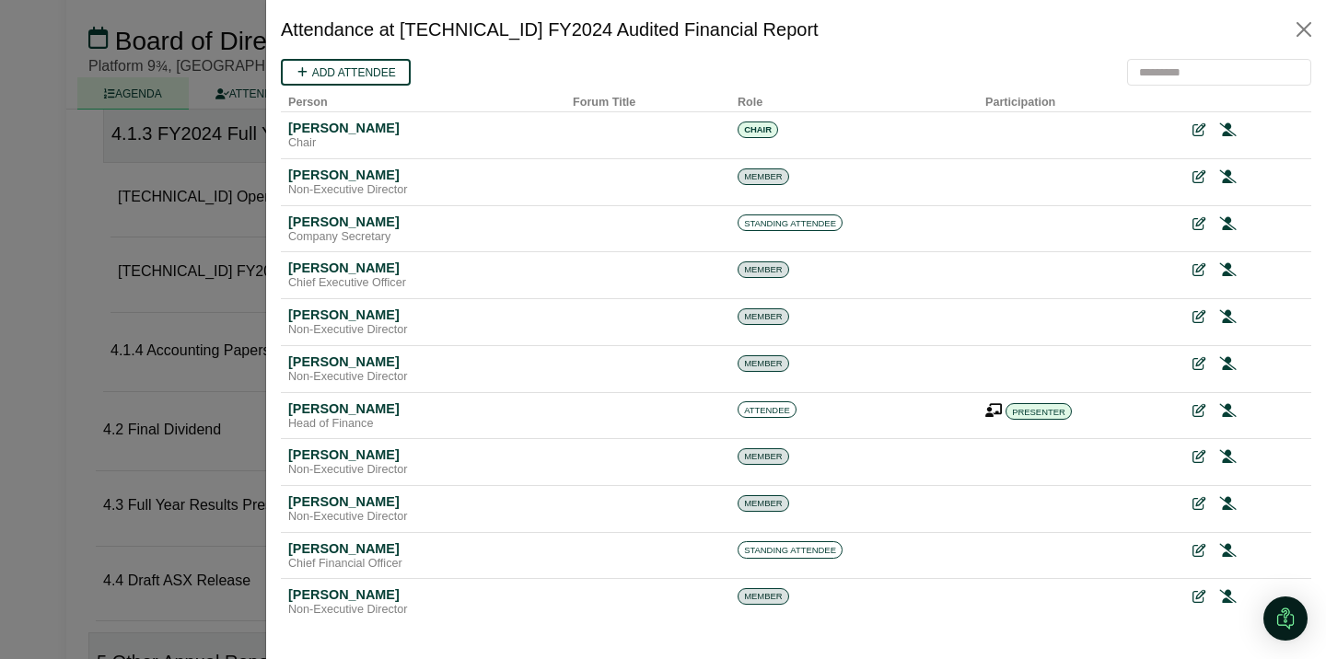
click at [203, 348] on div at bounding box center [663, 329] width 1326 height 659
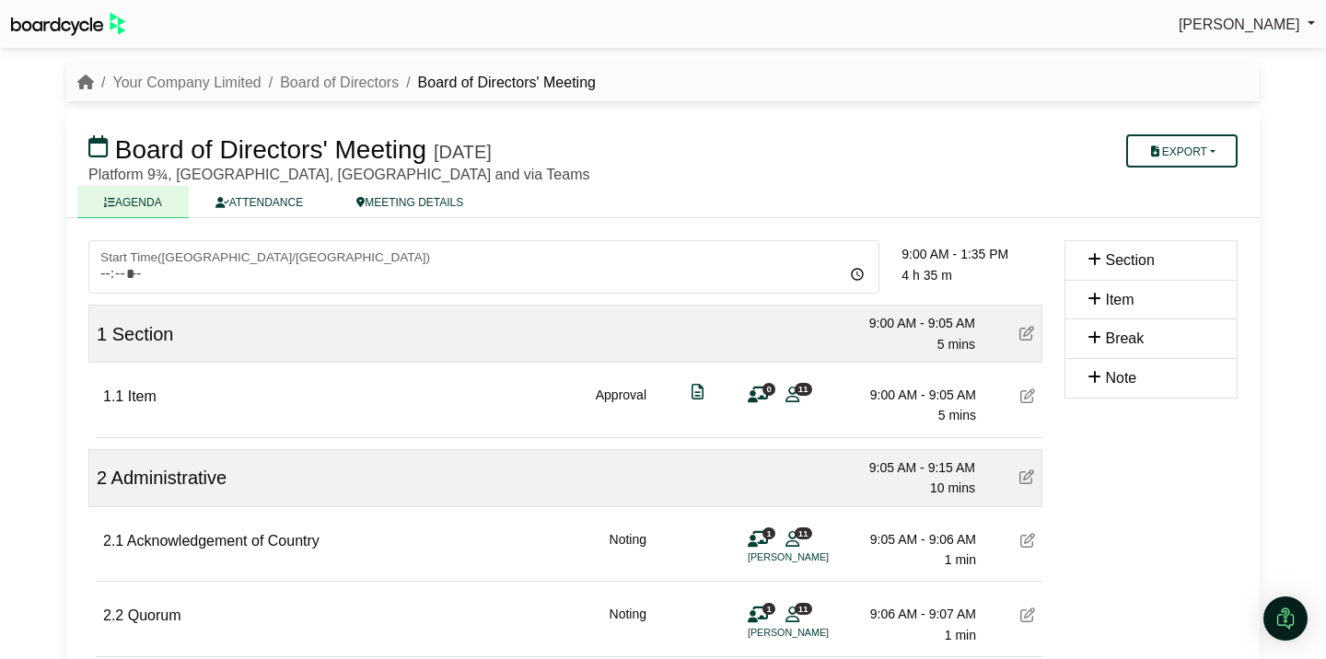
click at [1027, 332] on icon at bounding box center [1026, 333] width 15 height 15
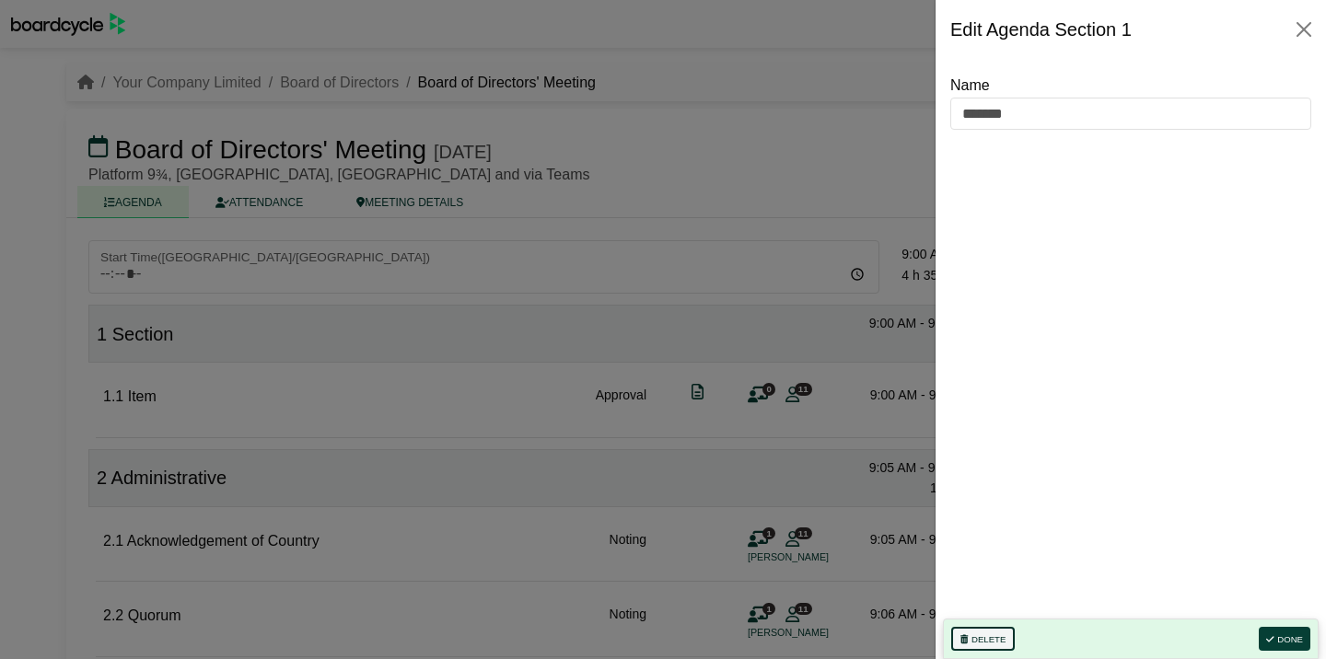
click at [994, 637] on button "Delete" at bounding box center [983, 639] width 64 height 24
click at [988, 634] on button "Delete" at bounding box center [983, 639] width 64 height 24
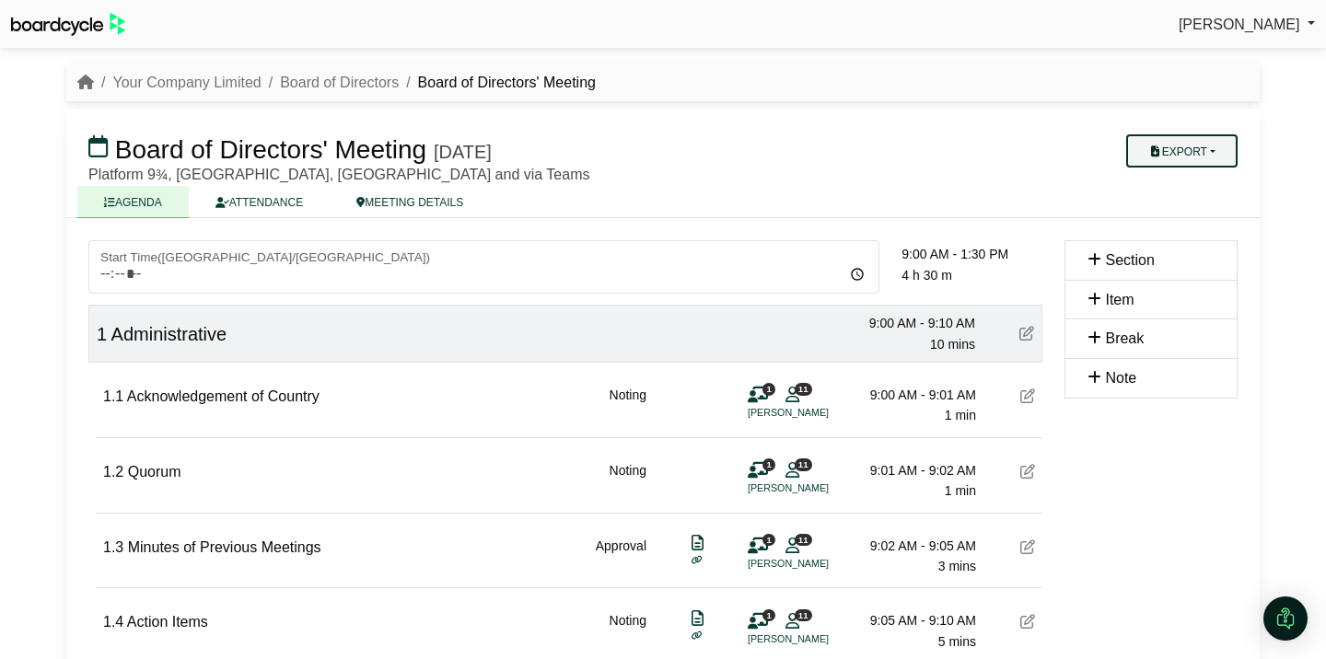
click at [1213, 154] on button "Export" at bounding box center [1181, 150] width 111 height 33
click at [1201, 184] on link "Agenda" at bounding box center [1200, 183] width 160 height 28
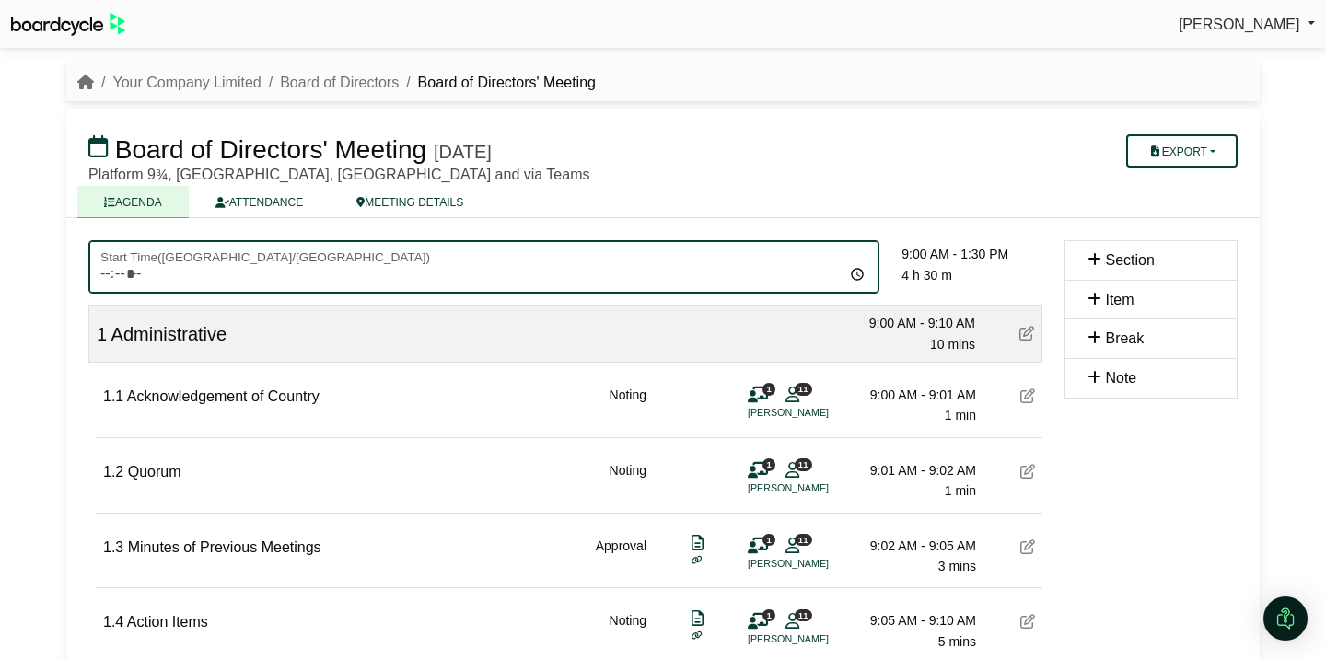
click at [130, 269] on input "*****" at bounding box center [483, 266] width 791 height 53
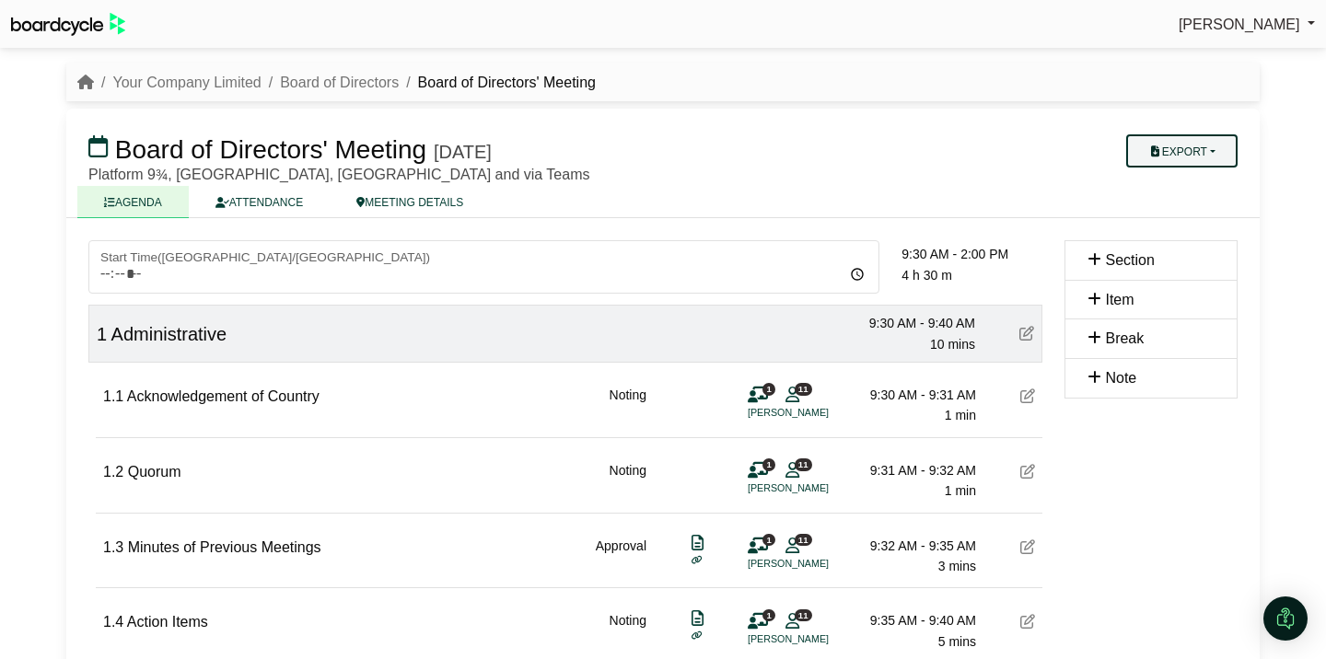
click at [1198, 148] on button "Export" at bounding box center [1181, 150] width 111 height 33
click at [1196, 179] on link "Agenda" at bounding box center [1200, 183] width 160 height 28
click at [1214, 148] on button "Export" at bounding box center [1181, 150] width 111 height 33
click at [1212, 237] on link "Shell Minutes" at bounding box center [1200, 239] width 160 height 28
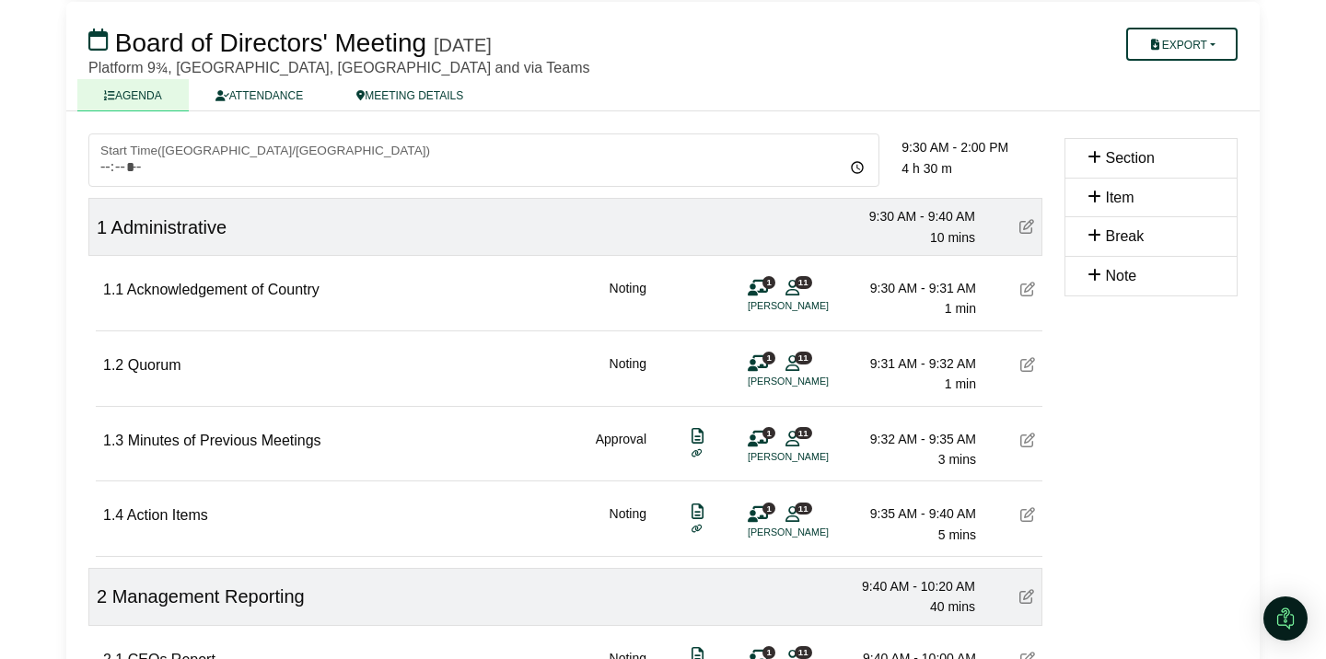
scroll to position [112, 0]
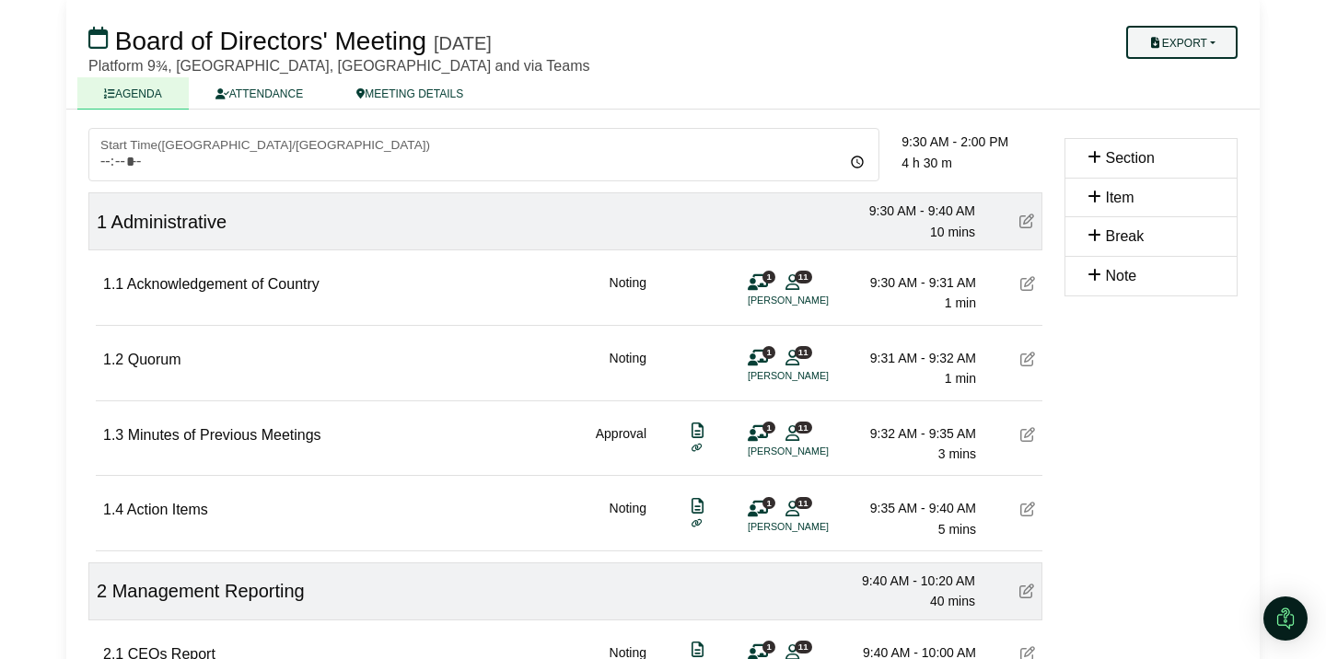
click at [1223, 51] on button "Export" at bounding box center [1181, 42] width 111 height 33
click at [1204, 158] on link "Diligent Bookbuilder" at bounding box center [1200, 158] width 160 height 28
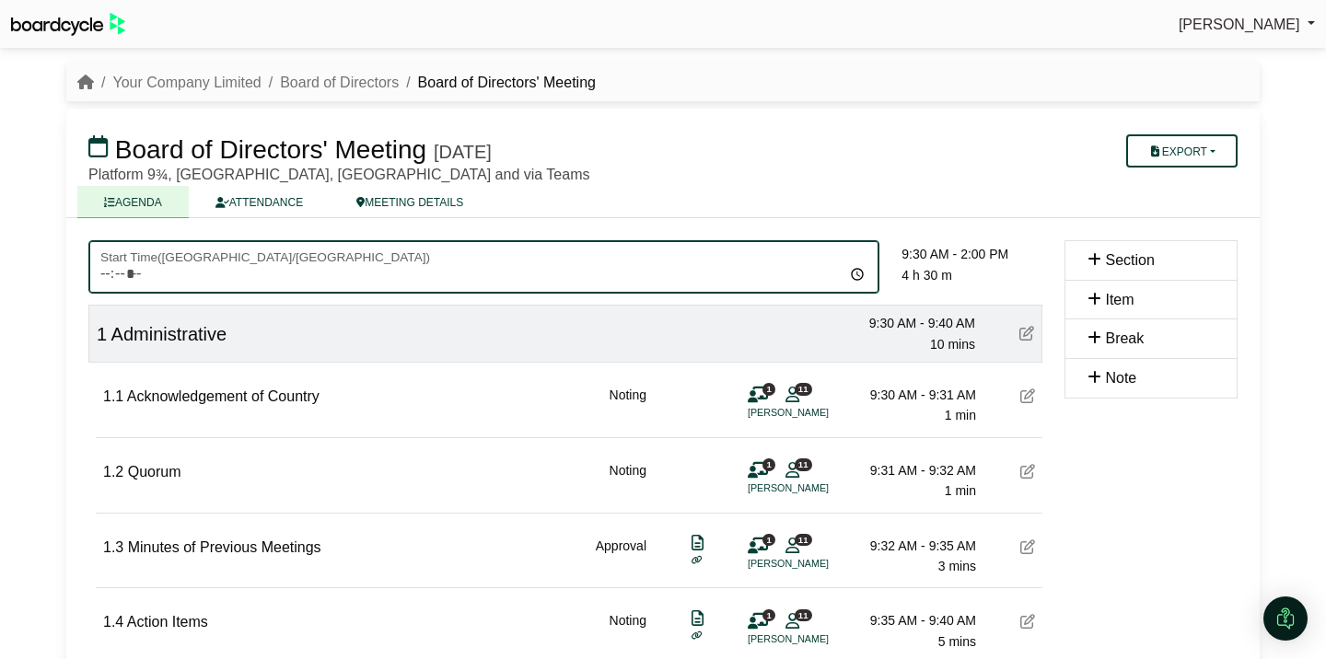
click at [124, 277] on input "*****" at bounding box center [483, 266] width 791 height 53
type input "*****"
